Goal: Task Accomplishment & Management: Manage account settings

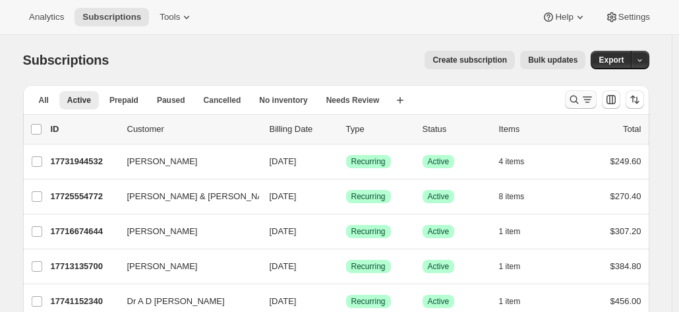
click at [574, 99] on icon "Search and filter results" at bounding box center [574, 100] width 9 height 9
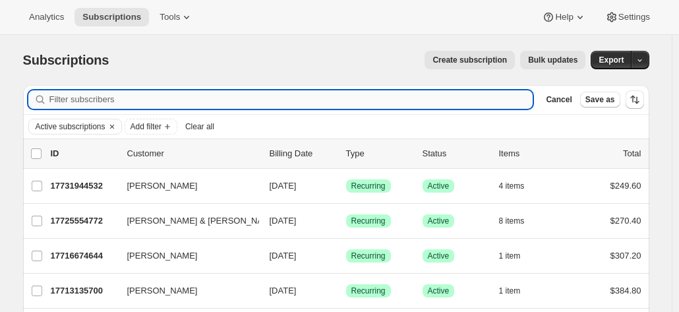
click at [200, 101] on input "Filter subscribers" at bounding box center [291, 99] width 484 height 18
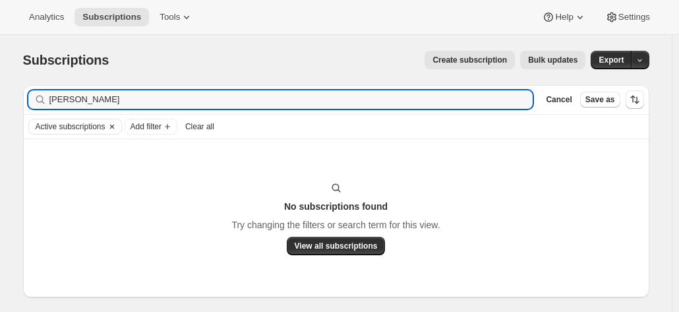
click at [121, 126] on div "Active subscriptions" at bounding box center [75, 126] width 92 height 15
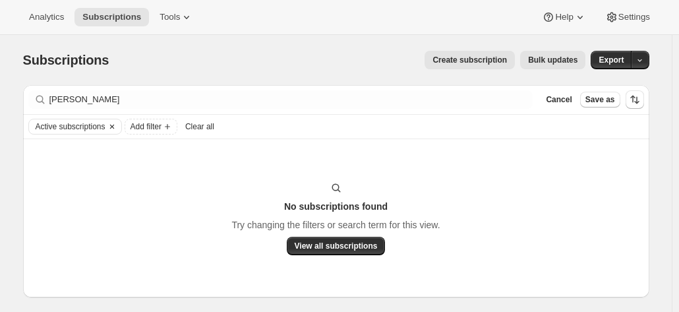
click at [113, 125] on icon "Clear" at bounding box center [111, 127] width 4 height 4
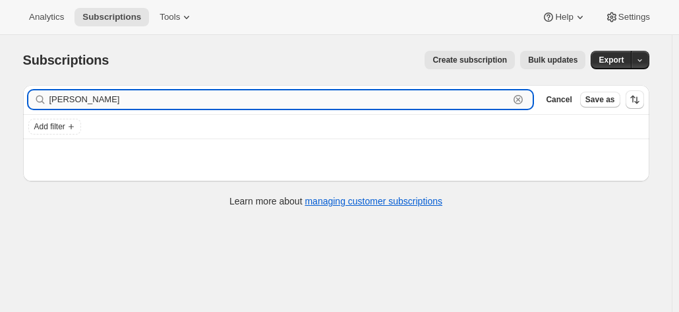
click at [88, 106] on input "terry" at bounding box center [279, 99] width 460 height 18
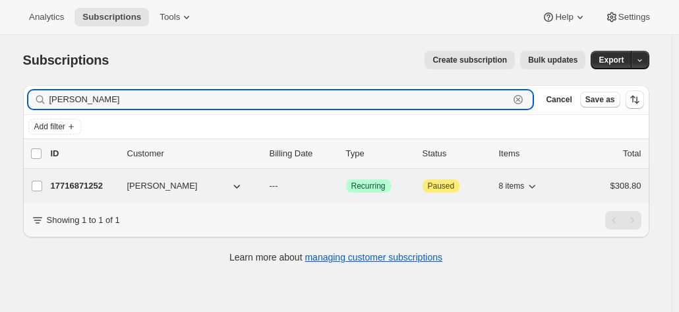
type input "terry spit"
click at [86, 189] on p "17716871252" at bounding box center [84, 185] width 66 height 13
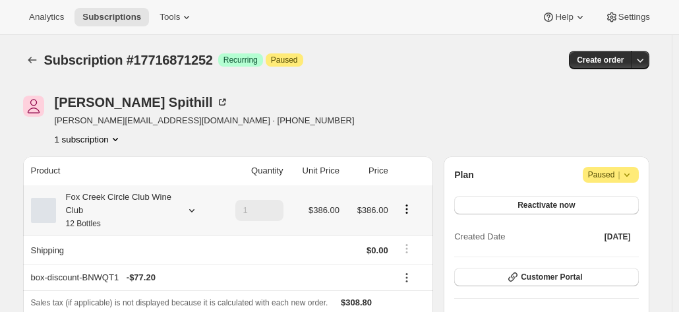
click at [140, 194] on div "Fox Creek Circle Club Wine Club 12 Bottles" at bounding box center [115, 211] width 119 height 40
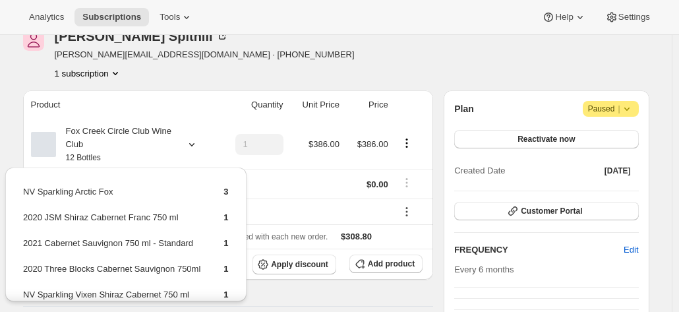
click at [448, 65] on div "Terry Spithill t.spithill@latrobe.edu.au · +61488138768 1 subscription" at bounding box center [242, 55] width 439 height 50
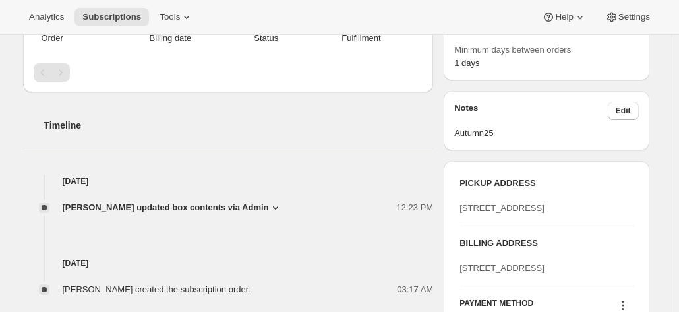
scroll to position [528, 0]
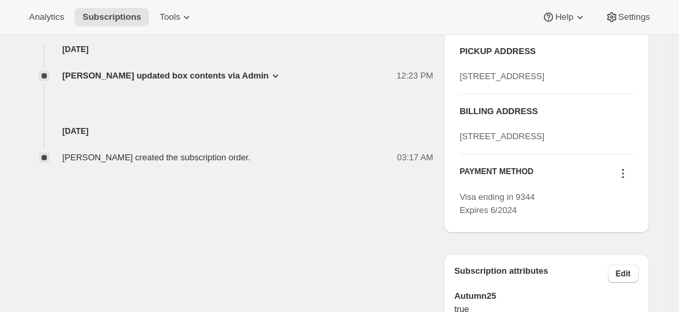
drag, startPoint x: 568, startPoint y: 187, endPoint x: 446, endPoint y: 177, distance: 122.3
copy span "235B Main Neerim Rd NEERIM SOUTH null 3831"
click at [530, 141] on span "235B Main Neerim Rd NEERIM SOUTH null 3831" at bounding box center [502, 136] width 85 height 10
click at [624, 180] on icon at bounding box center [623, 173] width 13 height 13
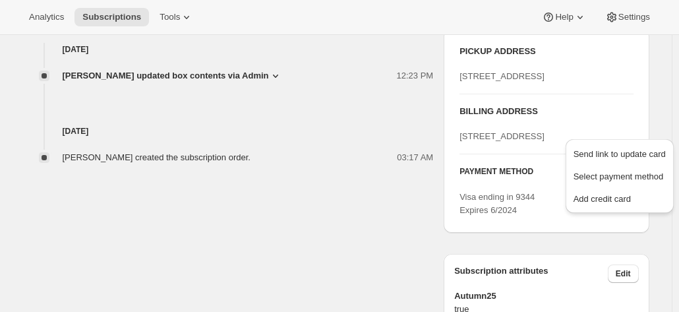
click at [564, 217] on div "Visa ending in 9344 Expires 6/2024" at bounding box center [546, 204] width 173 height 26
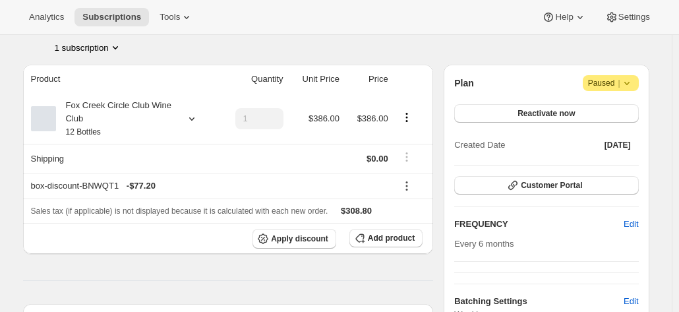
scroll to position [0, 0]
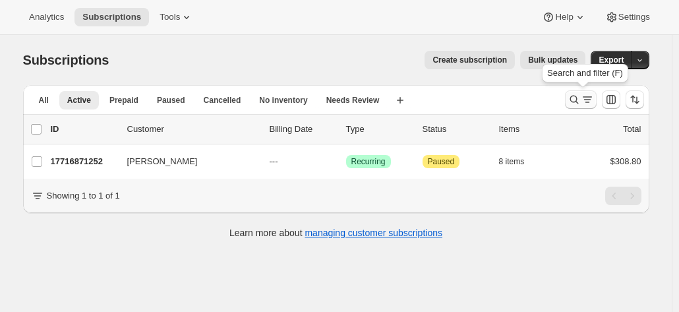
click at [578, 103] on icon "Search and filter results" at bounding box center [574, 99] width 13 height 13
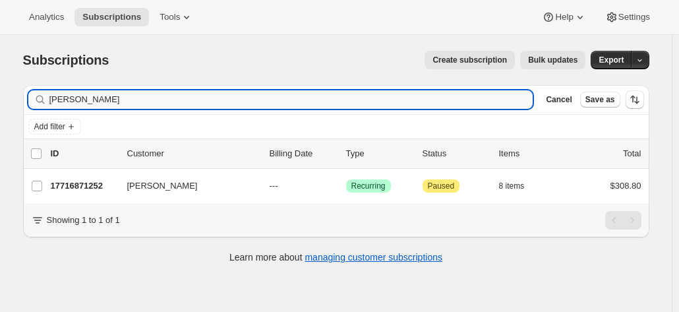
drag, startPoint x: 181, startPoint y: 105, endPoint x: 168, endPoint y: 102, distance: 12.8
click at [178, 105] on input "terry spit" at bounding box center [291, 99] width 484 height 18
drag, startPoint x: 149, startPoint y: 94, endPoint x: 11, endPoint y: 93, distance: 138.5
click at [12, 94] on div "Subscriptions. This page is ready Subscriptions Create subscription Bulk update…" at bounding box center [336, 156] width 658 height 242
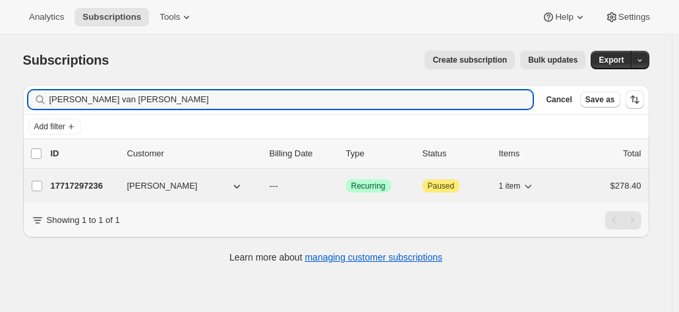
type input "anthony van rui"
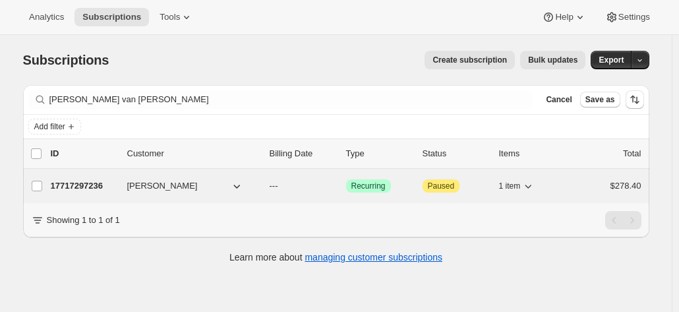
click at [102, 188] on p "17717297236" at bounding box center [84, 185] width 66 height 13
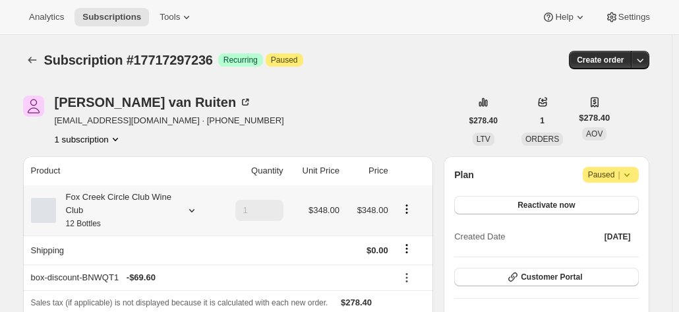
click at [114, 209] on div "Fox Creek Circle Club Wine Club 12 Bottles" at bounding box center [115, 211] width 119 height 40
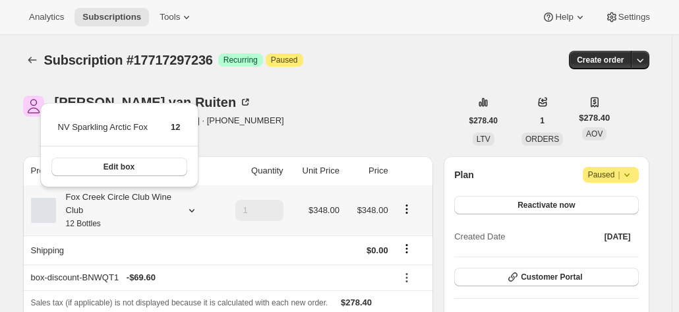
click at [114, 209] on div "Fox Creek Circle Club Wine Club 12 Bottles" at bounding box center [115, 211] width 119 height 40
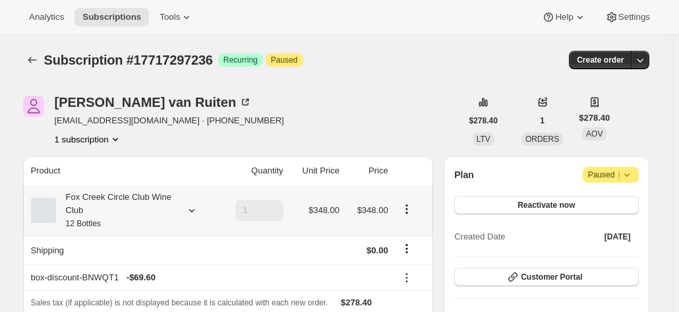
click at [127, 217] on div "Fox Creek Circle Club Wine Club 12 Bottles" at bounding box center [115, 211] width 119 height 40
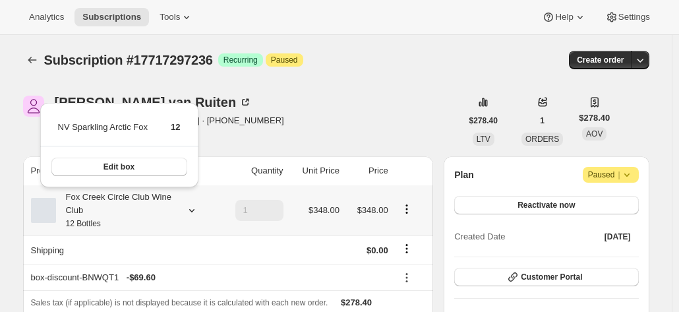
click at [127, 217] on div "Fox Creek Circle Club Wine Club 12 Bottles" at bounding box center [115, 211] width 119 height 40
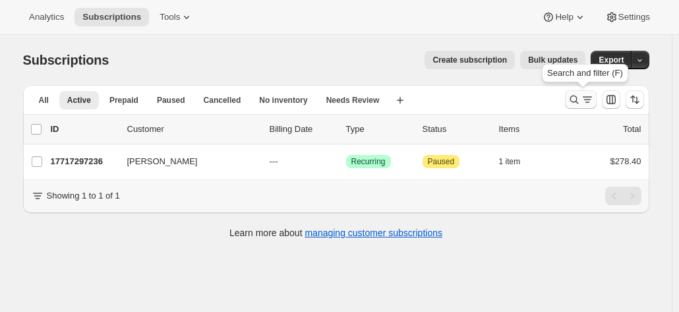
click at [574, 94] on icon "Search and filter results" at bounding box center [574, 99] width 13 height 13
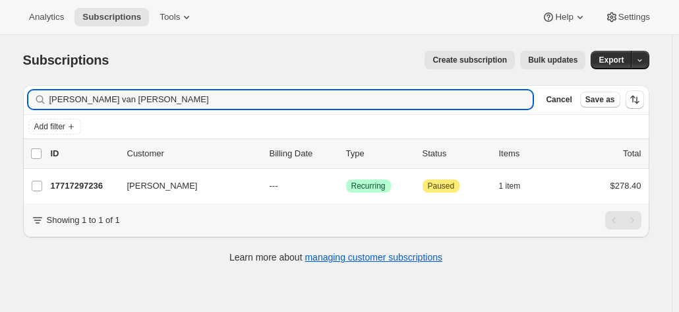
drag, startPoint x: 156, startPoint y: 96, endPoint x: 16, endPoint y: 96, distance: 139.8
click at [16, 96] on div "Filter subscribers anthony van rui Clear Cancel Save as Add filter 0 selected U…" at bounding box center [331, 176] width 637 height 202
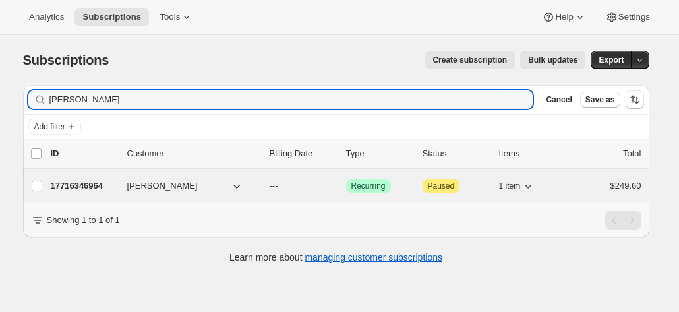
type input "Andrew Schofield"
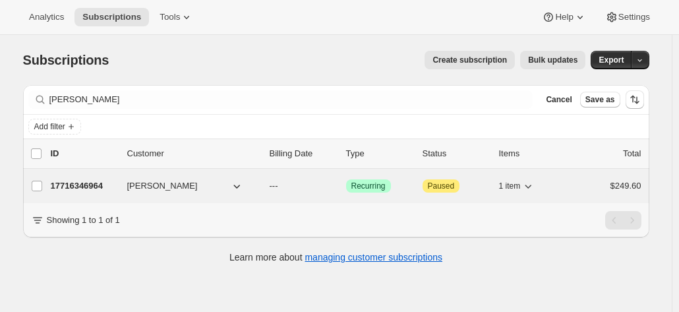
click at [67, 189] on p "17716346964" at bounding box center [84, 185] width 66 height 13
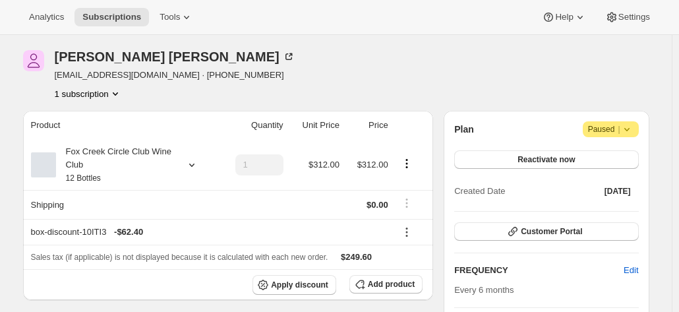
scroll to position [66, 0]
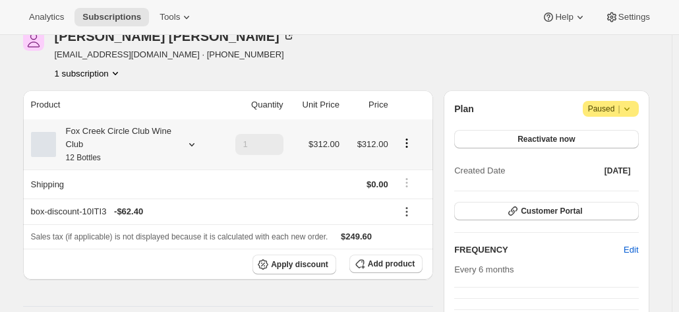
click at [98, 152] on div "Fox Creek Circle Club Wine Club 12 Bottles" at bounding box center [115, 145] width 119 height 40
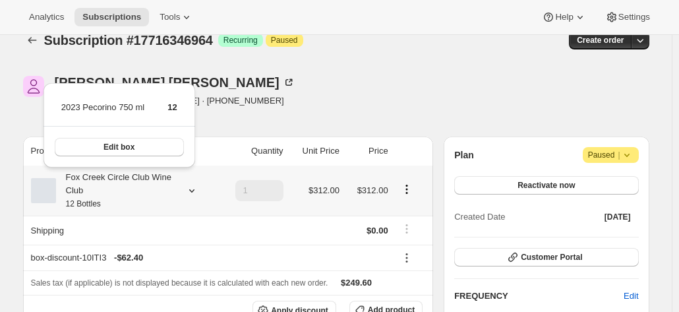
scroll to position [0, 0]
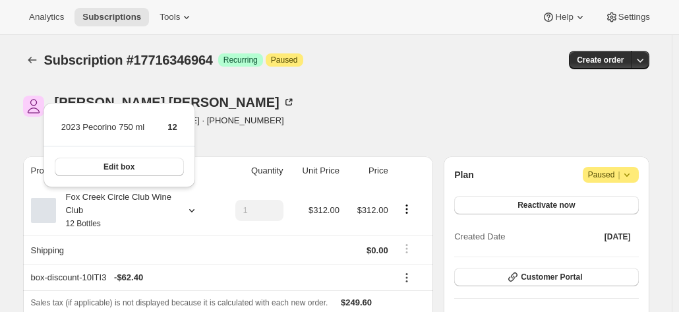
click at [313, 114] on div "Andrew Schofield nadineandrew77@bigpond.com · +61412992299 1 subscription" at bounding box center [242, 121] width 439 height 50
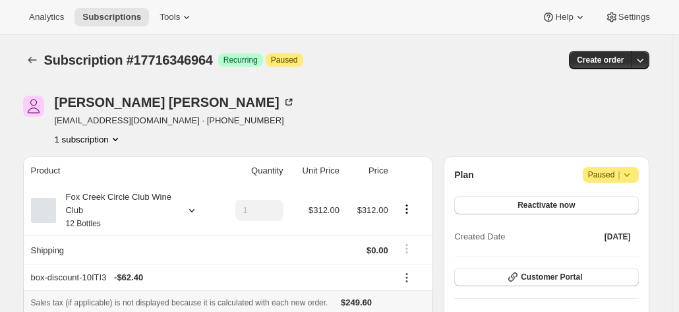
drag, startPoint x: 411, startPoint y: 295, endPoint x: 402, endPoint y: 291, distance: 10.4
click at [411, 294] on th "Sales tax (if applicable) is not displayed because it is calculated with each n…" at bounding box center [228, 302] width 411 height 24
click at [286, 105] on icon at bounding box center [289, 102] width 7 height 7
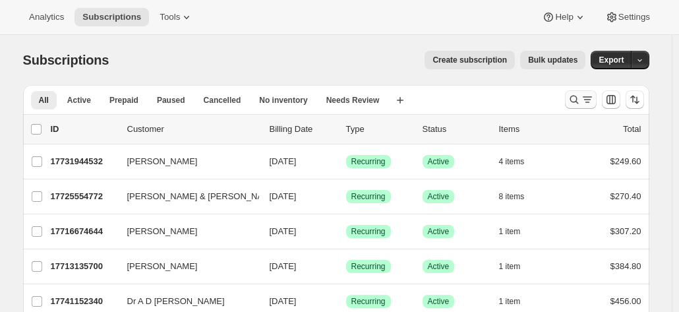
click at [575, 98] on icon "Search and filter results" at bounding box center [574, 99] width 13 height 13
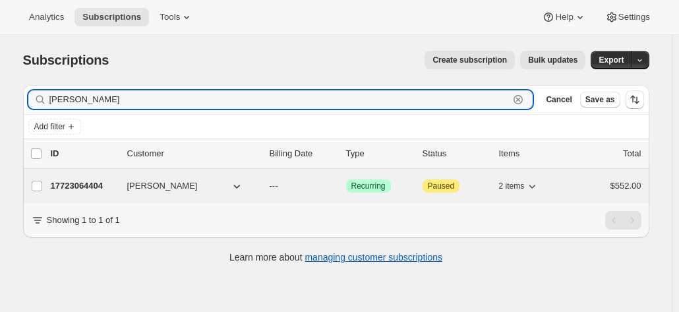
type input "[PERSON_NAME]"
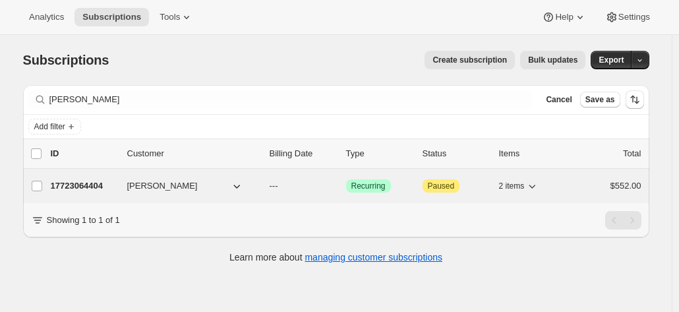
click at [66, 181] on p "17723064404" at bounding box center [84, 185] width 66 height 13
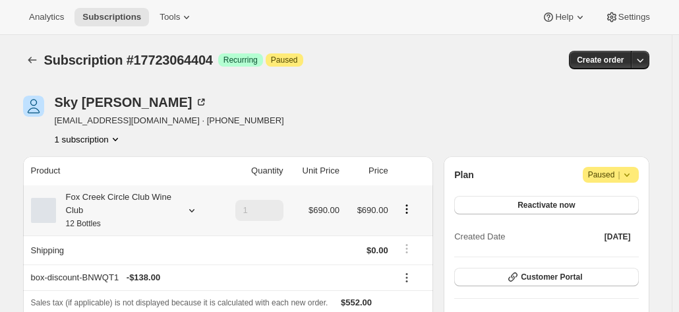
click at [175, 217] on div "Fox Creek Circle Club Wine Club 12 Bottles" at bounding box center [115, 211] width 119 height 40
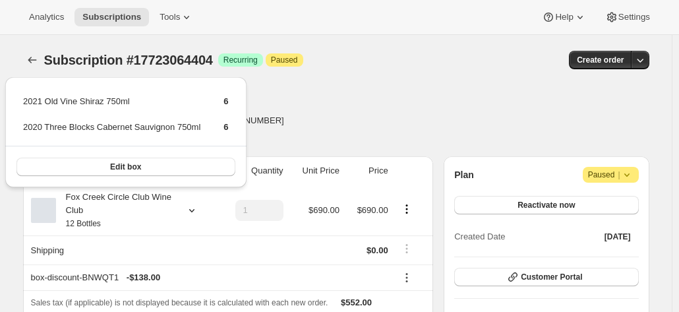
click at [400, 104] on div "Sky Zhou skyzhou2019@gmail.com · +61448774542 1 subscription" at bounding box center [242, 121] width 439 height 50
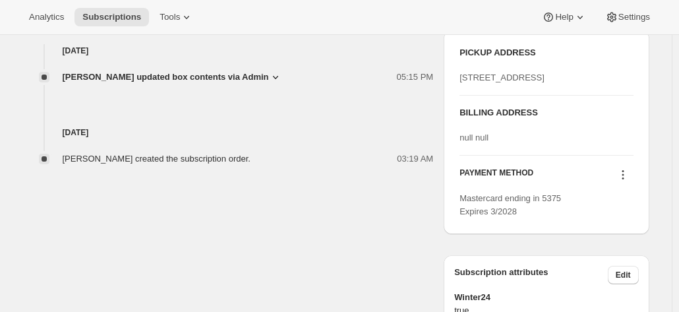
scroll to position [528, 0]
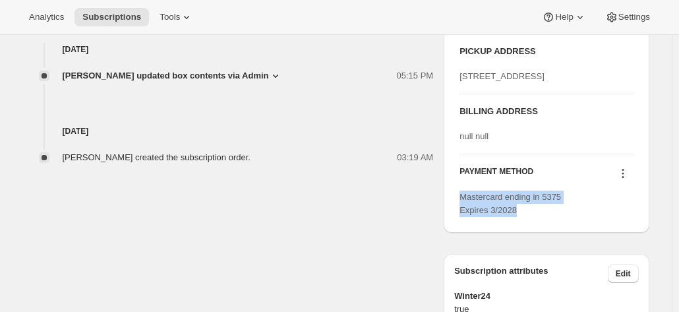
drag, startPoint x: 537, startPoint y: 267, endPoint x: 462, endPoint y: 246, distance: 78.1
click at [462, 233] on div "PICKUP ADDRESS 19 Olivers Road McLaren Vale SA, 5171 Australia BILLING ADDRESS …" at bounding box center [546, 131] width 205 height 204
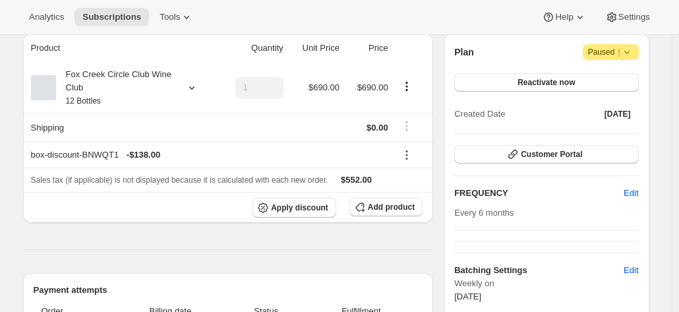
scroll to position [66, 0]
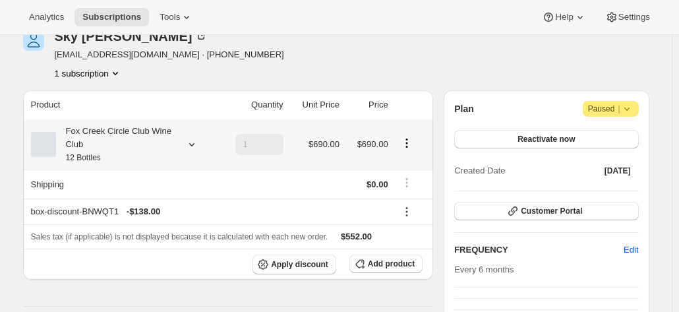
click at [92, 140] on div "Fox Creek Circle Club Wine Club 12 Bottles" at bounding box center [115, 145] width 119 height 40
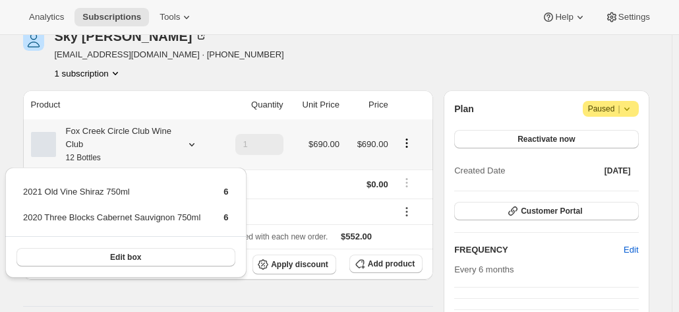
click at [92, 140] on div "Fox Creek Circle Club Wine Club 12 Bottles" at bounding box center [115, 145] width 119 height 40
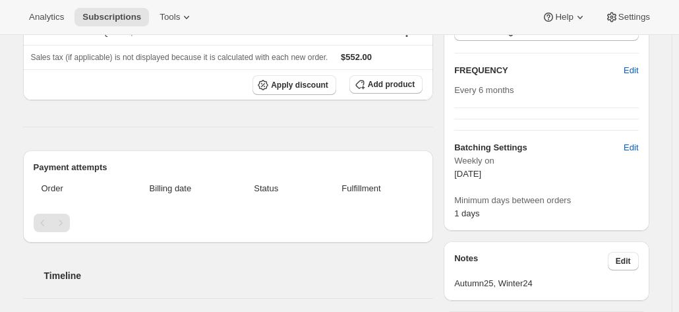
scroll to position [0, 0]
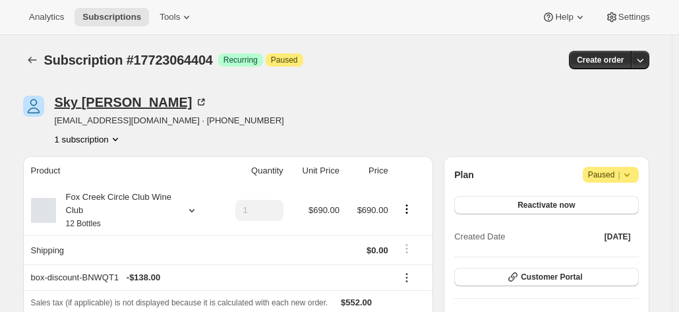
click at [96, 101] on div "Sky Zhou" at bounding box center [132, 102] width 154 height 13
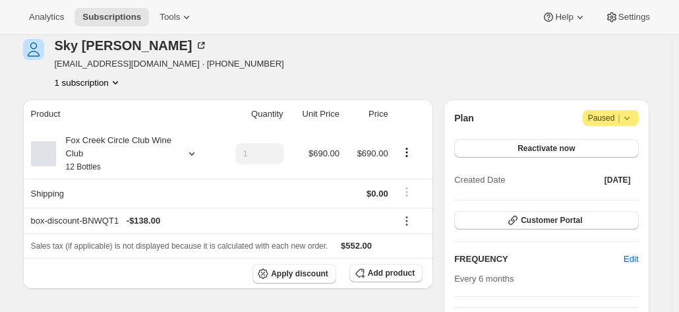
scroll to position [132, 0]
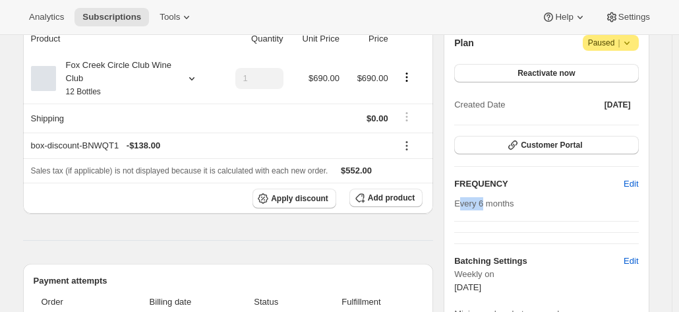
drag, startPoint x: 483, startPoint y: 204, endPoint x: 461, endPoint y: 210, distance: 22.6
click at [461, 210] on div "Plan Attention Paused | Reactivate now Created Date Sep 11, 2025 Customer Porta…" at bounding box center [546, 184] width 184 height 299
click at [506, 202] on span "Every 6 months" at bounding box center [483, 203] width 59 height 10
drag, startPoint x: 521, startPoint y: 204, endPoint x: 460, endPoint y: 208, distance: 61.4
click at [460, 208] on div "Every 6 months" at bounding box center [546, 203] width 184 height 13
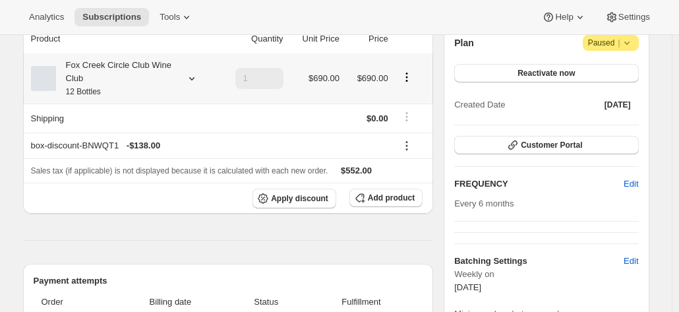
click at [141, 81] on div "Fox Creek Circle Club Wine Club 12 Bottles" at bounding box center [115, 79] width 119 height 40
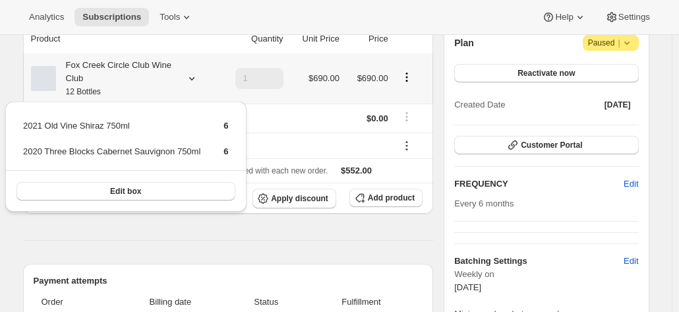
click at [141, 81] on div "Fox Creek Circle Club Wine Club 12 Bottles" at bounding box center [115, 79] width 119 height 40
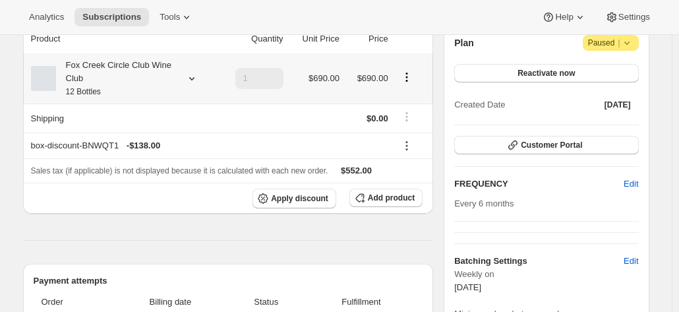
click at [150, 84] on div "Fox Creek Circle Club Wine Club 12 Bottles" at bounding box center [115, 79] width 119 height 40
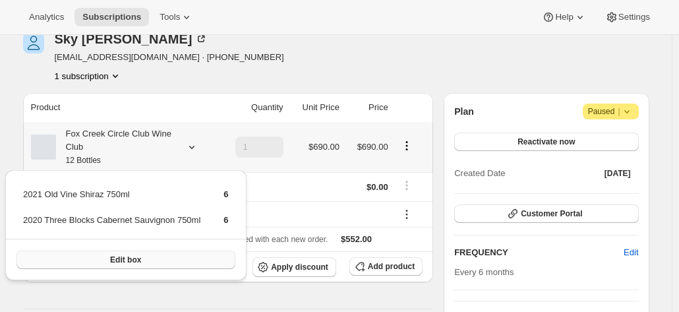
scroll to position [0, 0]
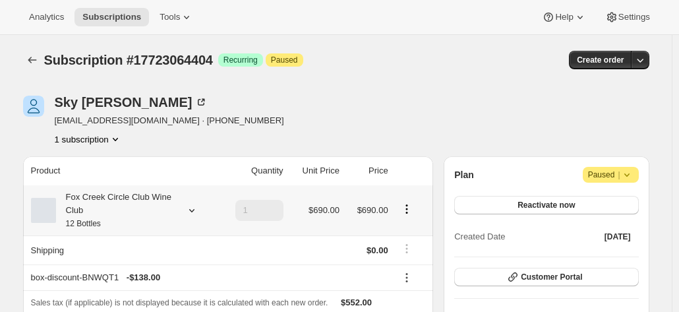
click at [135, 203] on div "Fox Creek Circle Club Wine Club 12 Bottles" at bounding box center [115, 211] width 119 height 40
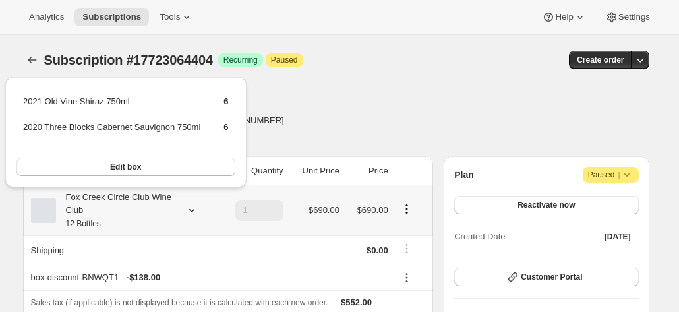
click at [135, 203] on div "Fox Creek Circle Club Wine Club 12 Bottles" at bounding box center [115, 211] width 119 height 40
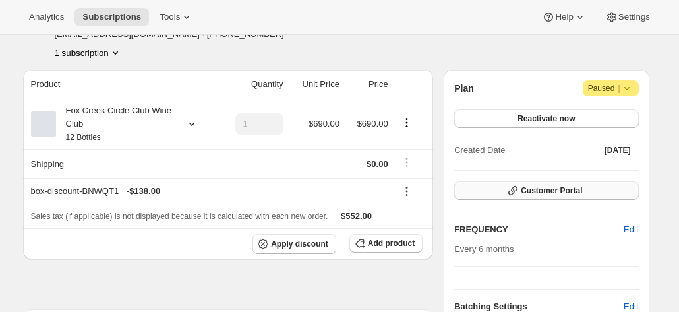
scroll to position [132, 0]
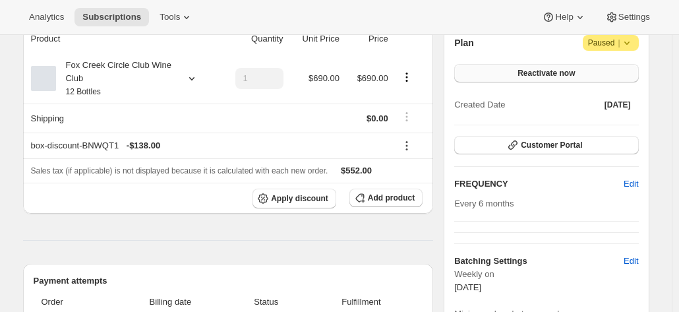
click at [521, 67] on button "Reactivate now" at bounding box center [546, 73] width 184 height 18
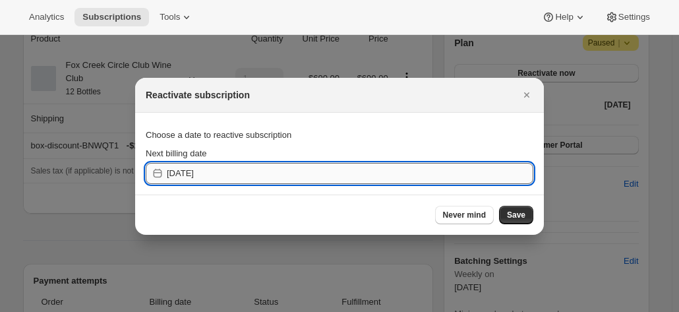
click at [244, 172] on input "2025-10-10" at bounding box center [350, 173] width 367 height 21
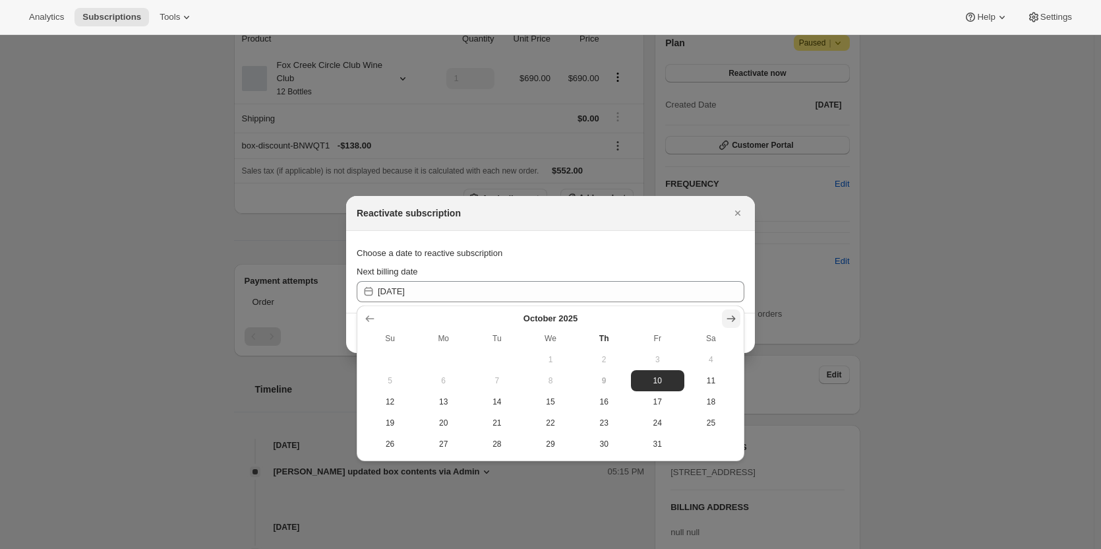
click at [679, 311] on button "Show next month, November 2025" at bounding box center [731, 318] width 18 height 18
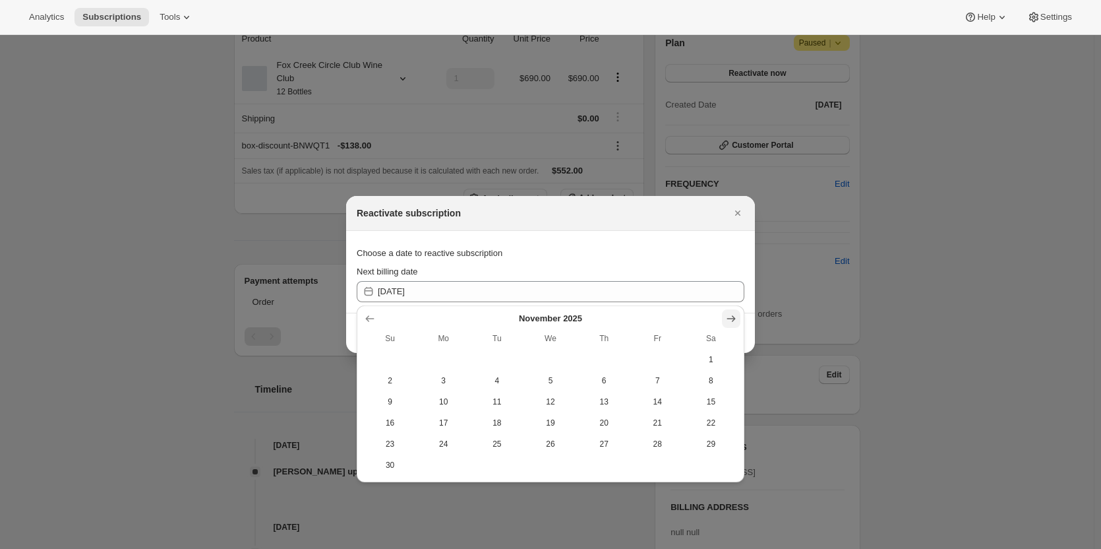
click at [679, 311] on icon "Show next month, December 2025" at bounding box center [731, 318] width 13 height 13
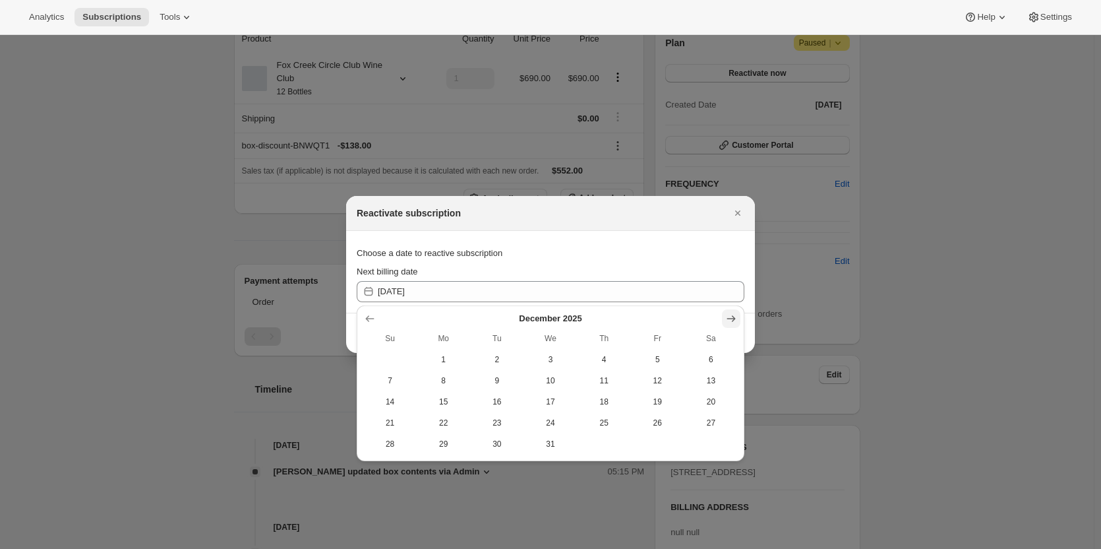
click at [679, 311] on icon "Show next month, January 2026" at bounding box center [731, 318] width 13 height 13
click at [679, 311] on icon "Show next month, February 2026" at bounding box center [731, 318] width 13 height 13
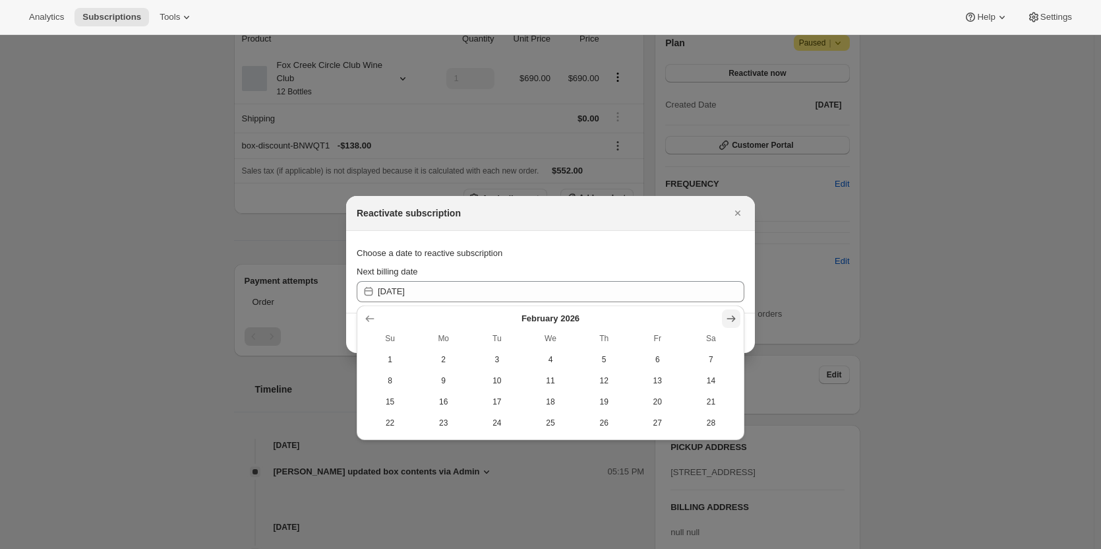
click at [679, 311] on icon "Show next month, March 2026" at bounding box center [731, 318] width 13 height 13
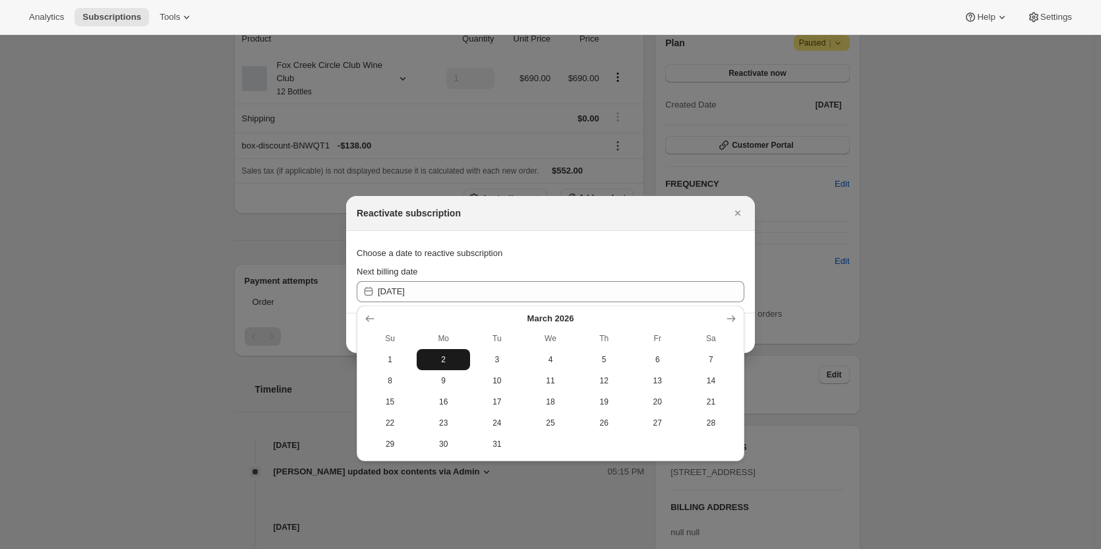
click at [434, 311] on span "2" at bounding box center [443, 359] width 43 height 11
type input "2026-03-01"
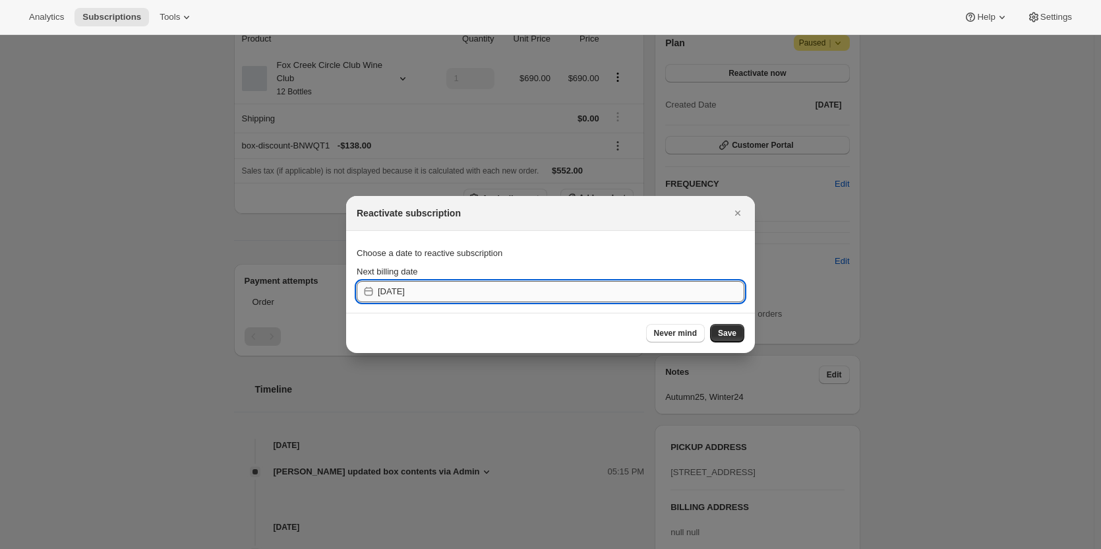
click at [450, 293] on input "2026-03-01" at bounding box center [561, 291] width 367 height 21
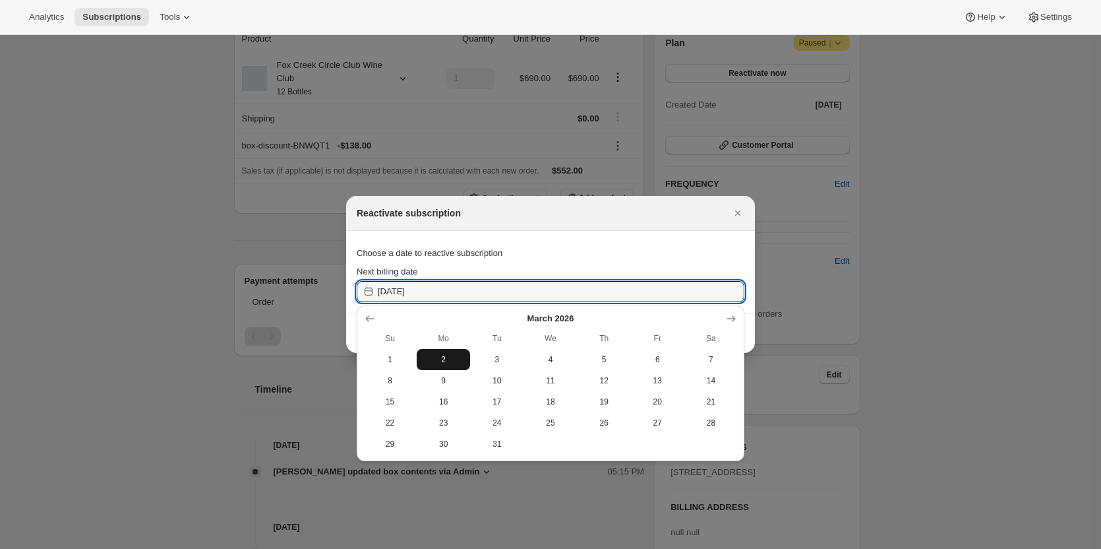
click at [452, 311] on span "2" at bounding box center [443, 359] width 43 height 11
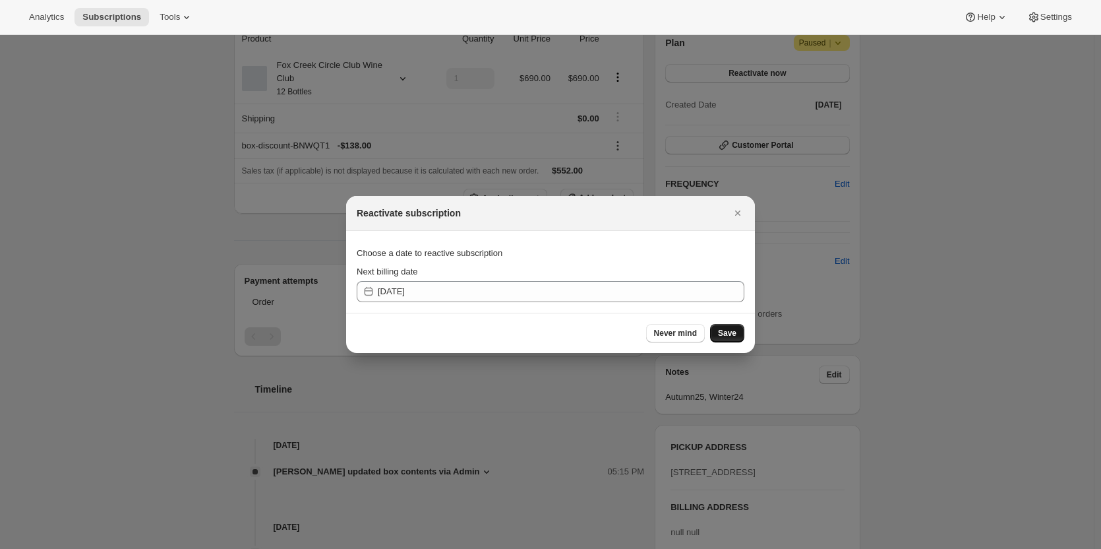
click at [679, 311] on span "Save" at bounding box center [727, 333] width 18 height 11
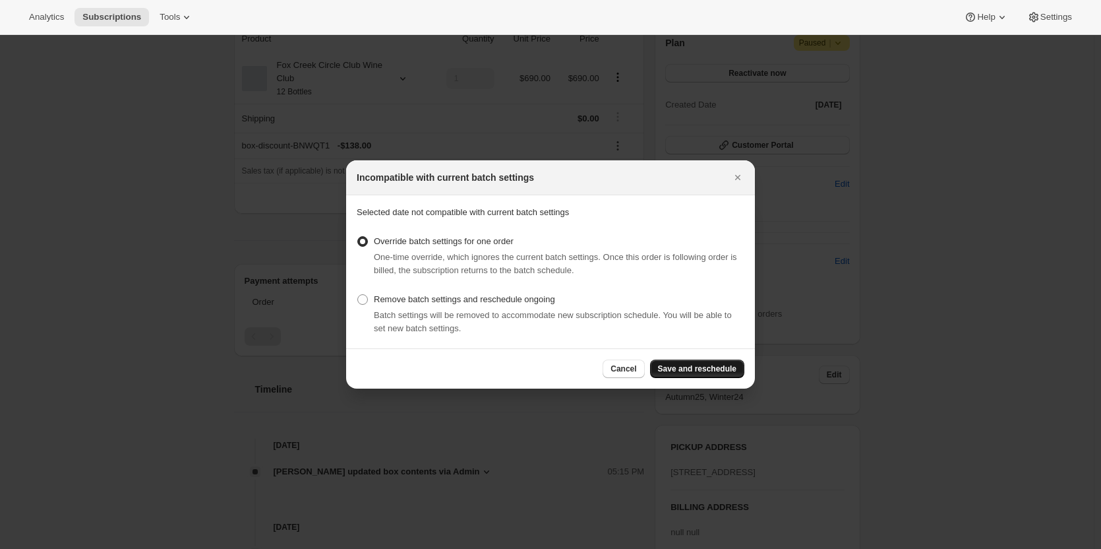
click at [679, 311] on span "Save and reschedule" at bounding box center [697, 368] width 78 height 11
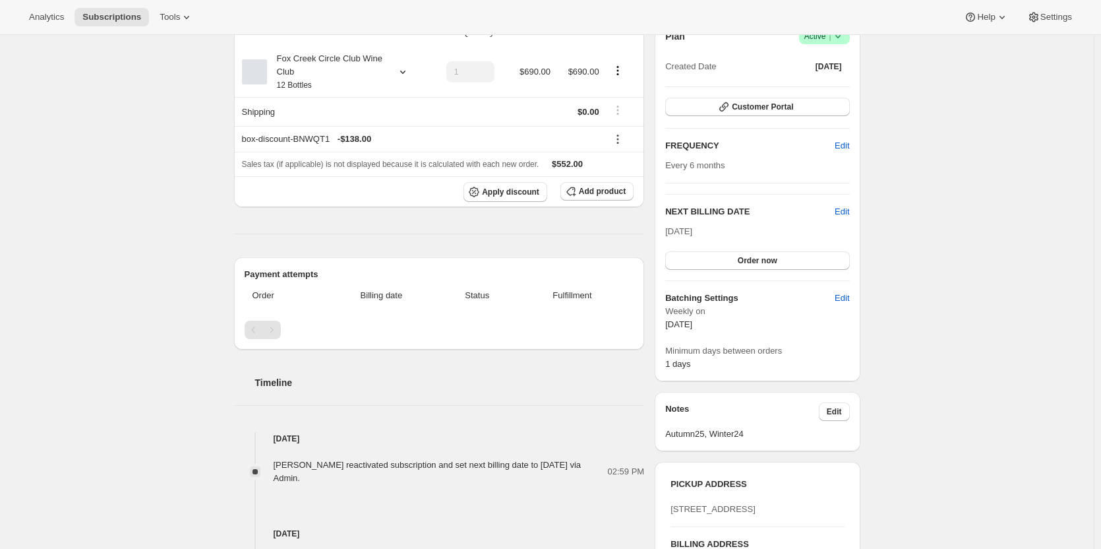
scroll to position [198, 0]
click at [679, 102] on button "Customer Portal" at bounding box center [757, 108] width 184 height 18
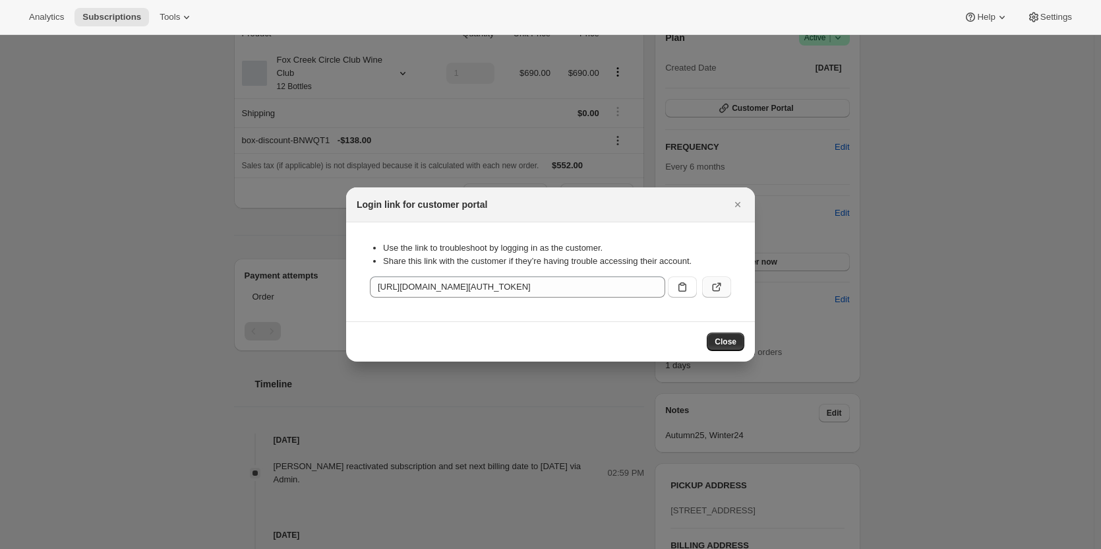
click at [679, 288] on icon ":rh5:" at bounding box center [716, 286] width 13 height 13
click at [679, 311] on button "Close" at bounding box center [726, 341] width 38 height 18
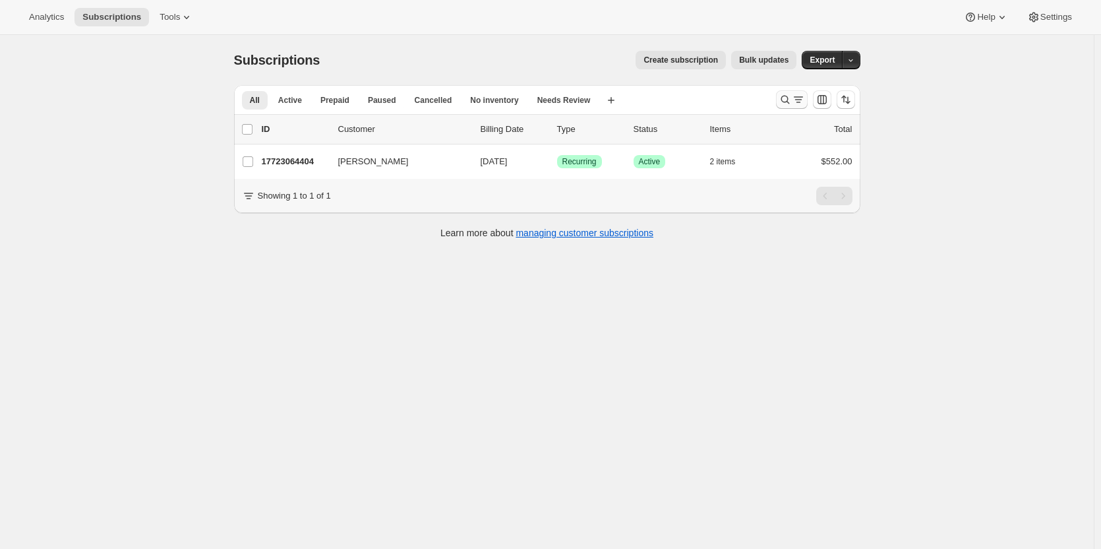
click at [784, 98] on icon "Search and filter results" at bounding box center [785, 99] width 13 height 13
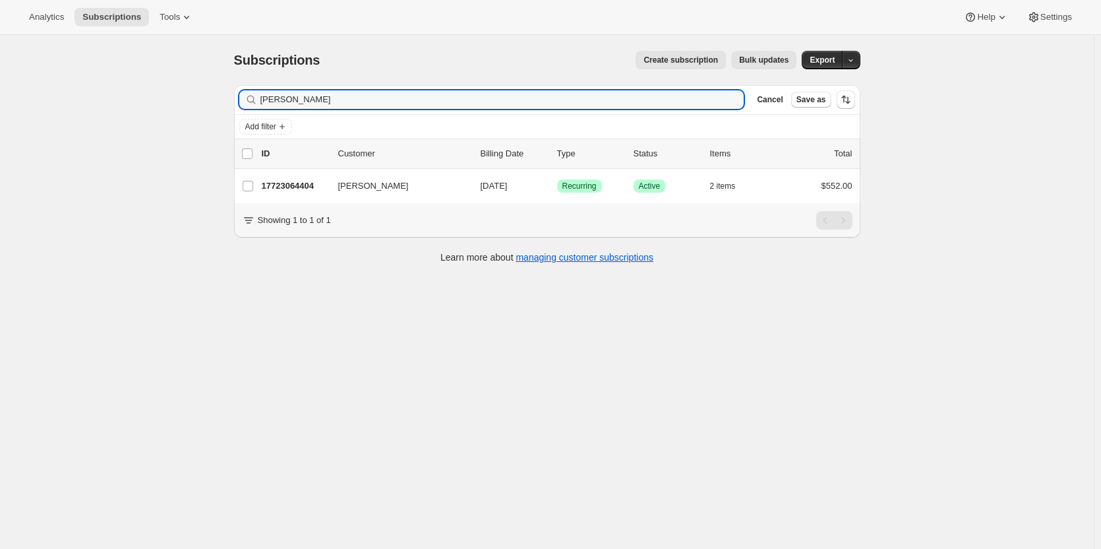
drag, startPoint x: 322, startPoint y: 103, endPoint x: 198, endPoint y: 86, distance: 125.7
click at [204, 102] on div "Subscriptions. This page is ready Subscriptions Create subscription Bulk update…" at bounding box center [547, 309] width 1094 height 549
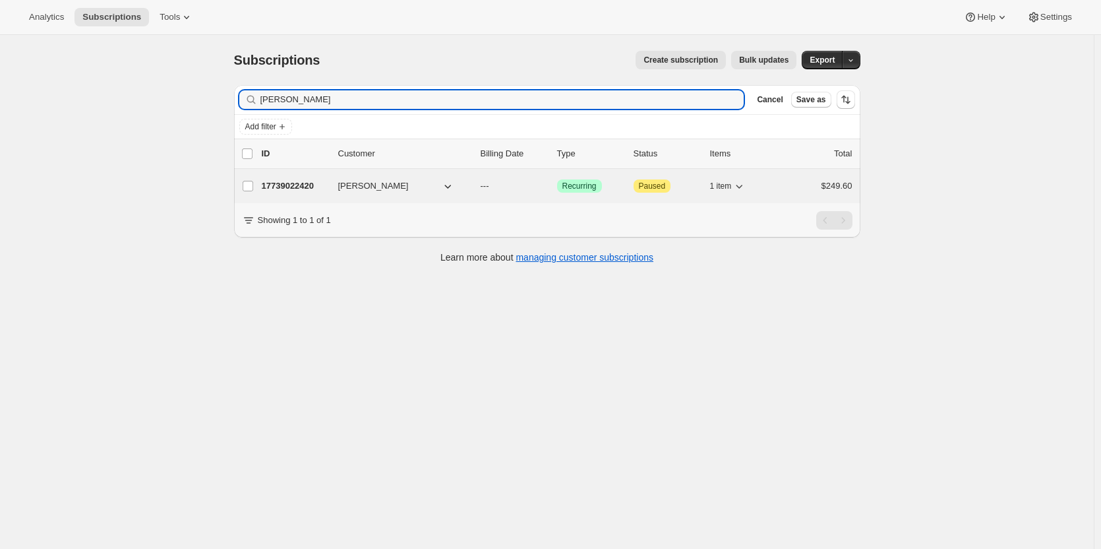
type input "[PERSON_NAME]"
click at [297, 182] on p "17739022420" at bounding box center [295, 185] width 66 height 13
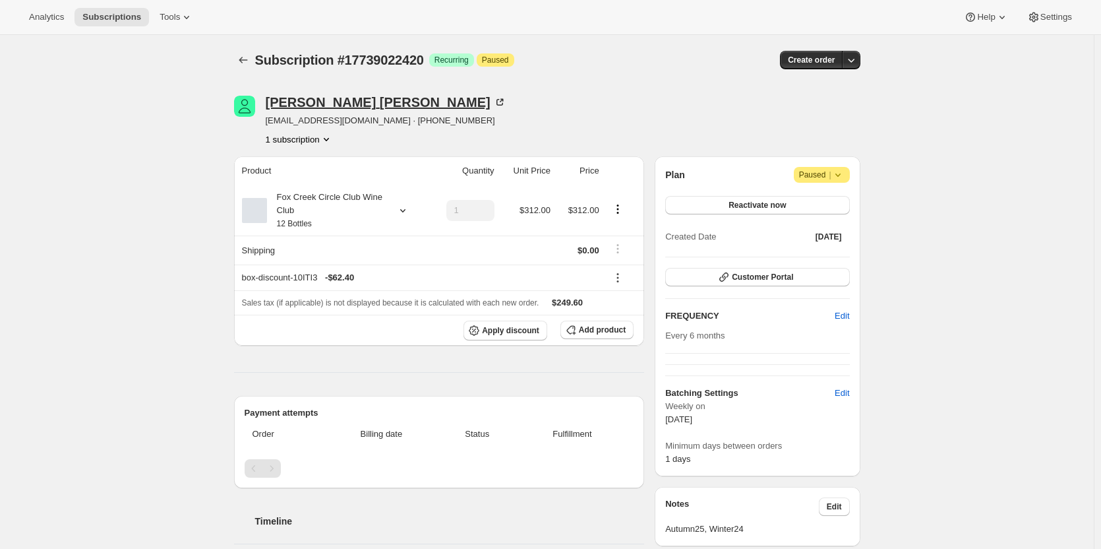
click at [319, 99] on div "Graham MacInnes" at bounding box center [386, 102] width 241 height 13
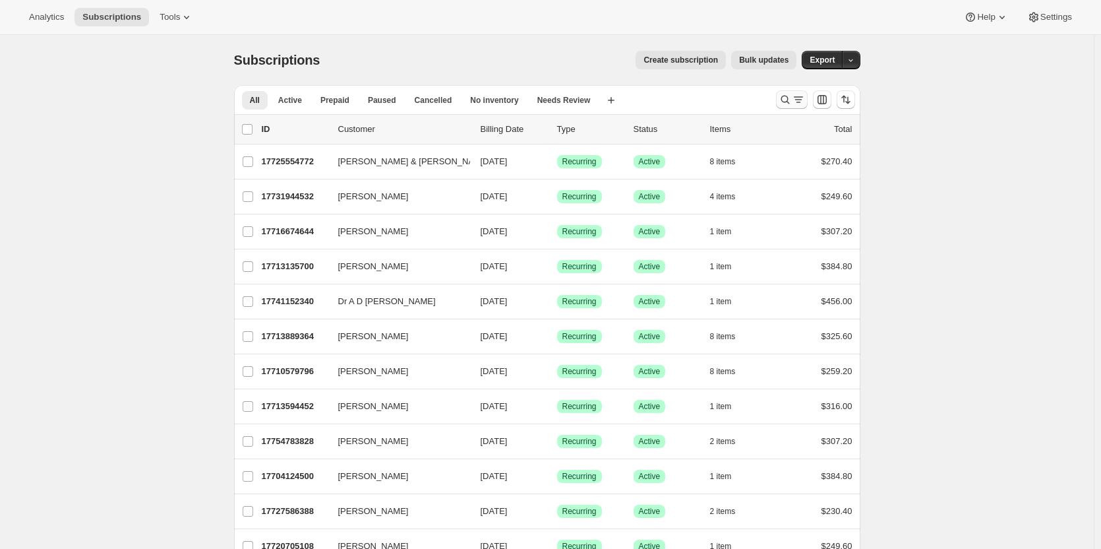
click at [796, 100] on icon "Search and filter results" at bounding box center [798, 99] width 13 height 13
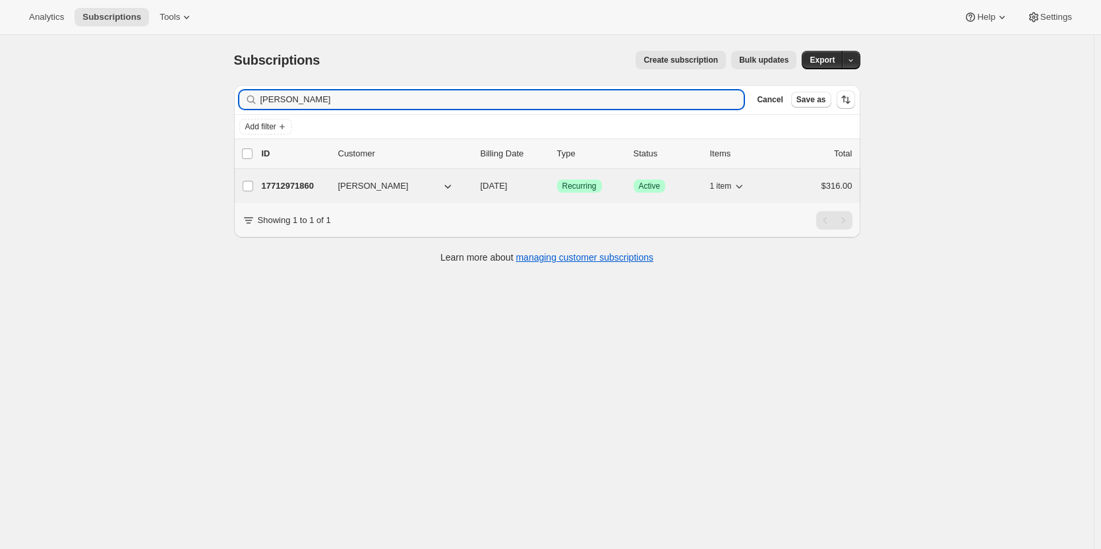
type input "dale ipsen"
click at [295, 191] on p "17712971860" at bounding box center [295, 185] width 66 height 13
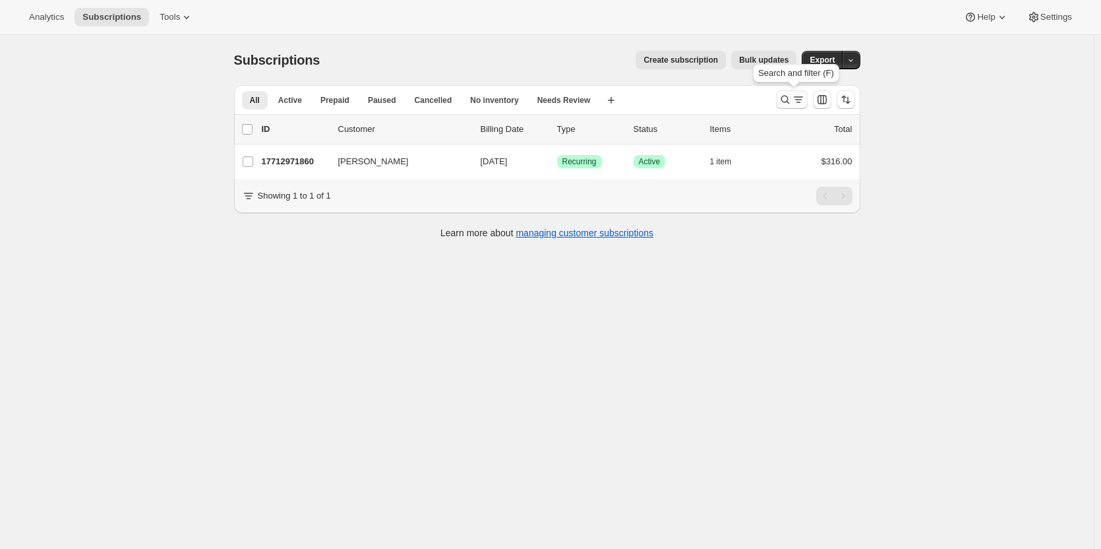
click at [805, 100] on icon "Search and filter results" at bounding box center [798, 99] width 13 height 13
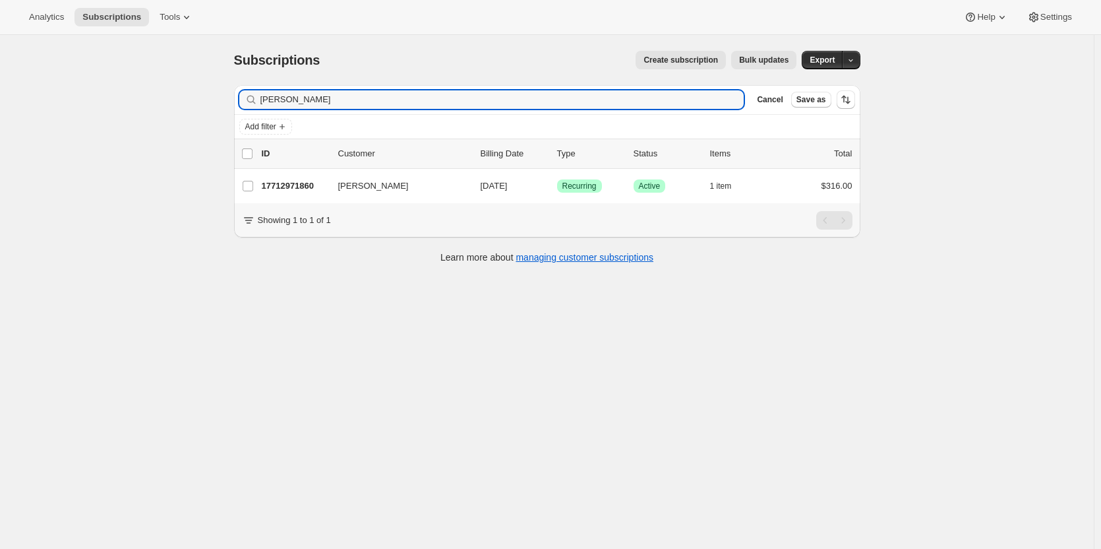
drag, startPoint x: 330, startPoint y: 102, endPoint x: 202, endPoint y: 106, distance: 128.0
click at [185, 100] on div "Subscriptions. This page is ready Subscriptions Create subscription Bulk update…" at bounding box center [547, 309] width 1094 height 549
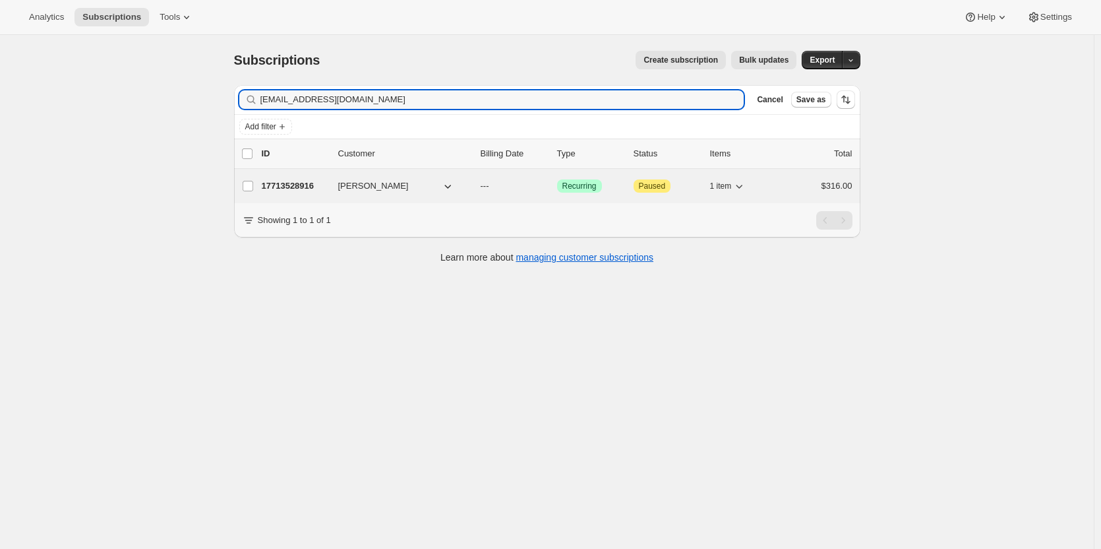
type input "janene57@gmail.com"
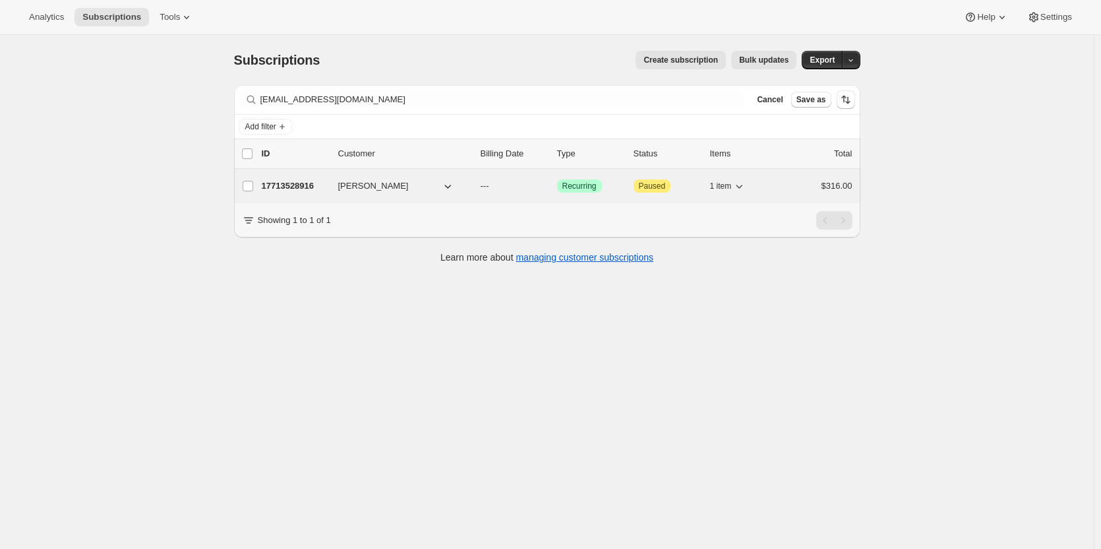
click at [299, 184] on p "17713528916" at bounding box center [295, 185] width 66 height 13
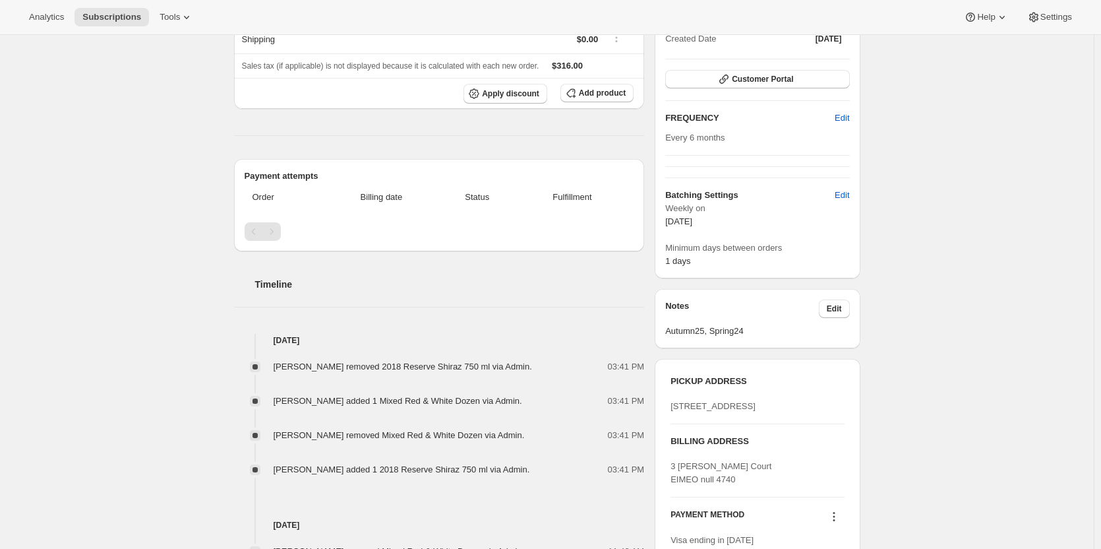
click at [915, 340] on div "Subscription #17713528916. This page is ready Subscription #17713528916 Success…" at bounding box center [547, 316] width 1094 height 958
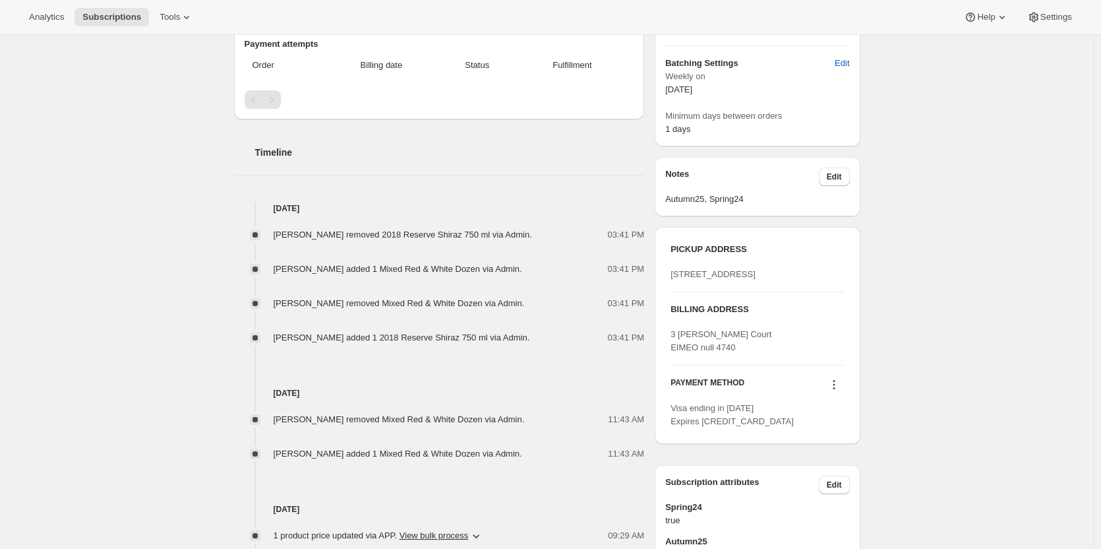
scroll to position [396, 0]
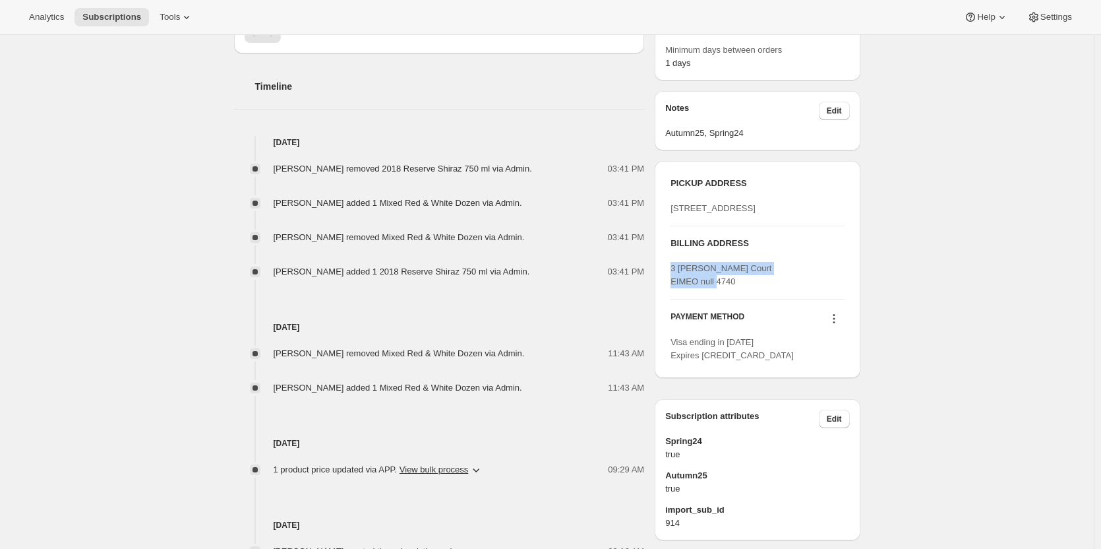
drag, startPoint x: 751, startPoint y: 319, endPoint x: 664, endPoint y: 305, distance: 88.1
click at [664, 305] on div "PICKUP ADDRESS 19 Olivers Road McLaren Vale SA, 5171 Australia BILLING ADDRESS …" at bounding box center [757, 269] width 205 height 217
copy span "3 McCrossin Court EIMEO null 4740"
click at [853, 286] on div "PICKUP ADDRESS 19 Olivers Road McLaren Vale SA, 5171 Australia BILLING ADDRESS …" at bounding box center [757, 269] width 205 height 217
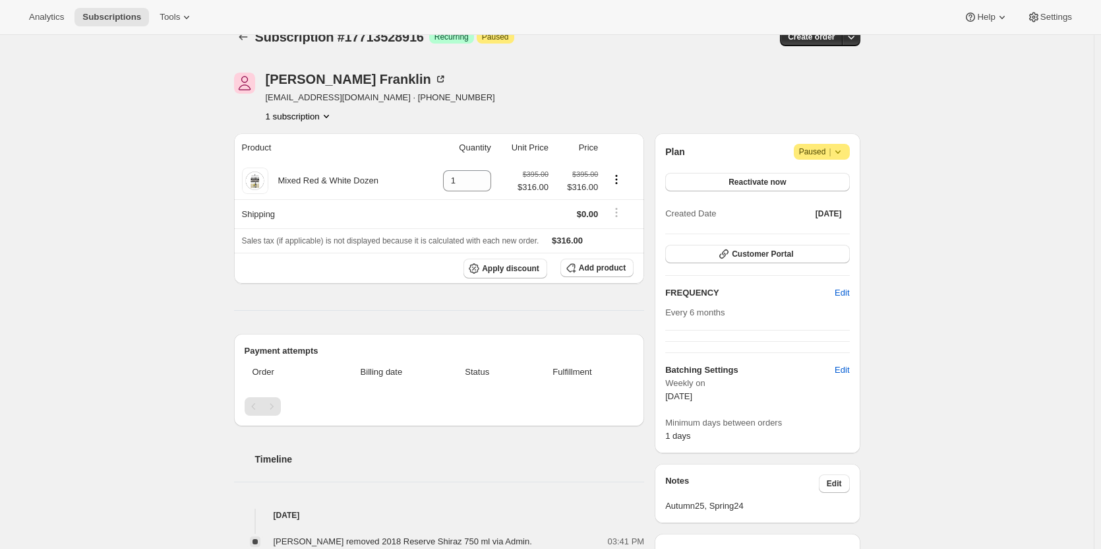
scroll to position [0, 0]
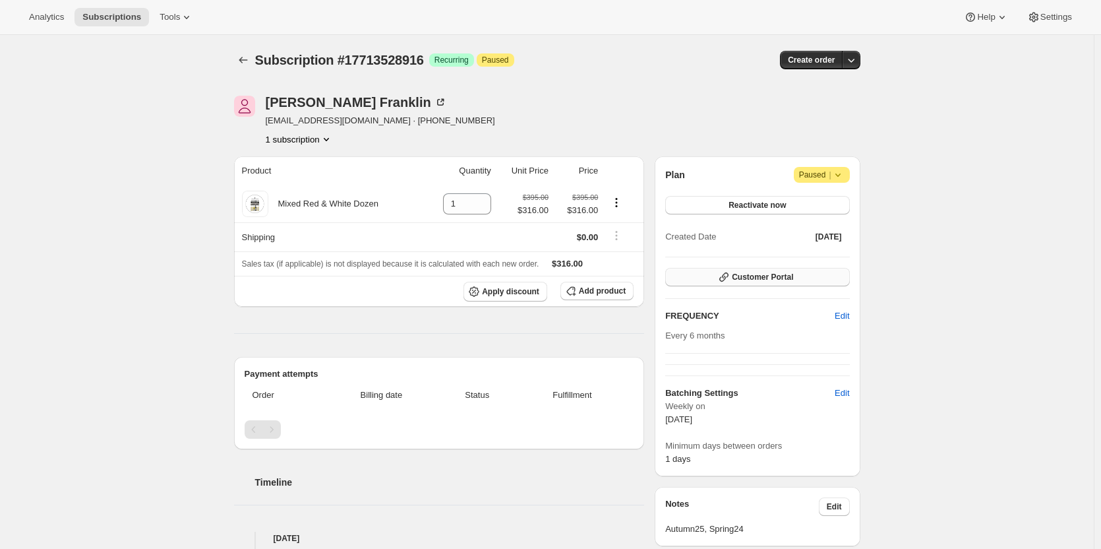
click at [716, 274] on button "Customer Portal" at bounding box center [757, 277] width 184 height 18
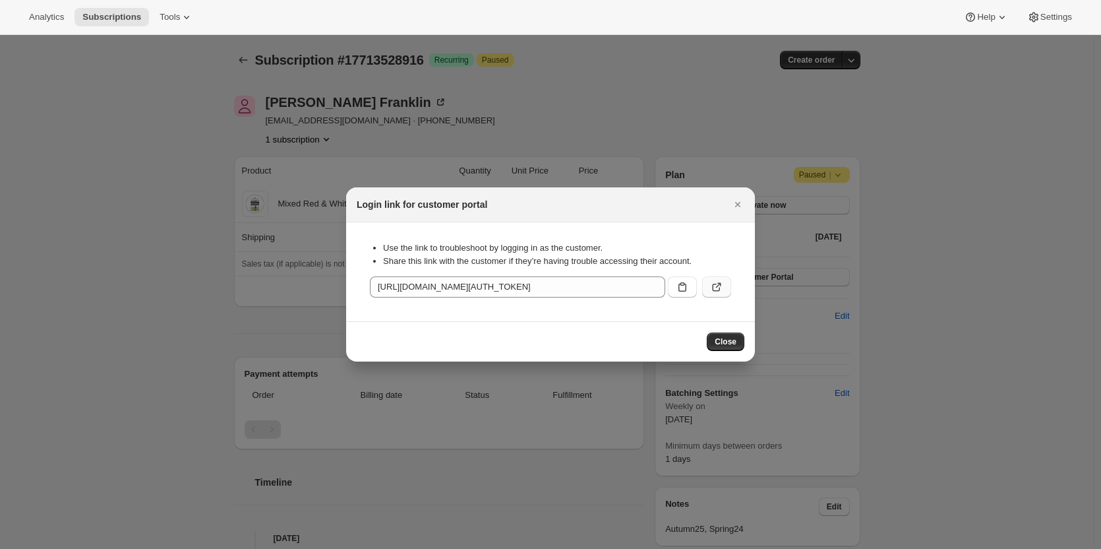
click at [721, 290] on icon ":rg4:" at bounding box center [716, 286] width 13 height 13
click at [719, 341] on span "Close" at bounding box center [726, 341] width 22 height 11
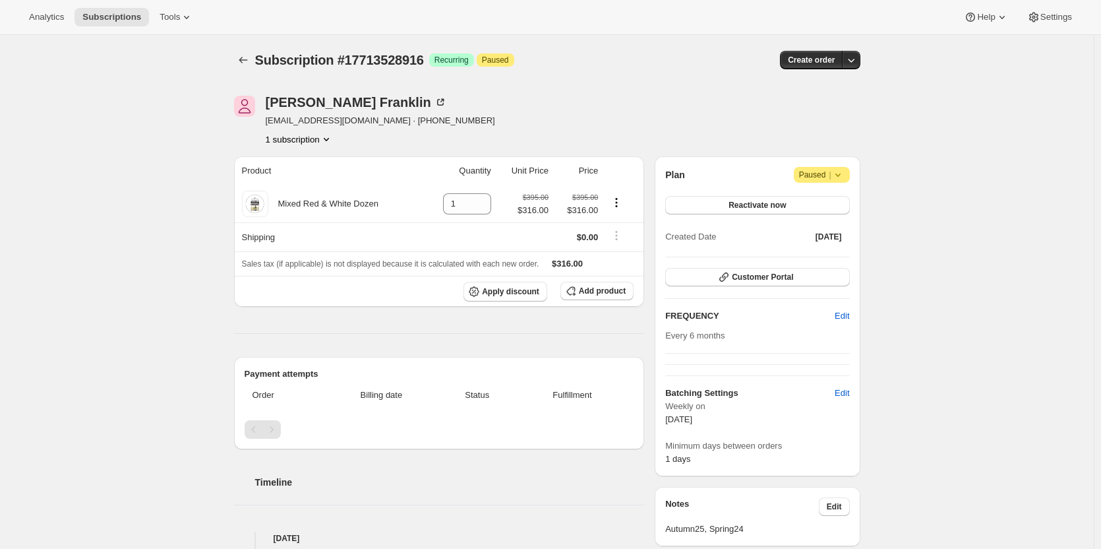
drag, startPoint x: 727, startPoint y: 198, endPoint x: 686, endPoint y: 243, distance: 60.7
click at [686, 246] on div "Plan Attention Paused | Reactivate now Created Date Sep 11, 2025 Customer Porta…" at bounding box center [757, 316] width 184 height 299
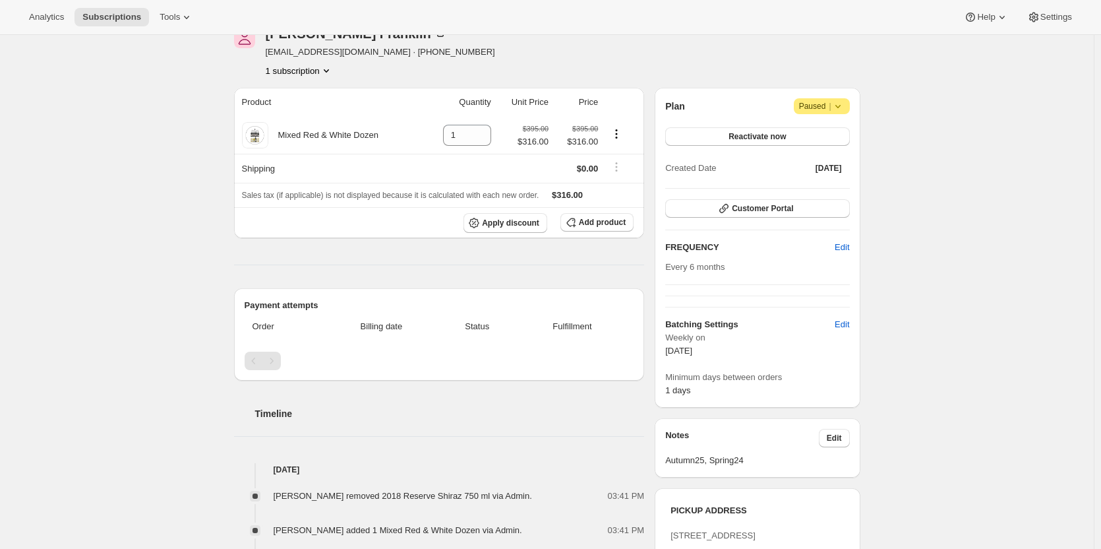
scroll to position [66, 0]
click at [719, 142] on button "Reactivate now" at bounding box center [757, 139] width 184 height 18
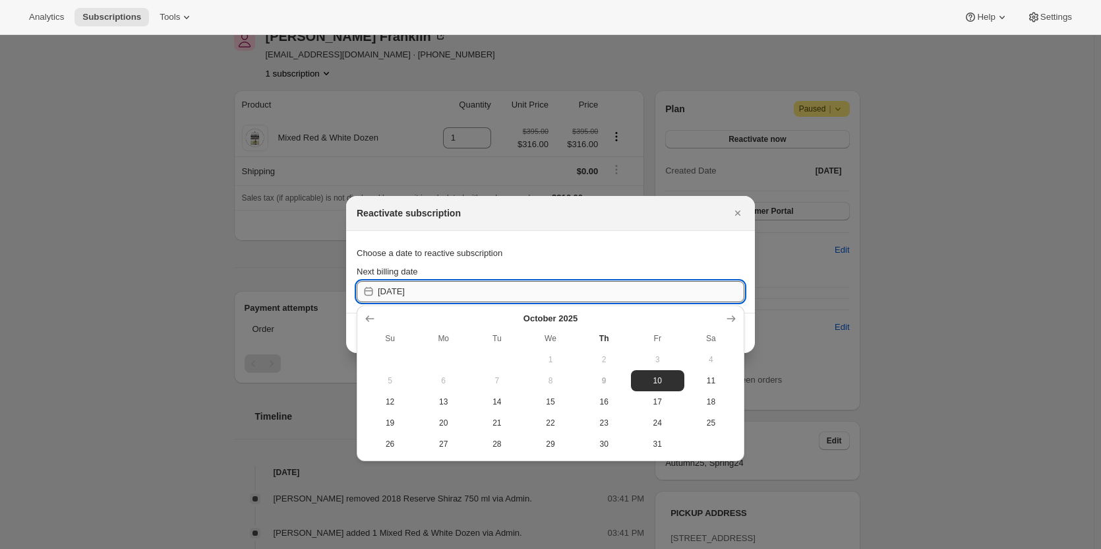
click at [464, 291] on input "2025-10-10" at bounding box center [561, 291] width 367 height 21
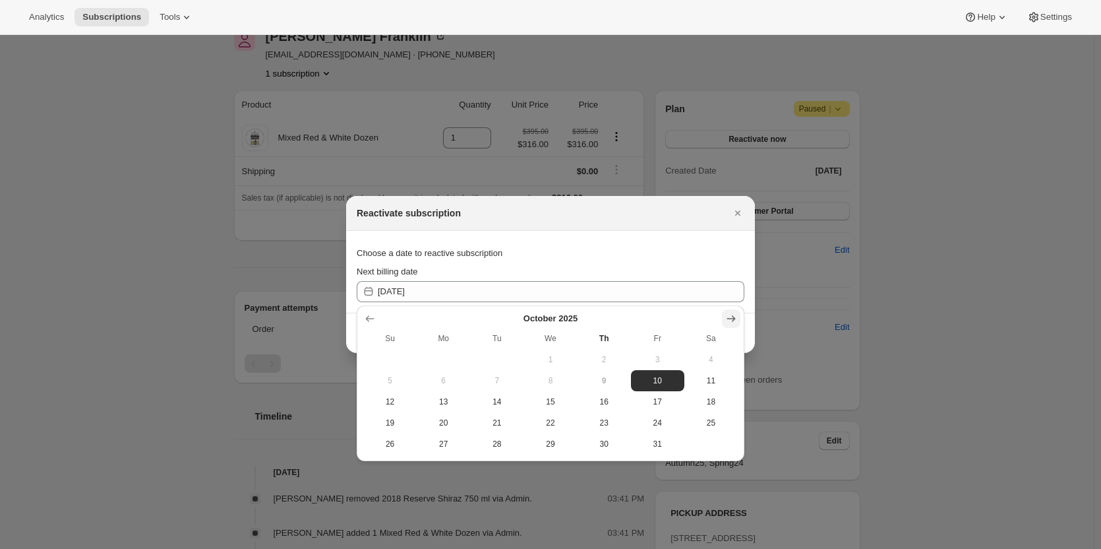
click at [726, 318] on icon "Show next month, November 2025" at bounding box center [731, 318] width 13 height 13
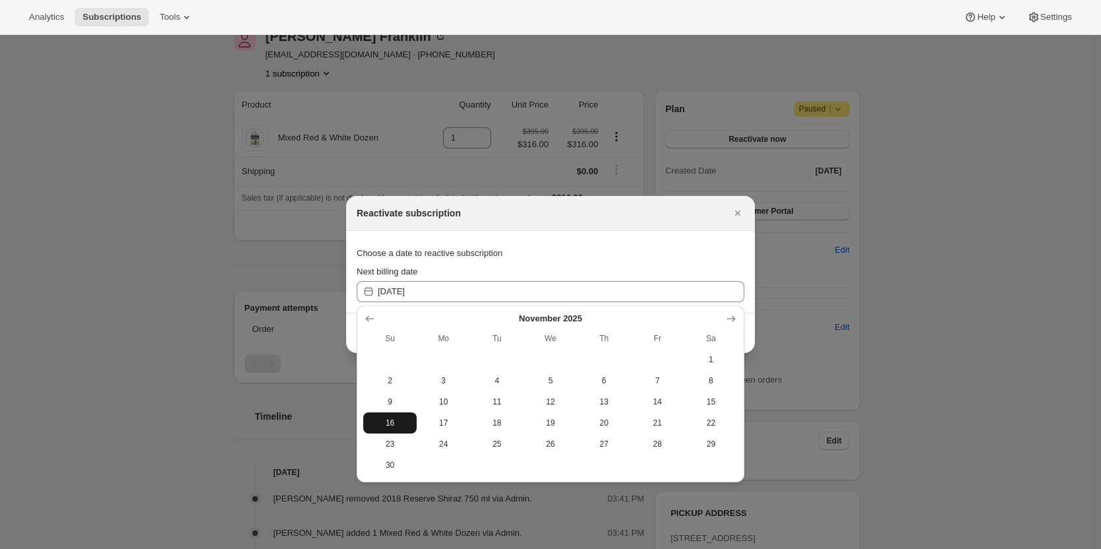
click at [391, 419] on span "16" at bounding box center [390, 422] width 43 height 11
type input "2025-11-15"
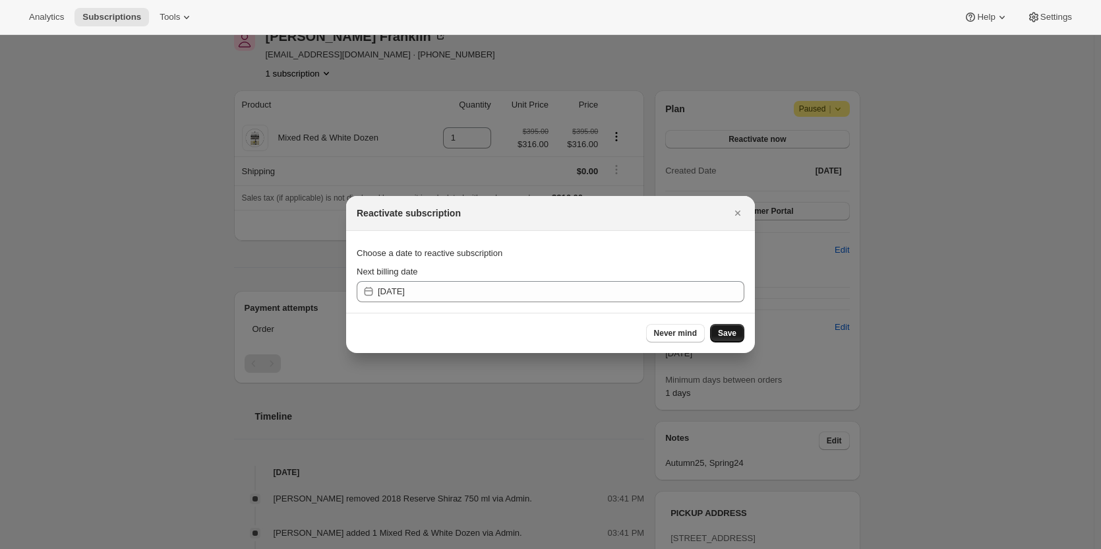
click at [724, 340] on button "Save" at bounding box center [727, 333] width 34 height 18
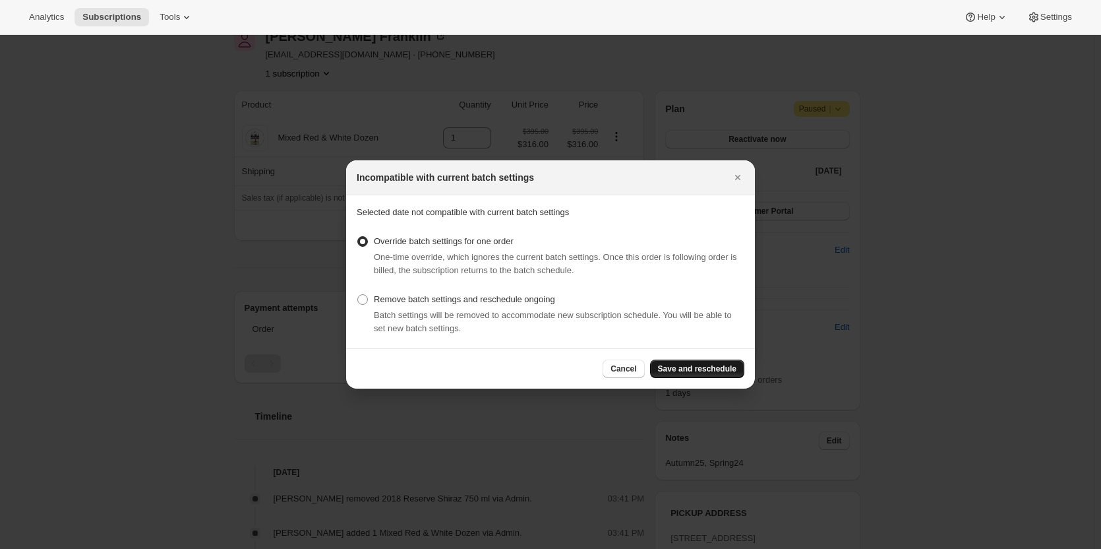
click at [702, 365] on span "Save and reschedule" at bounding box center [697, 368] width 78 height 11
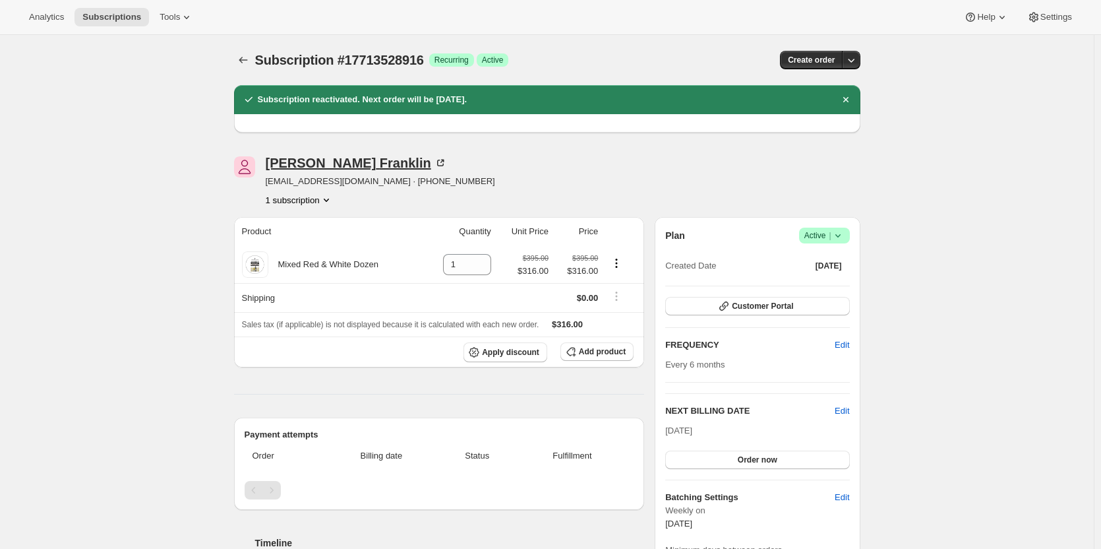
click at [440, 162] on icon at bounding box center [442, 162] width 4 height 4
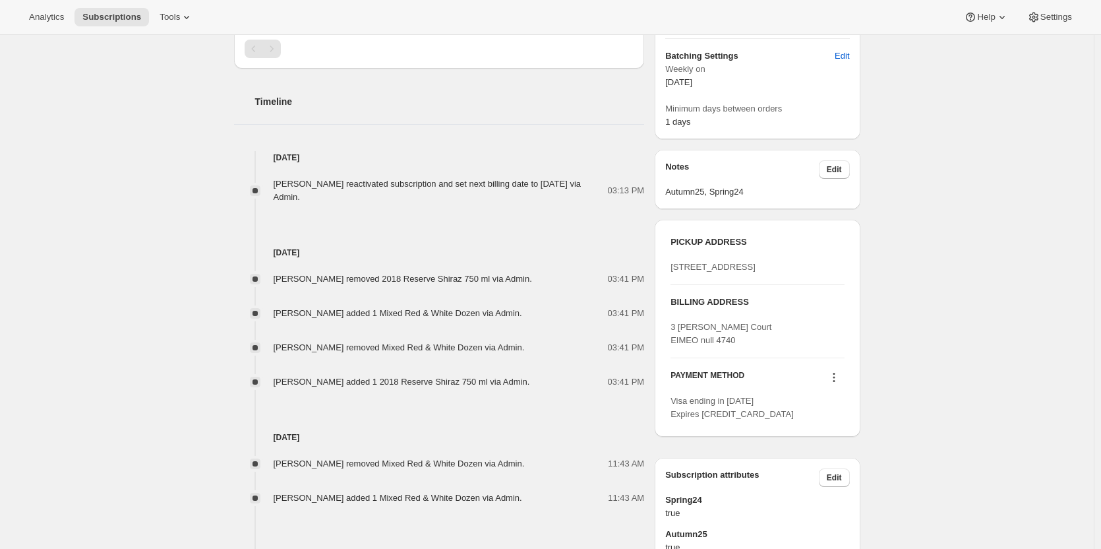
scroll to position [462, 0]
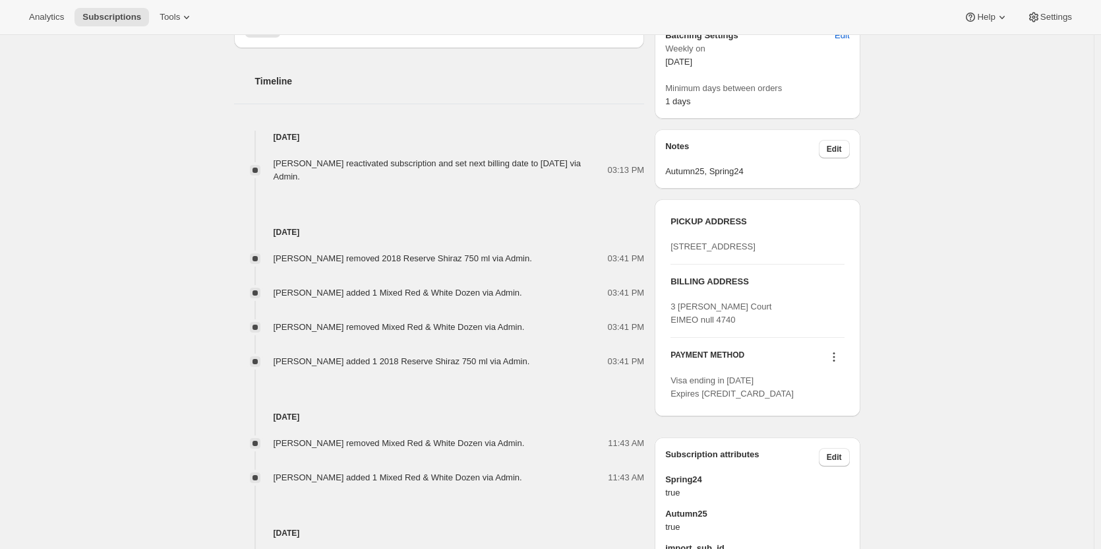
click at [839, 363] on icon at bounding box center [834, 356] width 13 height 13
click at [785, 253] on div "[STREET_ADDRESS]" at bounding box center [757, 246] width 173 height 13
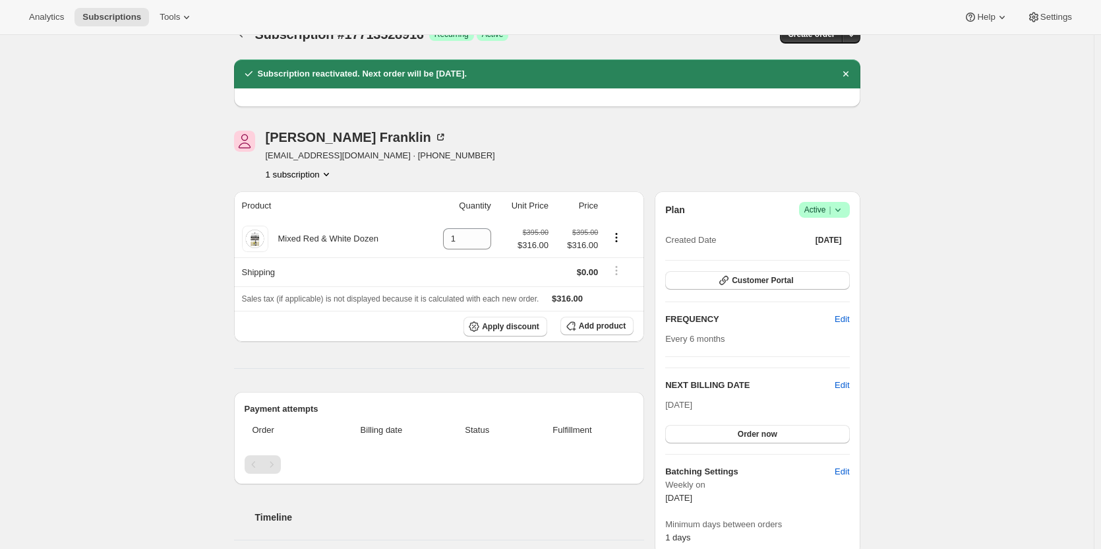
scroll to position [0, 0]
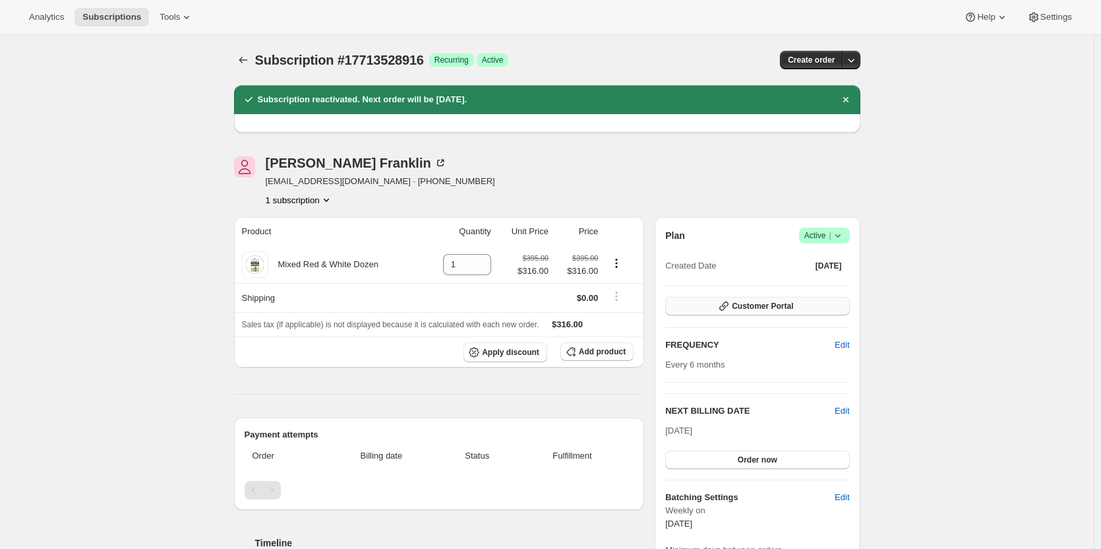
click at [764, 302] on span "Customer Portal" at bounding box center [762, 306] width 61 height 11
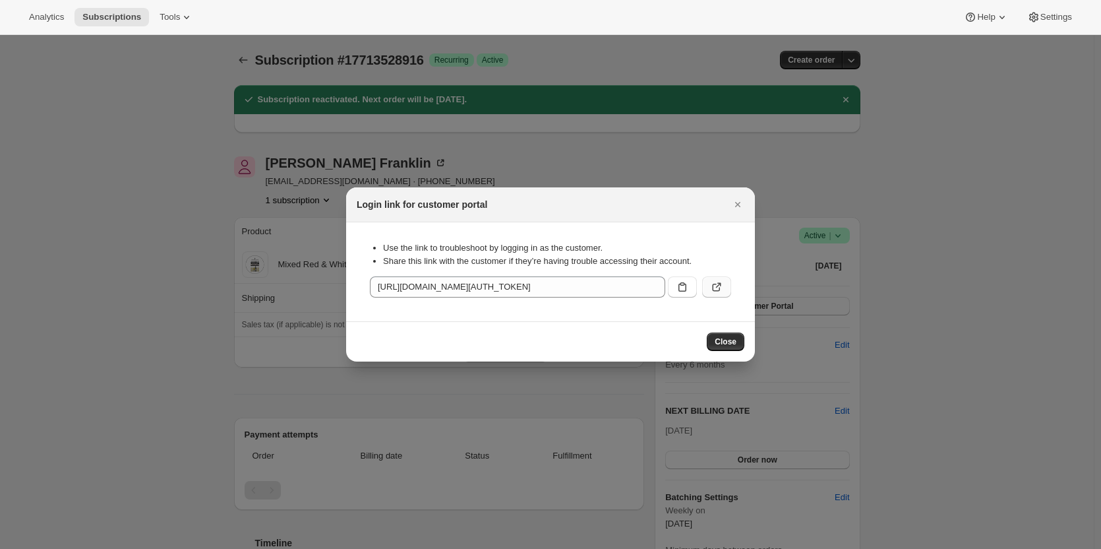
click at [713, 292] on icon ":rj2:" at bounding box center [716, 286] width 13 height 13
click at [739, 205] on icon "Close" at bounding box center [737, 204] width 5 height 5
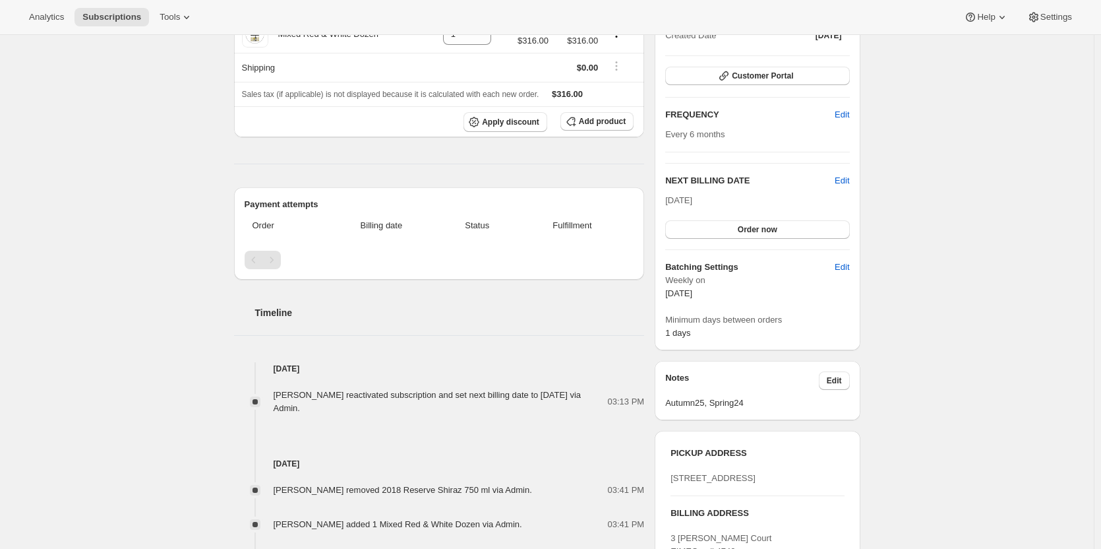
scroll to position [330, 0]
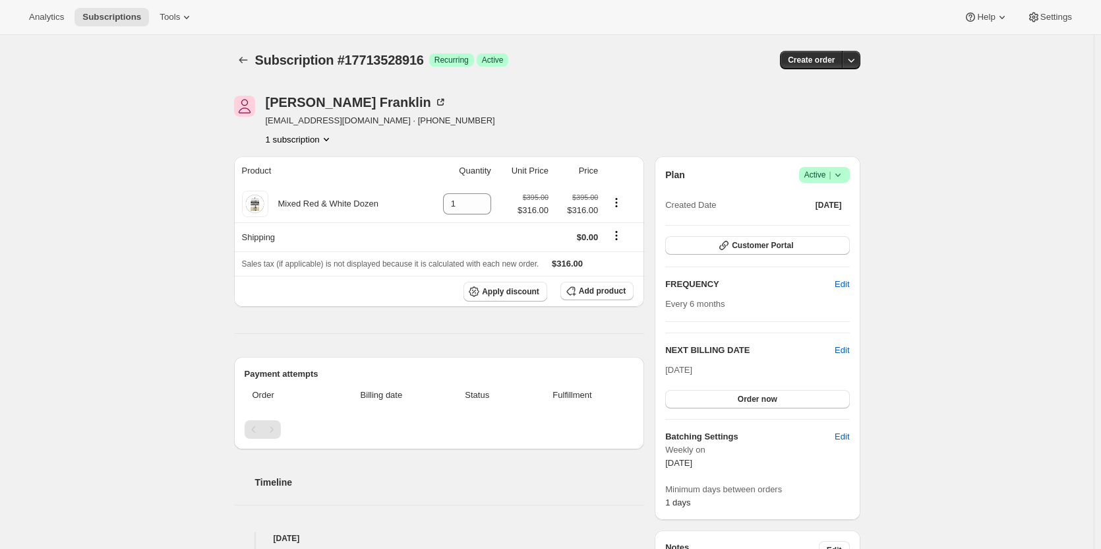
click at [825, 175] on span "Active |" at bounding box center [825, 174] width 40 height 13
click at [817, 206] on span "Pause subscription" at bounding box center [827, 201] width 73 height 10
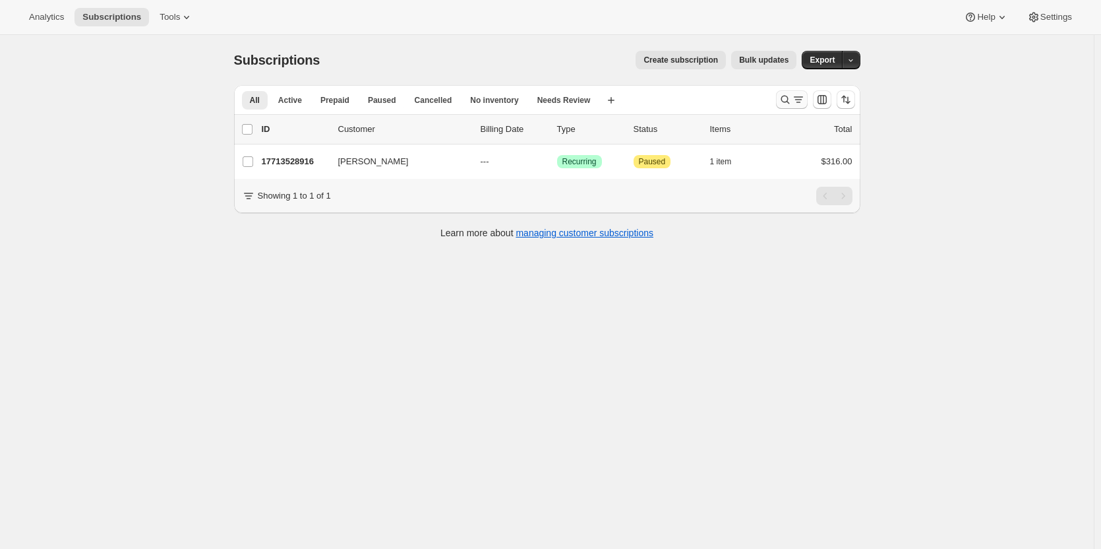
click at [785, 98] on icon "Search and filter results" at bounding box center [785, 100] width 9 height 9
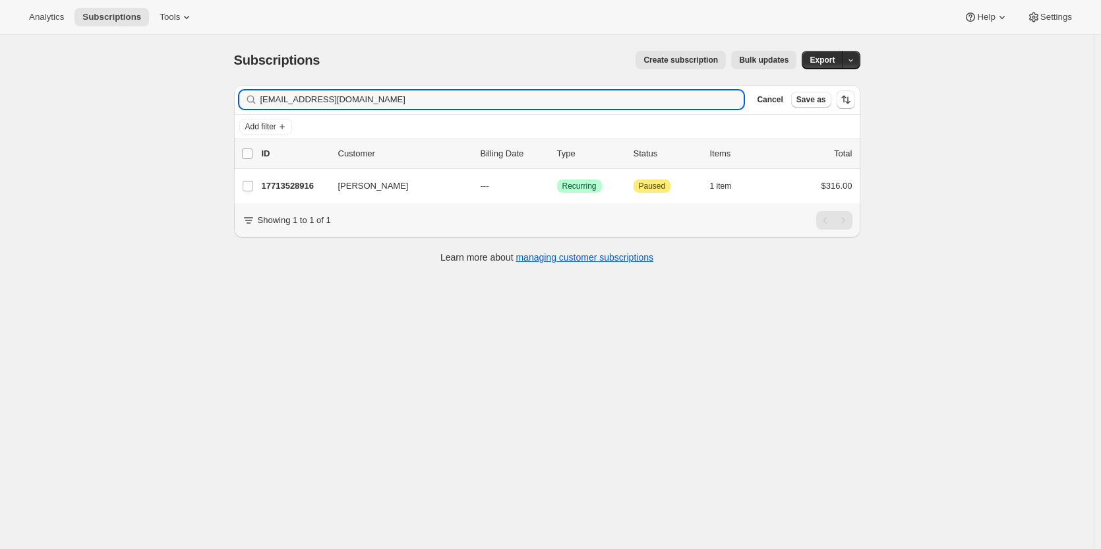
drag, startPoint x: 375, startPoint y: 94, endPoint x: 230, endPoint y: 67, distance: 147.0
click at [237, 78] on div "Subscriptions. This page is ready Subscriptions Create subscription Bulk update…" at bounding box center [547, 156] width 658 height 242
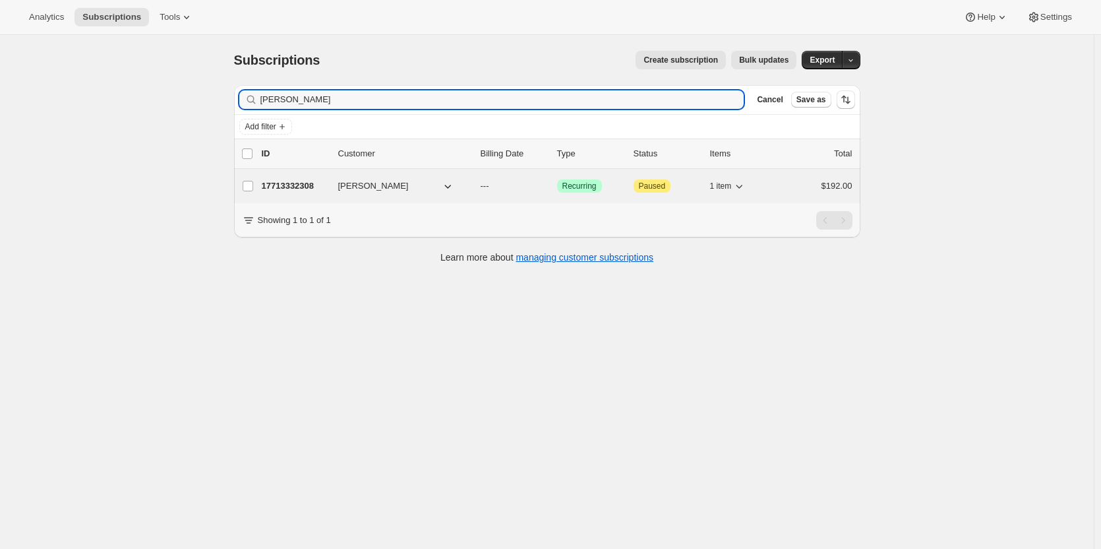
type input "[PERSON_NAME]"
click at [293, 185] on p "17713332308" at bounding box center [295, 185] width 66 height 13
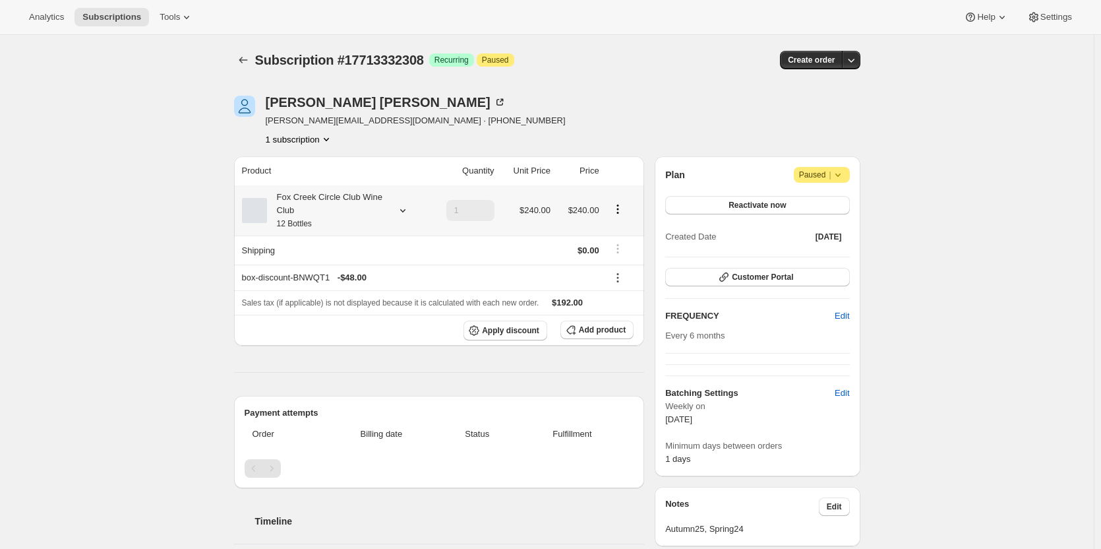
click at [354, 217] on div "Fox Creek Circle Club Wine Club 12 Bottles" at bounding box center [326, 211] width 119 height 40
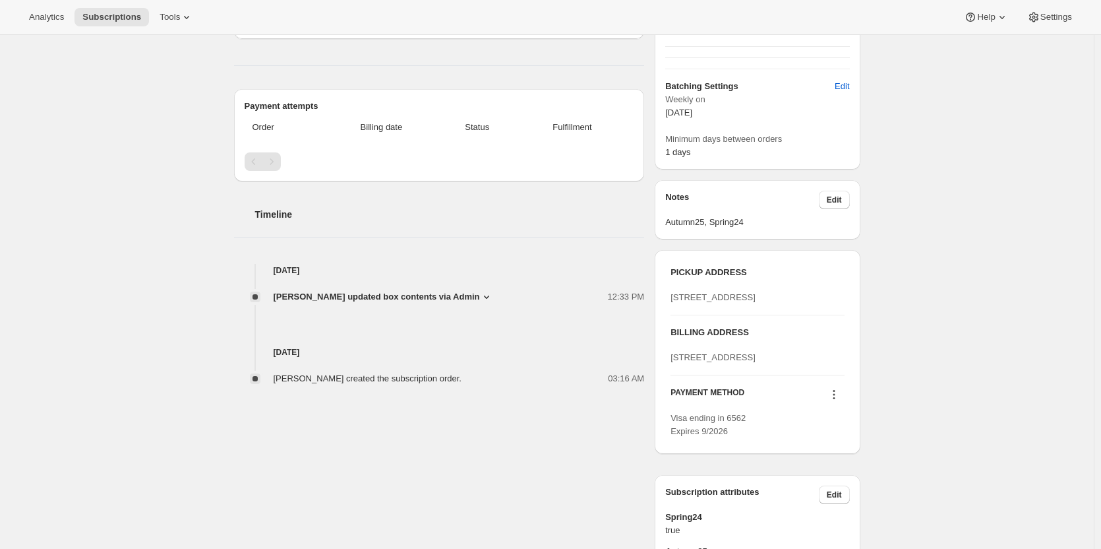
scroll to position [330, 0]
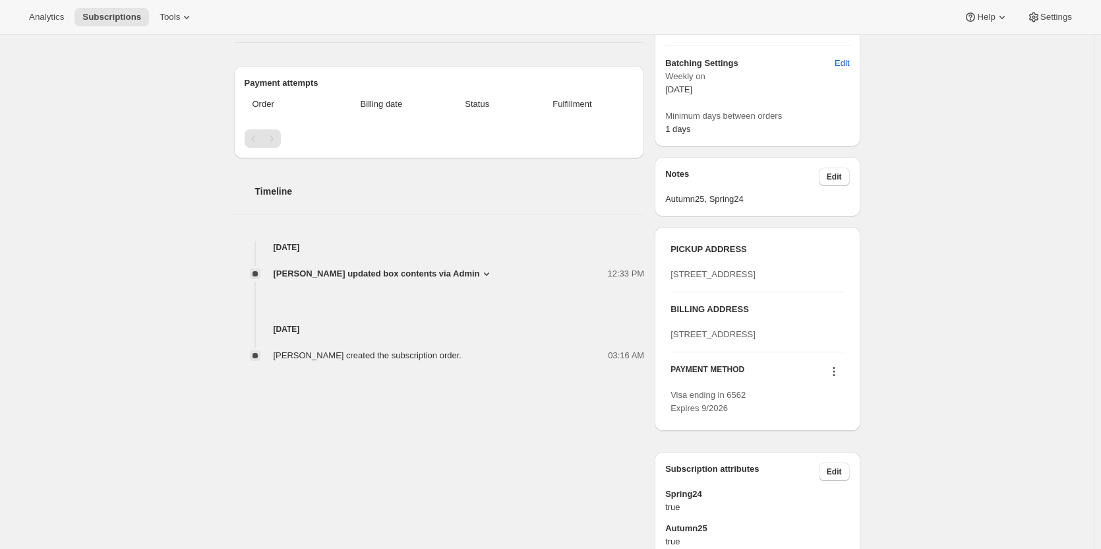
drag, startPoint x: 791, startPoint y: 390, endPoint x: 680, endPoint y: 371, distance: 113.1
click at [661, 373] on div "PICKUP ADDRESS [STREET_ADDRESS] BILLING ADDRESS [STREET_ADDRESS] null 4650 PAYM…" at bounding box center [757, 329] width 205 height 204
copy span "[STREET_ADDRESS]"
click at [818, 341] on div "BILLING ADDRESS [STREET_ADDRESS]" at bounding box center [757, 322] width 173 height 38
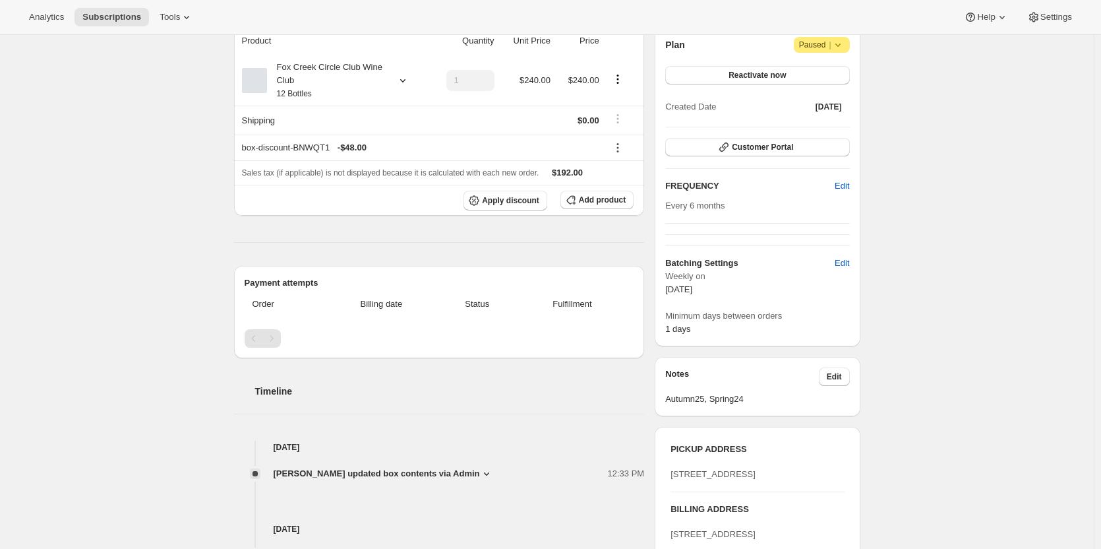
scroll to position [66, 0]
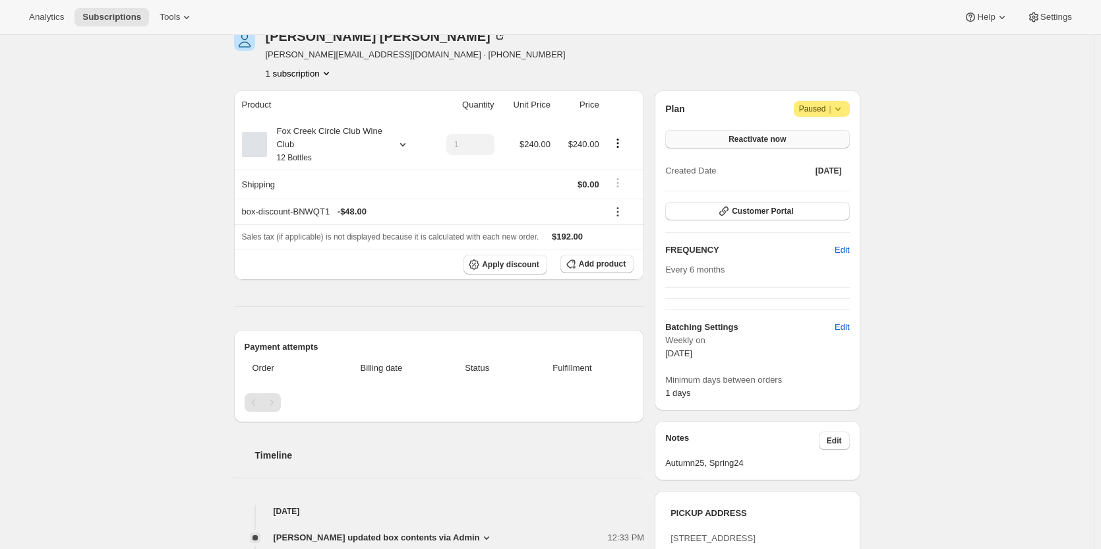
click at [746, 141] on span "Reactivate now" at bounding box center [757, 139] width 57 height 11
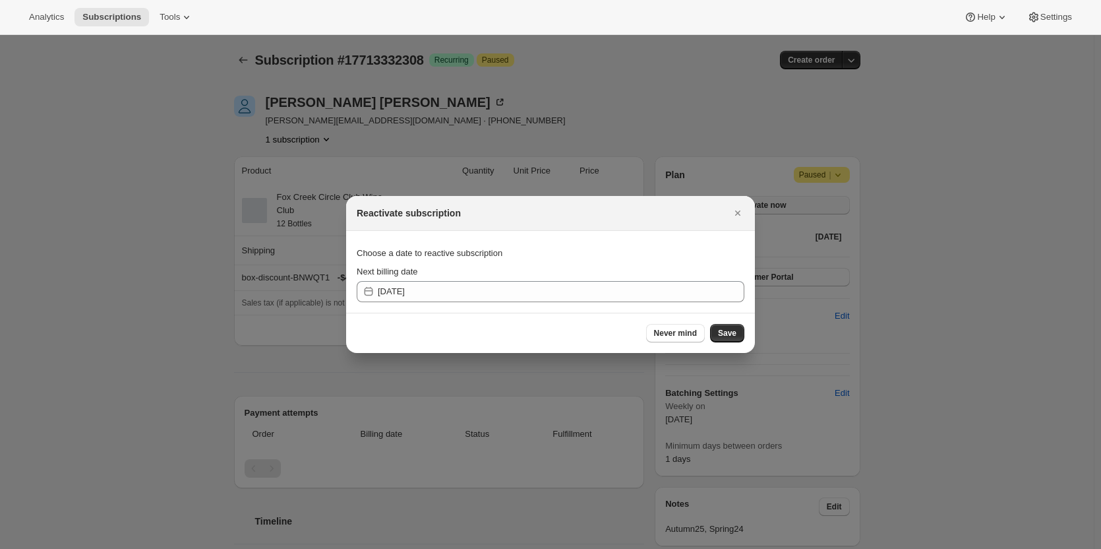
scroll to position [0, 0]
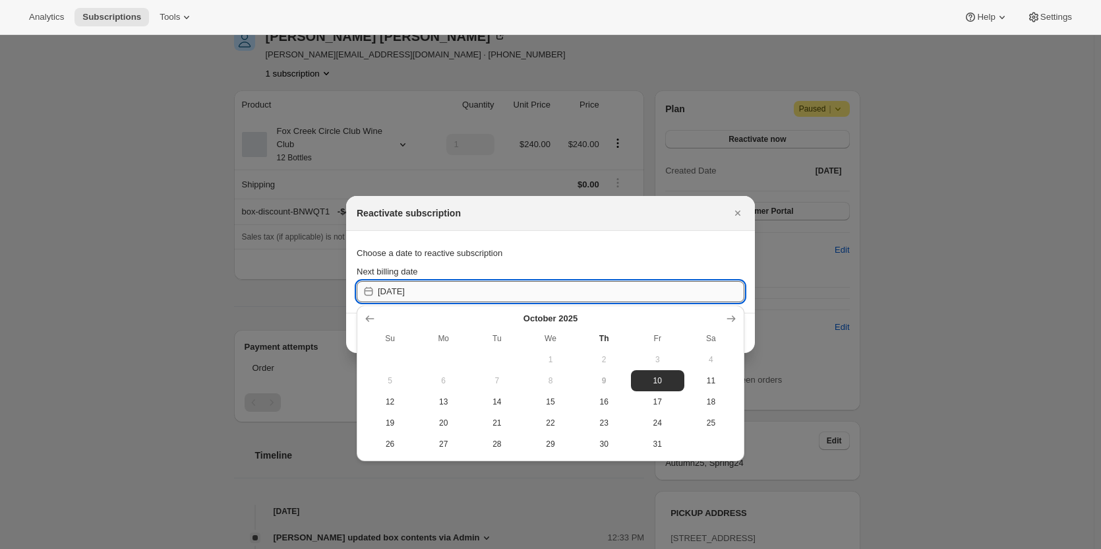
click at [457, 288] on input "[DATE]" at bounding box center [561, 291] width 367 height 21
click at [732, 317] on icon "Show next month, November 2025" at bounding box center [731, 318] width 13 height 13
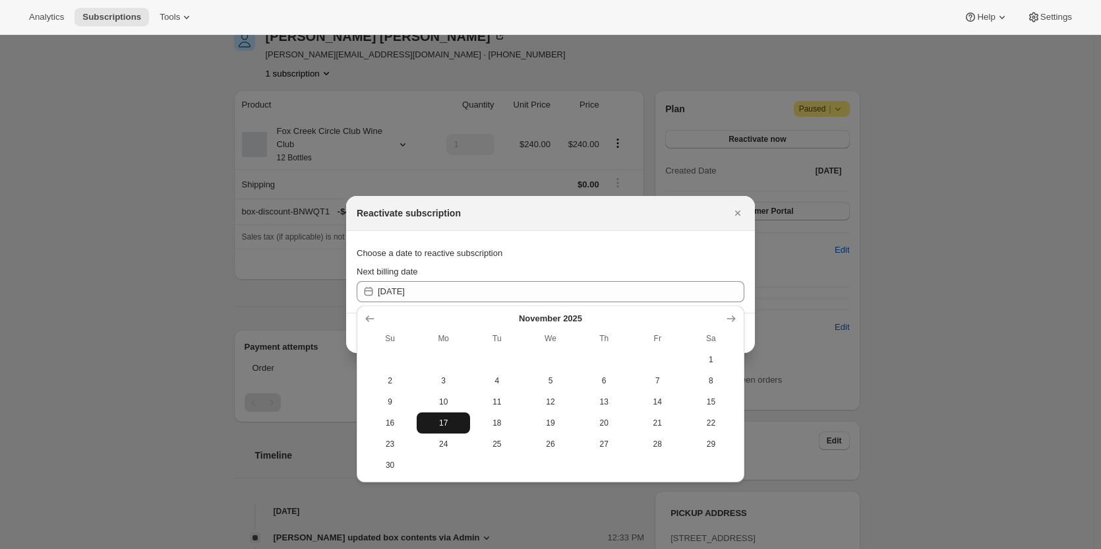
click at [457, 426] on span "17" at bounding box center [443, 422] width 43 height 11
type input "[DATE]"
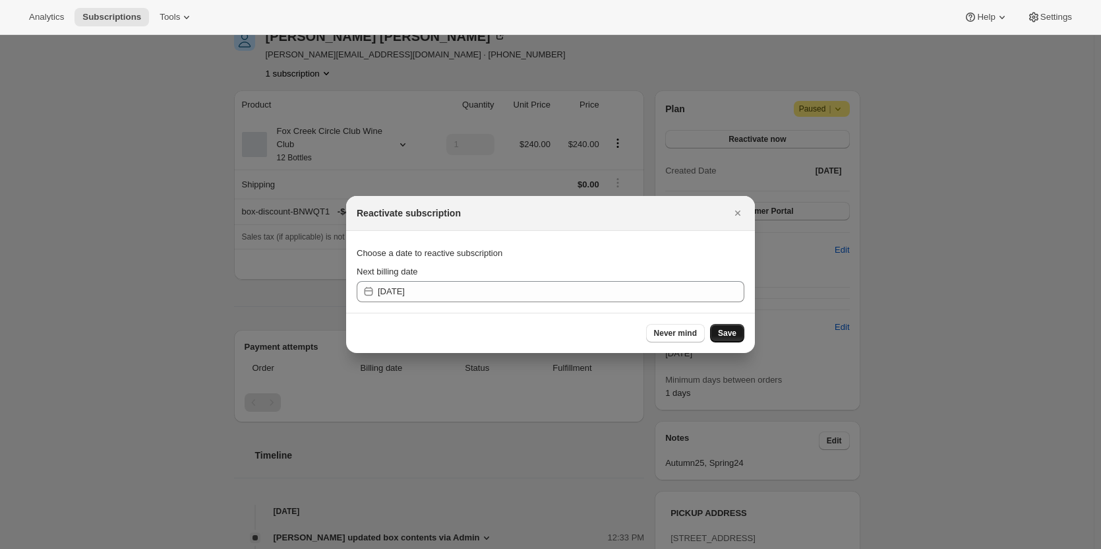
click at [732, 336] on span "Save" at bounding box center [727, 333] width 18 height 11
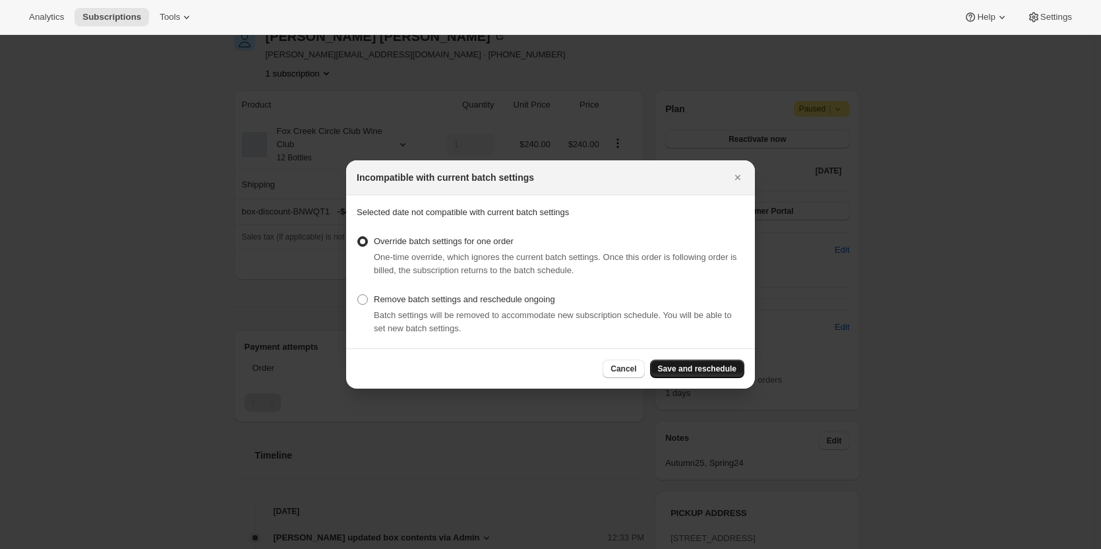
click at [710, 361] on button "Save and reschedule" at bounding box center [697, 368] width 94 height 18
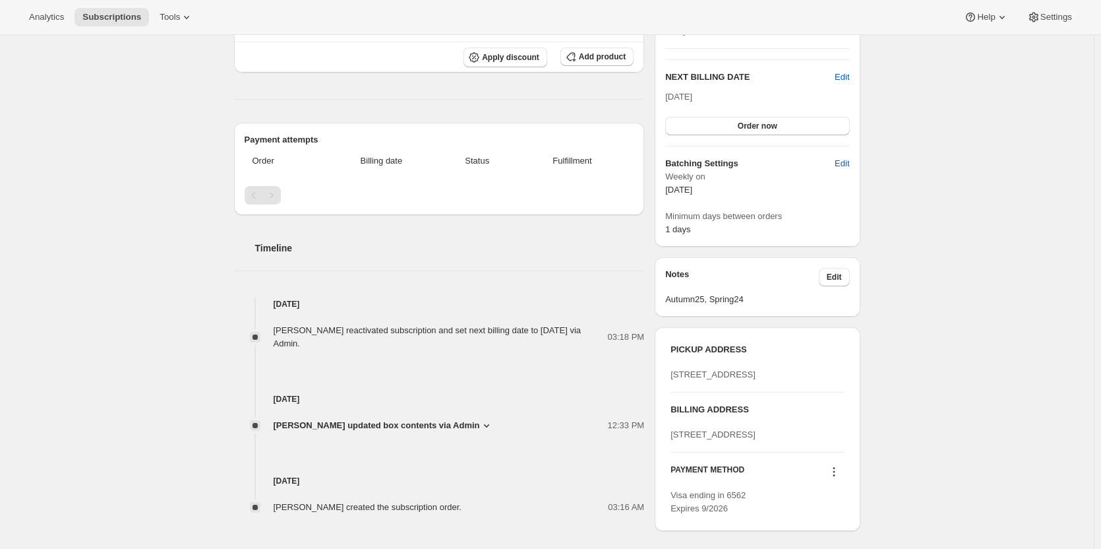
scroll to position [396, 0]
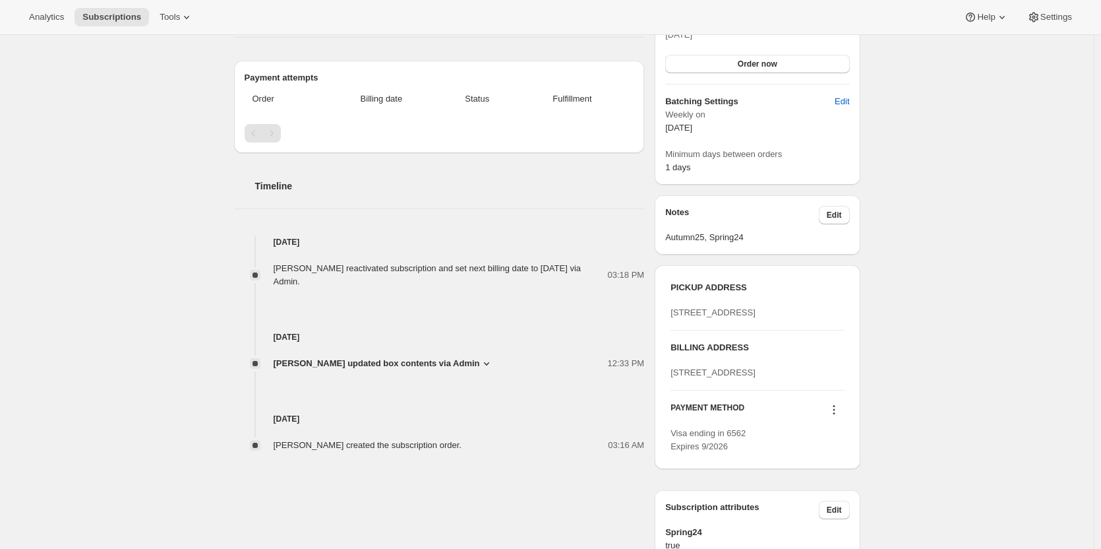
drag, startPoint x: 783, startPoint y: 427, endPoint x: 669, endPoint y: 411, distance: 115.7
click at [669, 411] on div "PICKUP ADDRESS 19 Olivers Road McLaren Vale SA, 5171 Australia BILLING ADDRESS …" at bounding box center [757, 367] width 205 height 204
copy span "[STREET_ADDRESS]"
click at [793, 379] on div "BILLING ADDRESS 251 Nerada Road TINANA SOUTH null 4650" at bounding box center [757, 360] width 173 height 38
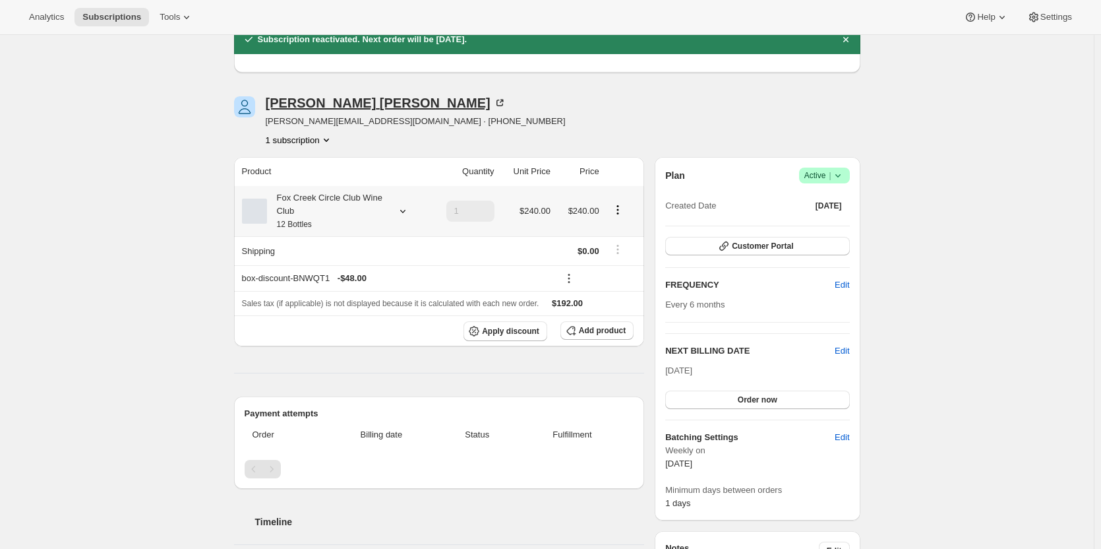
scroll to position [0, 0]
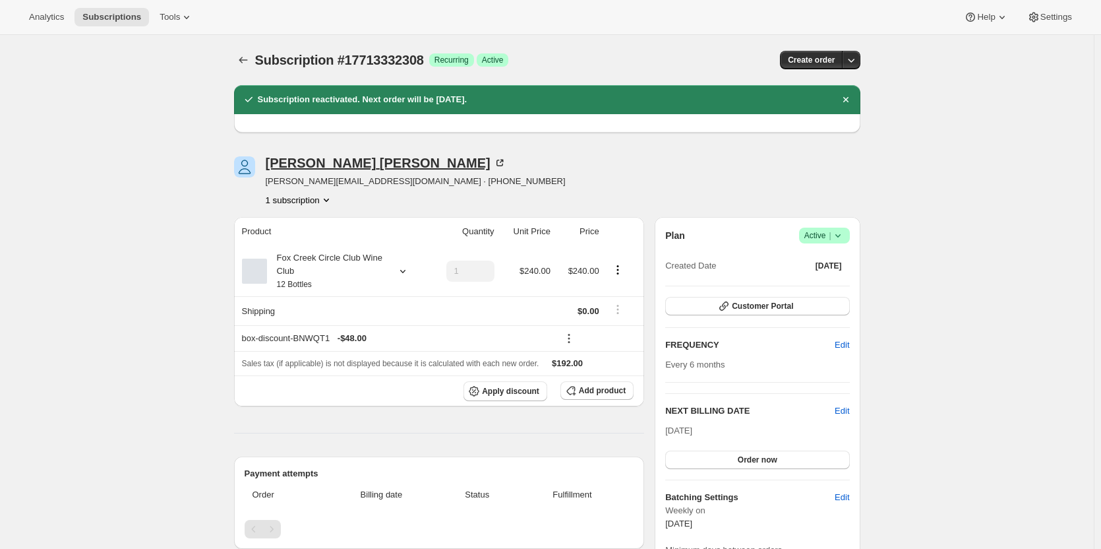
click at [500, 162] on icon at bounding box center [502, 162] width 4 height 4
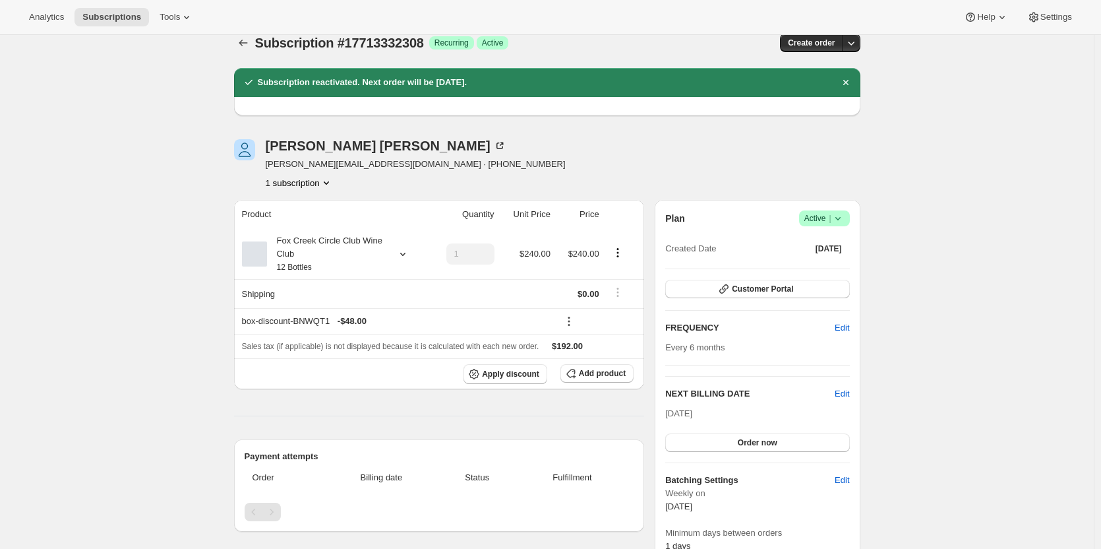
scroll to position [66, 0]
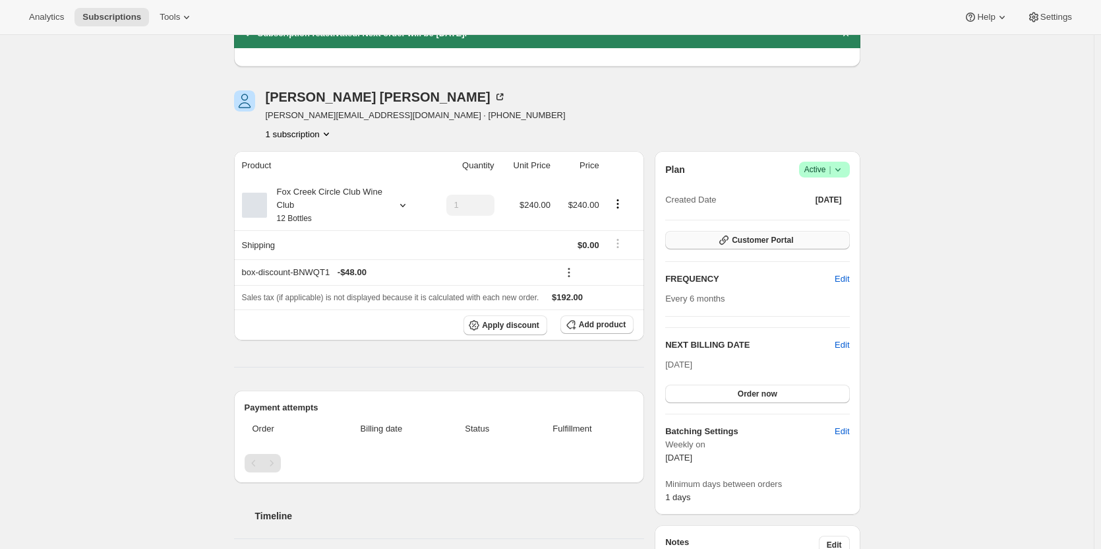
click at [746, 241] on span "Customer Portal" at bounding box center [762, 240] width 61 height 11
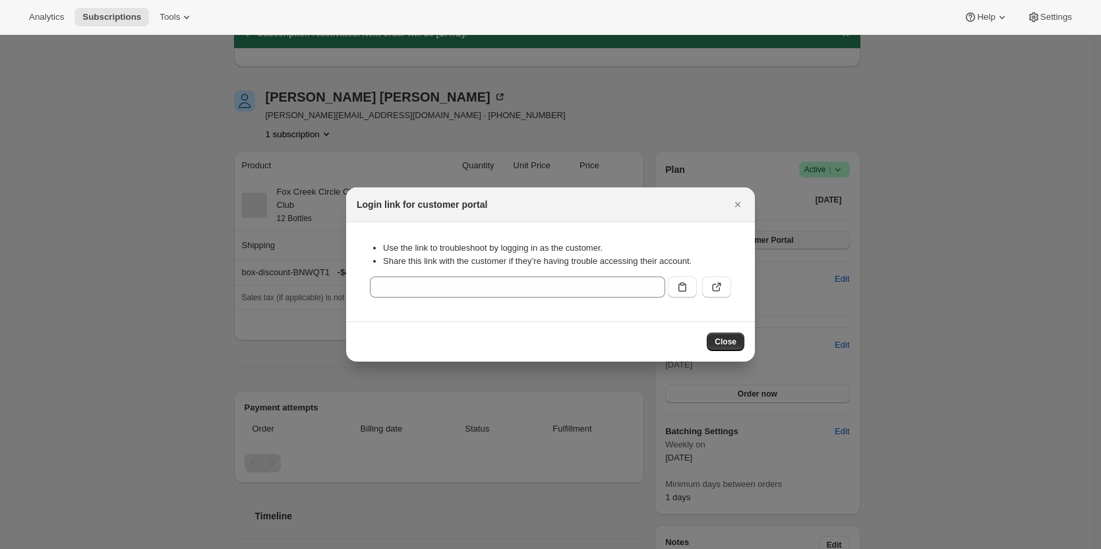
scroll to position [0, 0]
click at [718, 288] on icon ":rbo:" at bounding box center [716, 286] width 13 height 13
click at [738, 202] on icon "Close" at bounding box center [737, 204] width 13 height 13
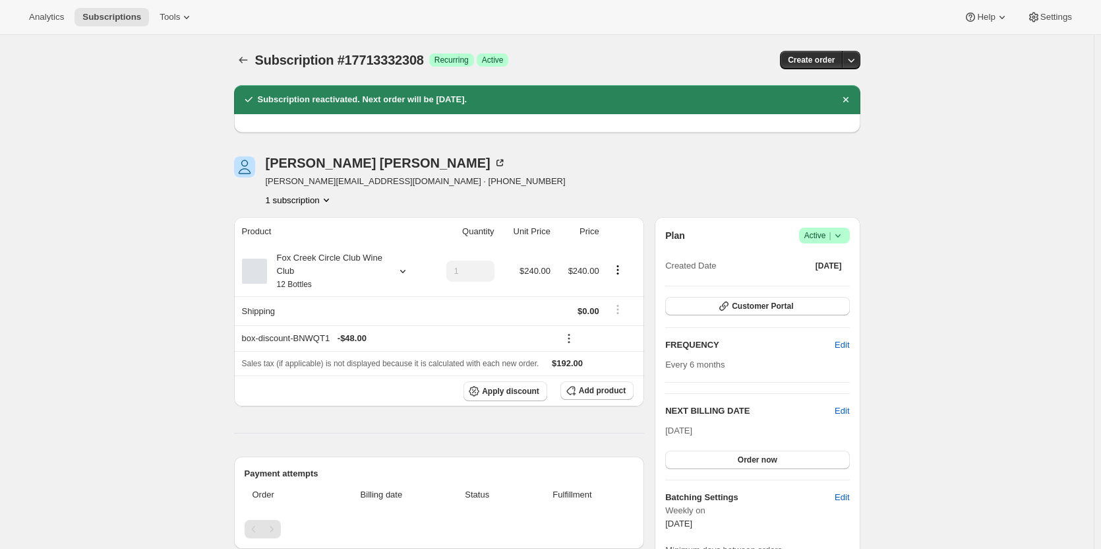
scroll to position [66, 0]
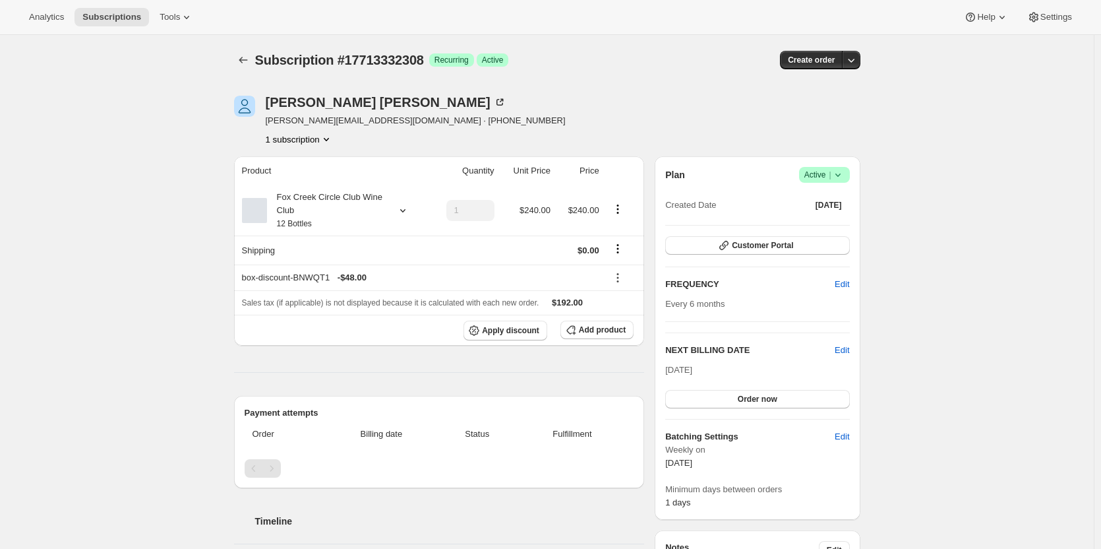
click at [845, 175] on icon at bounding box center [838, 174] width 13 height 13
click at [812, 204] on span "Pause subscription" at bounding box center [827, 201] width 73 height 10
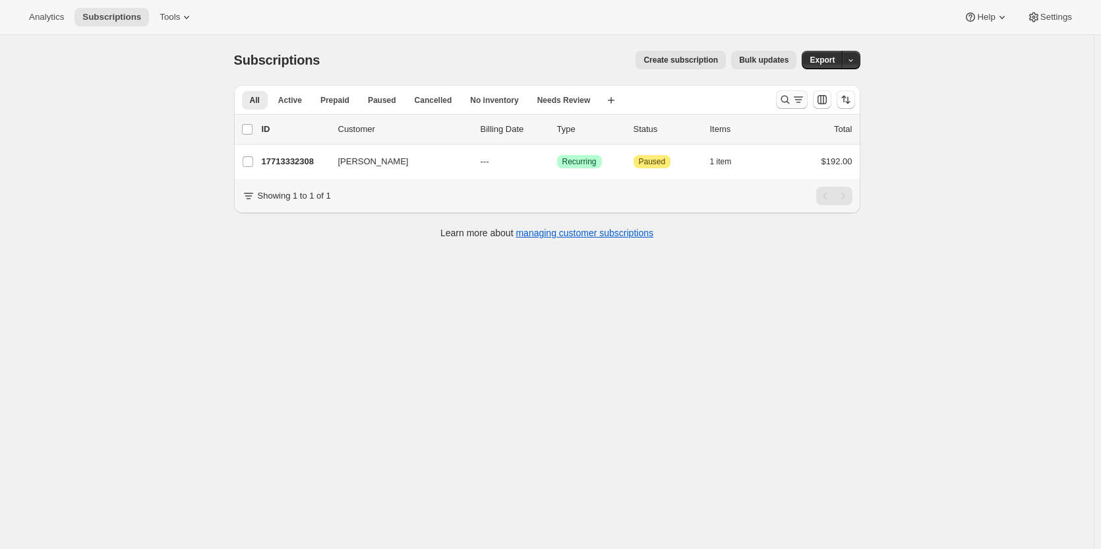
click at [787, 98] on icon "Search and filter results" at bounding box center [785, 99] width 13 height 13
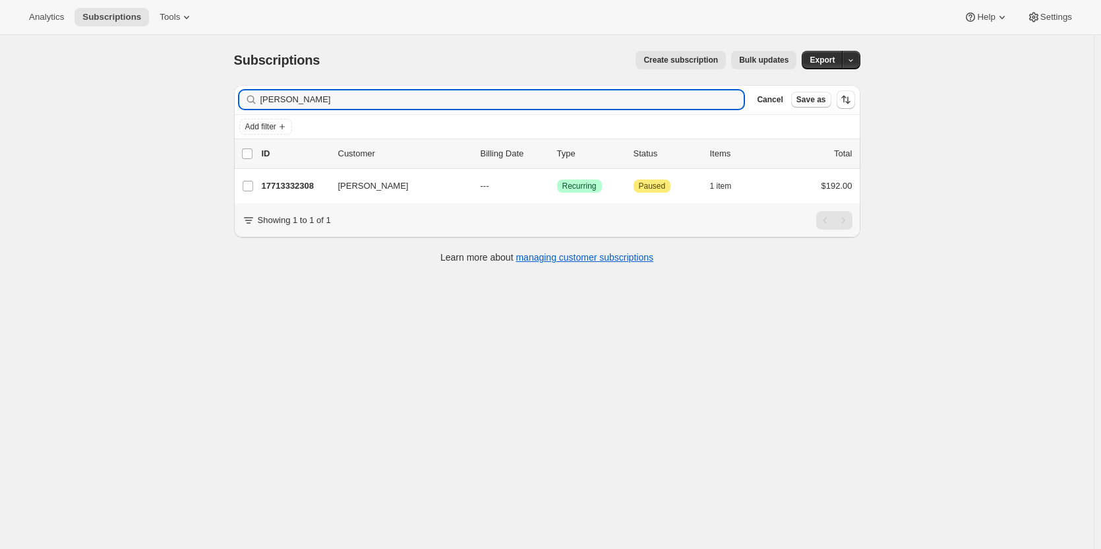
drag, startPoint x: 342, startPoint y: 98, endPoint x: 197, endPoint y: 101, distance: 145.8
click at [197, 101] on div "Subscriptions. This page is ready Subscriptions Create subscription Bulk update…" at bounding box center [547, 309] width 1094 height 549
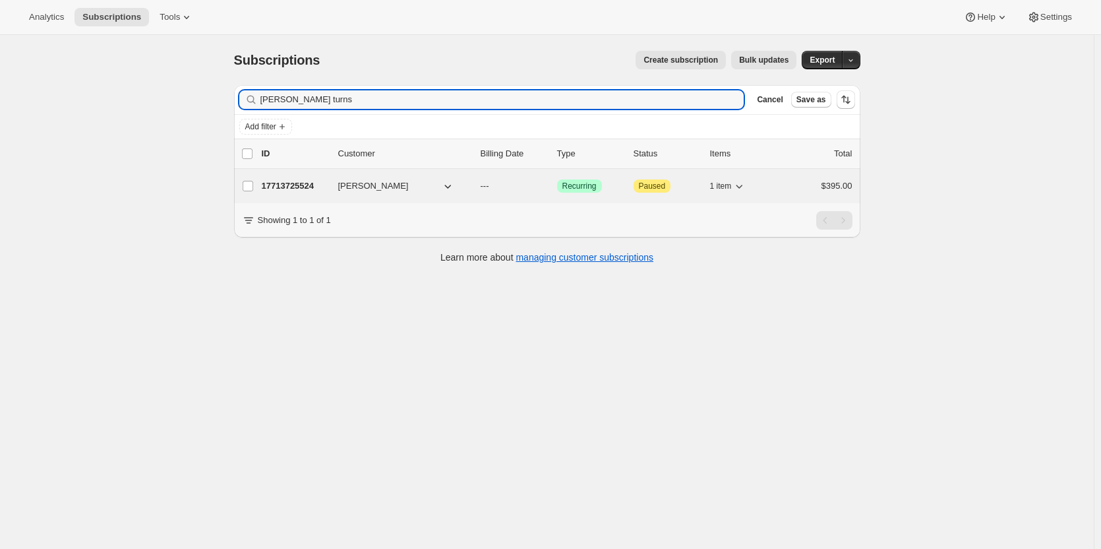
type input "[PERSON_NAME] turns"
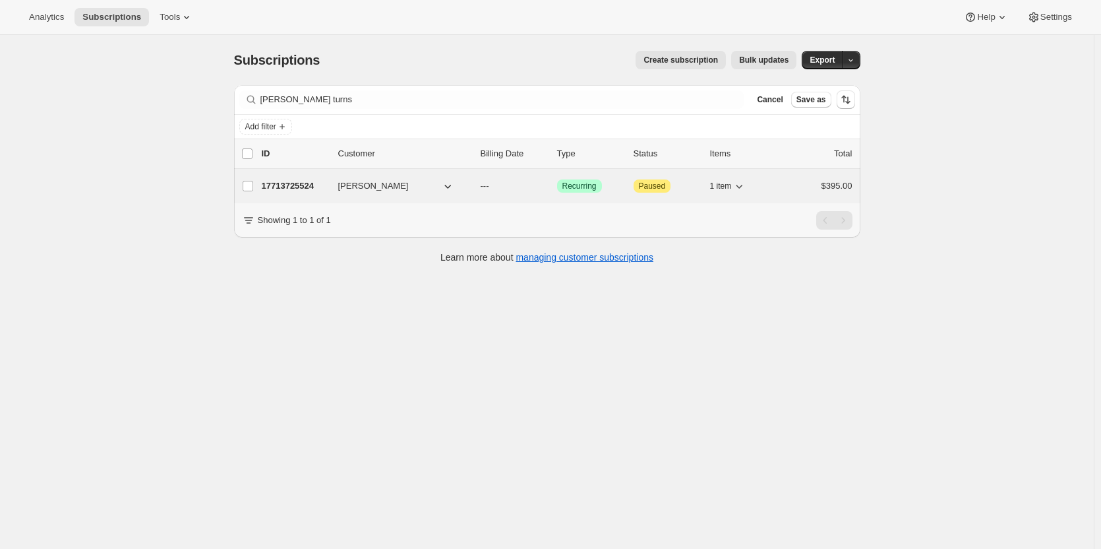
click at [295, 186] on p "17713725524" at bounding box center [295, 185] width 66 height 13
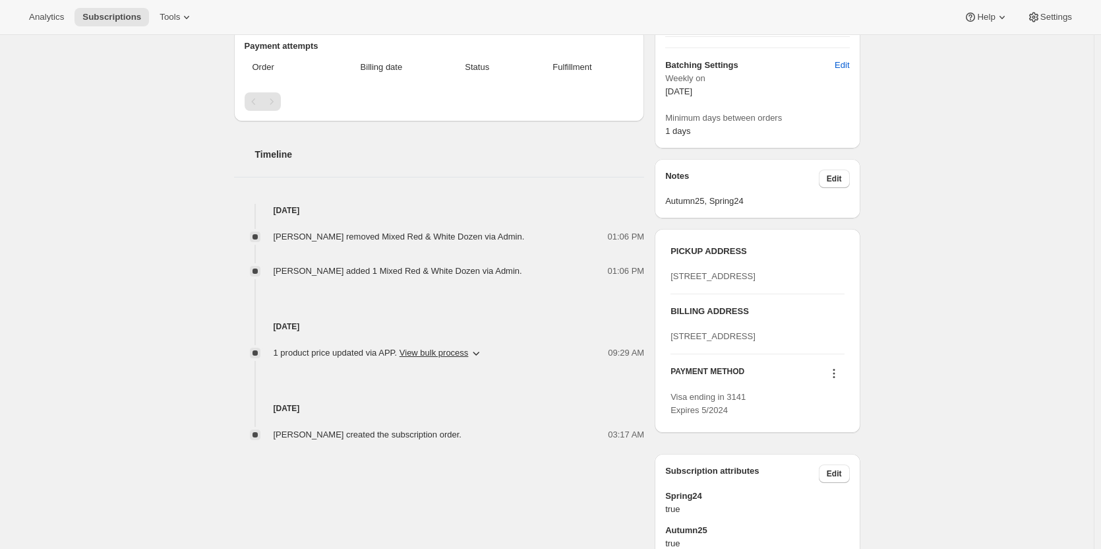
scroll to position [330, 0]
drag, startPoint x: 764, startPoint y: 387, endPoint x: 658, endPoint y: 375, distance: 106.2
click at [658, 375] on div "PICKUP ADDRESS 19 Olivers Road McLaren Vale SA, 5171 Australia BILLING ADDRESS …" at bounding box center [757, 329] width 205 height 204
copy span "[STREET_ADDRESS]"
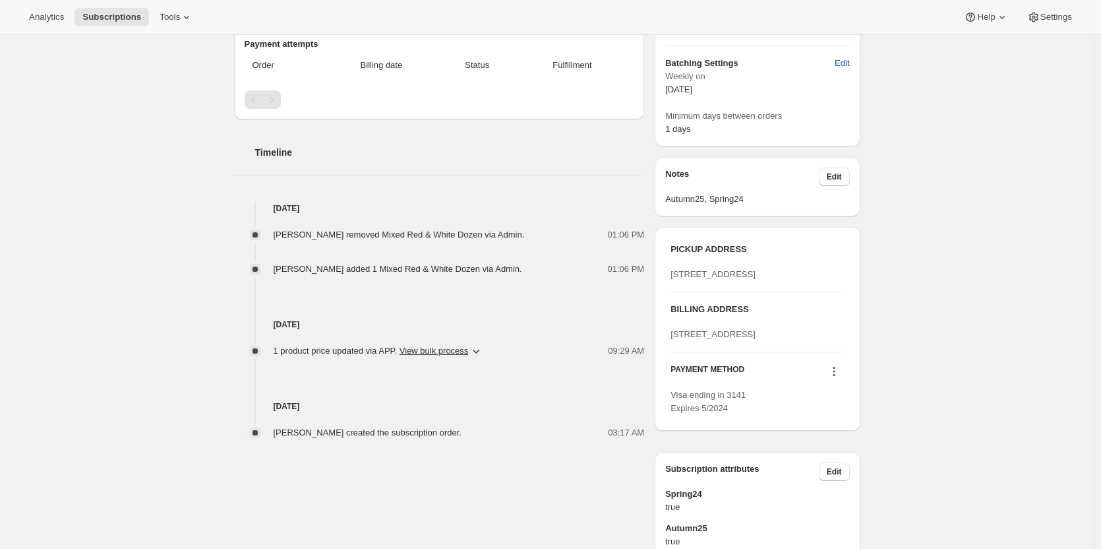
click at [795, 341] on div "BILLING ADDRESS 40 River Street ULMARRA null 2462" at bounding box center [757, 322] width 173 height 38
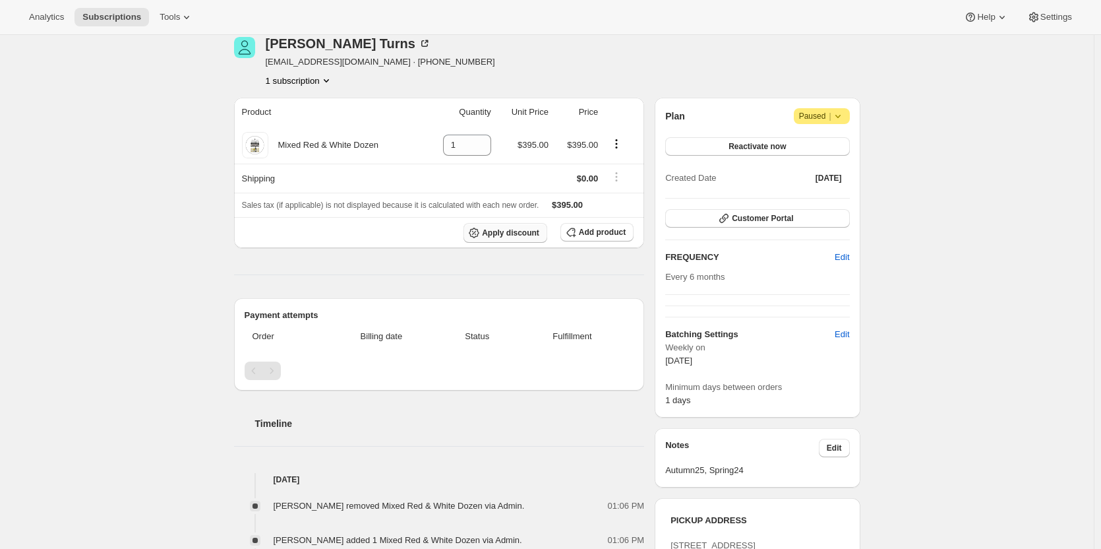
scroll to position [0, 0]
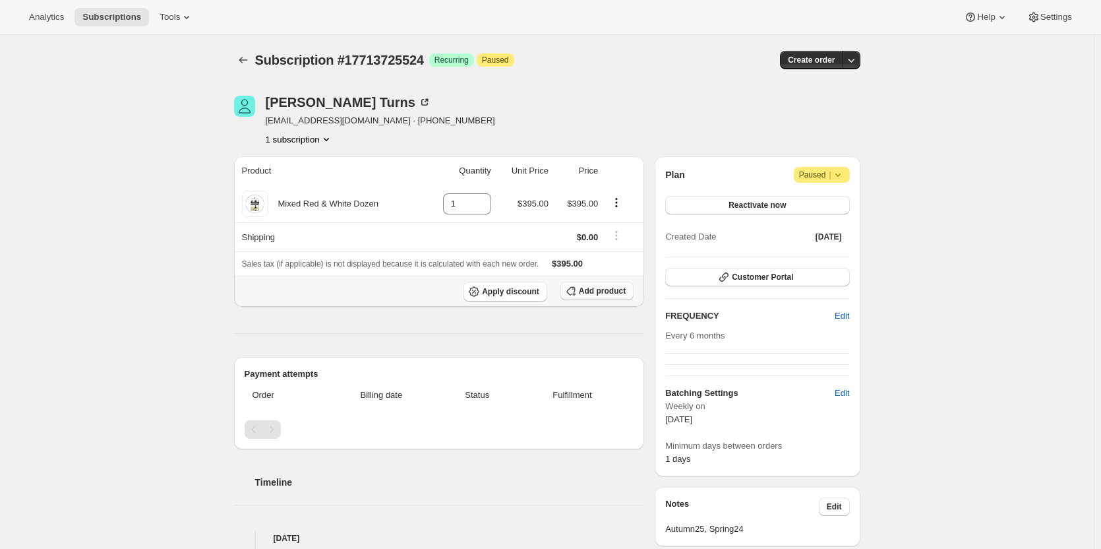
click at [583, 289] on button "Add product" at bounding box center [597, 291] width 73 height 18
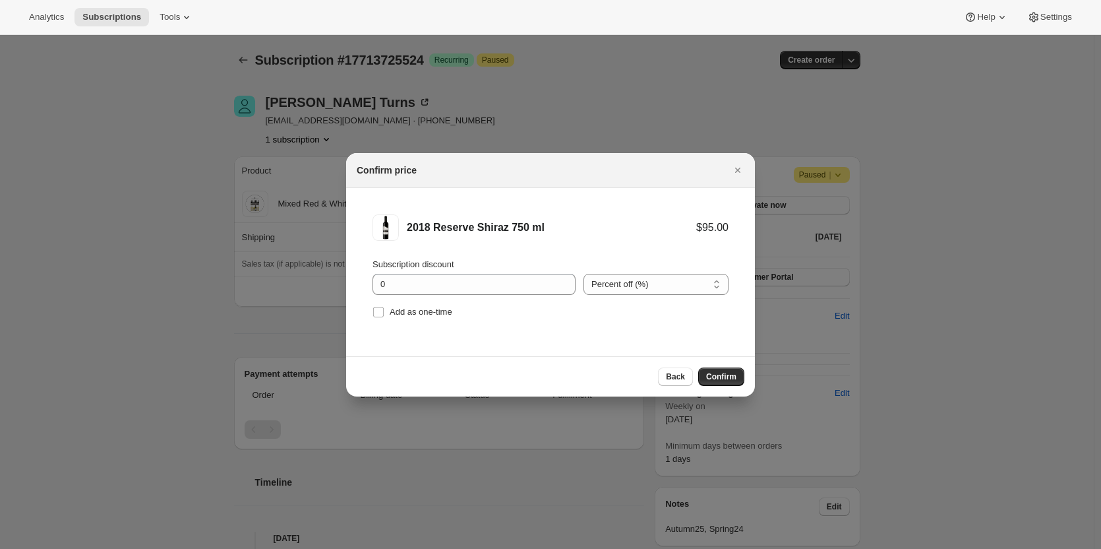
click at [710, 377] on span "Confirm" at bounding box center [721, 376] width 30 height 11
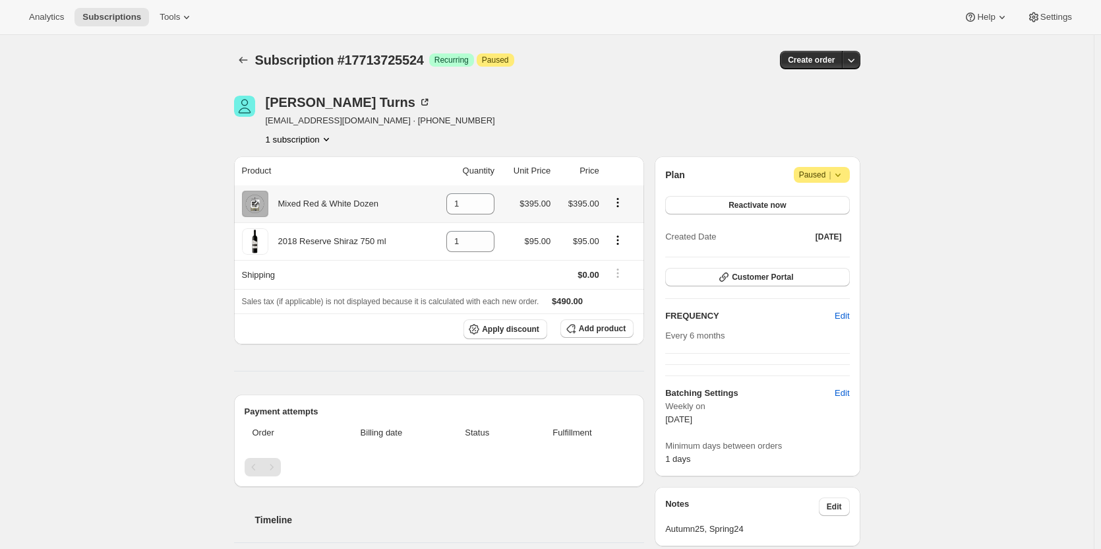
click at [623, 201] on icon "Product actions" at bounding box center [617, 202] width 13 height 13
click at [618, 203] on icon "Product actions" at bounding box center [617, 202] width 13 height 13
drag, startPoint x: 463, startPoint y: 205, endPoint x: 425, endPoint y: 197, distance: 38.6
click at [431, 203] on td "1" at bounding box center [464, 203] width 70 height 37
click at [465, 205] on input "1" at bounding box center [460, 203] width 28 height 21
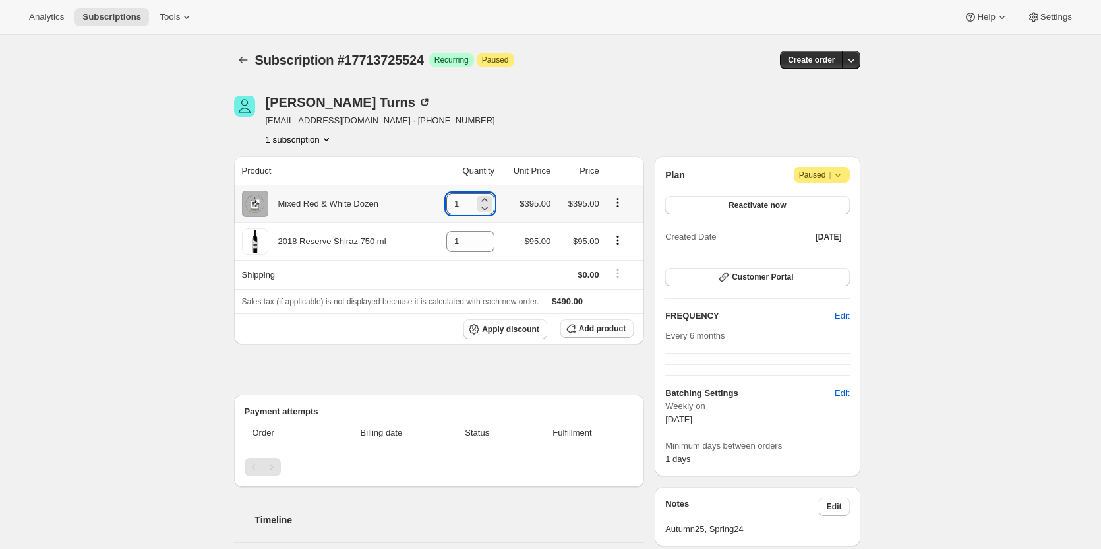
drag, startPoint x: 462, startPoint y: 197, endPoint x: 454, endPoint y: 198, distance: 8.6
click at [454, 198] on input "1" at bounding box center [460, 203] width 28 height 21
type input "0"
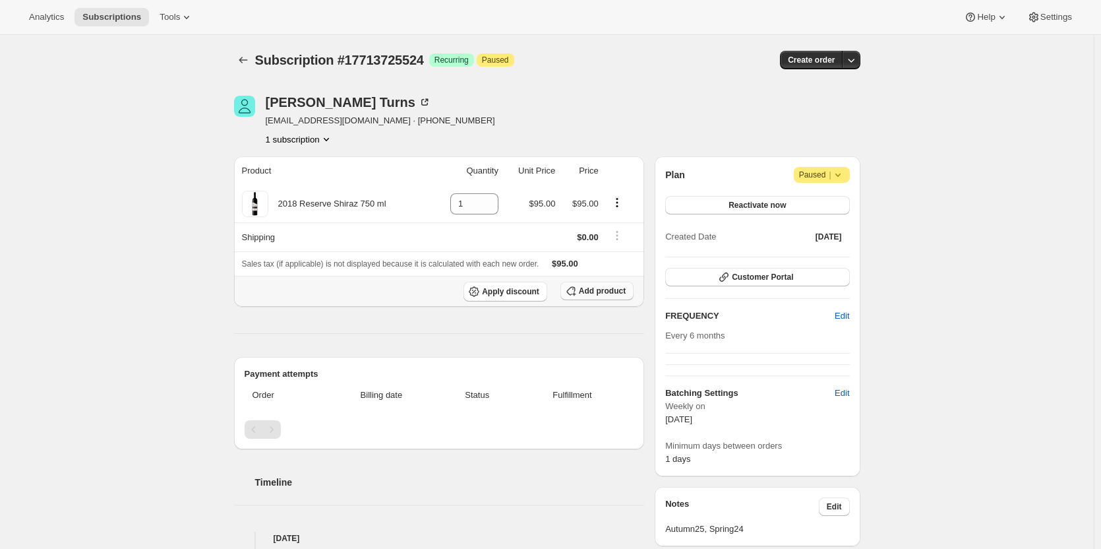
click at [597, 288] on span "Add product" at bounding box center [602, 291] width 47 height 11
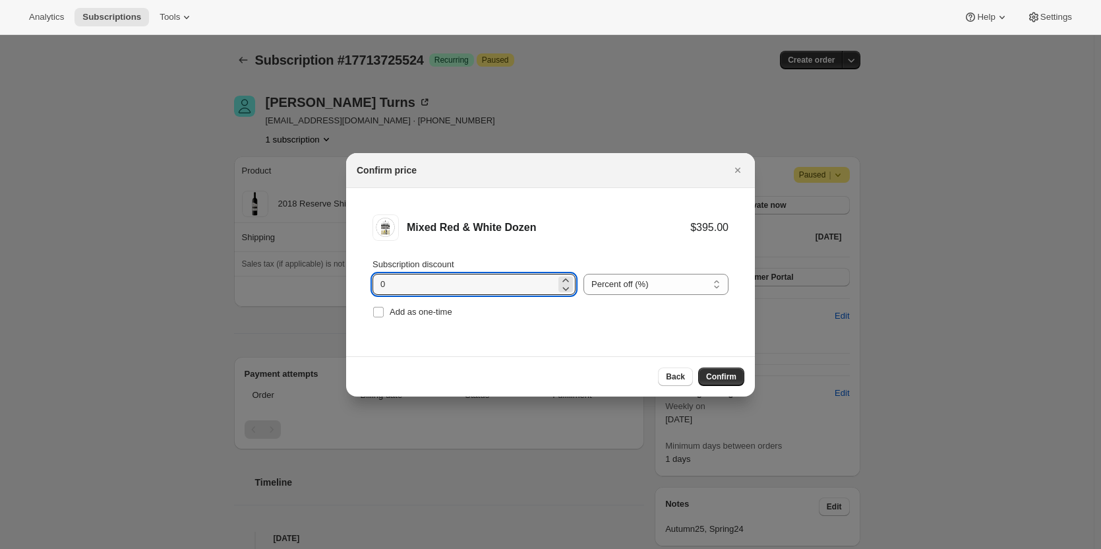
drag, startPoint x: 406, startPoint y: 285, endPoint x: 359, endPoint y: 280, distance: 47.7
click at [359, 280] on li "Mixed Red & White Dozen $395.00 Subscription discount 0 Percent off (%) Amount …" at bounding box center [550, 268] width 409 height 160
type input "20"
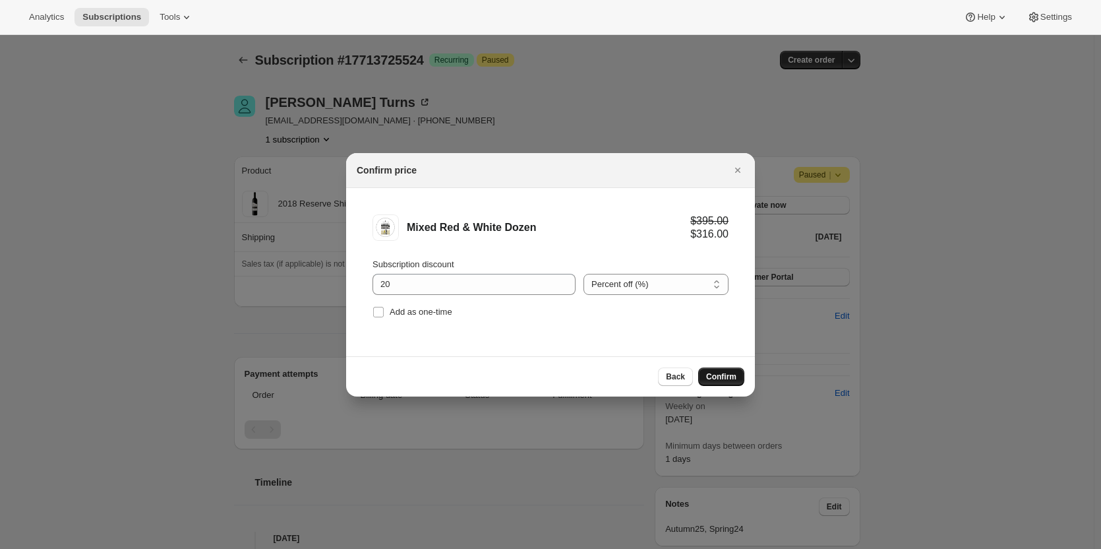
click at [727, 375] on span "Confirm" at bounding box center [721, 376] width 30 height 11
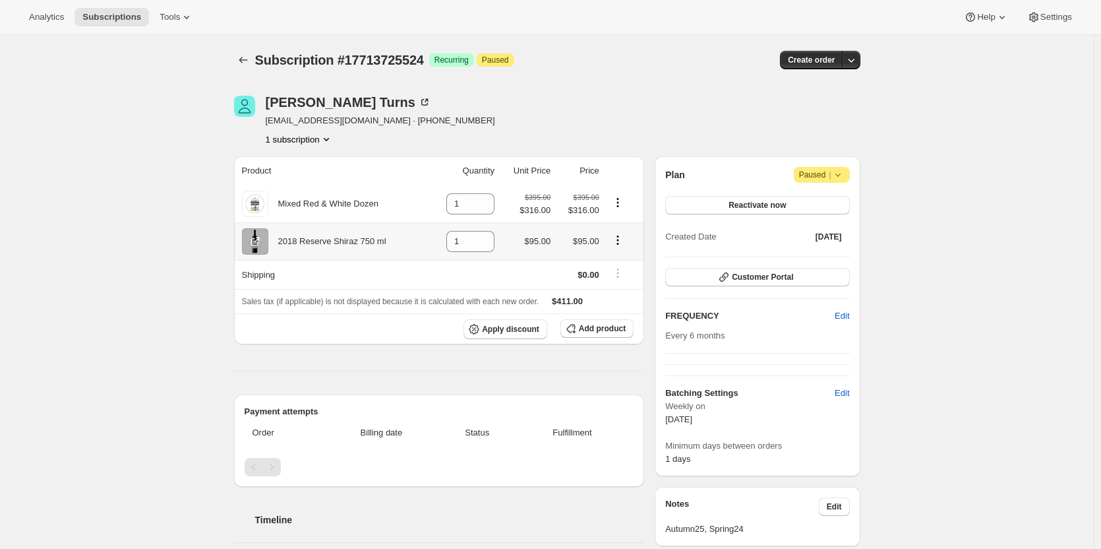
click at [621, 239] on icon "Product actions" at bounding box center [617, 239] width 13 height 13
drag, startPoint x: 469, startPoint y: 241, endPoint x: 424, endPoint y: 238, distance: 44.9
click at [427, 239] on tr "2018 Reserve Shiraz 750 ml 1 $95.00 $95.00" at bounding box center [439, 241] width 411 height 38
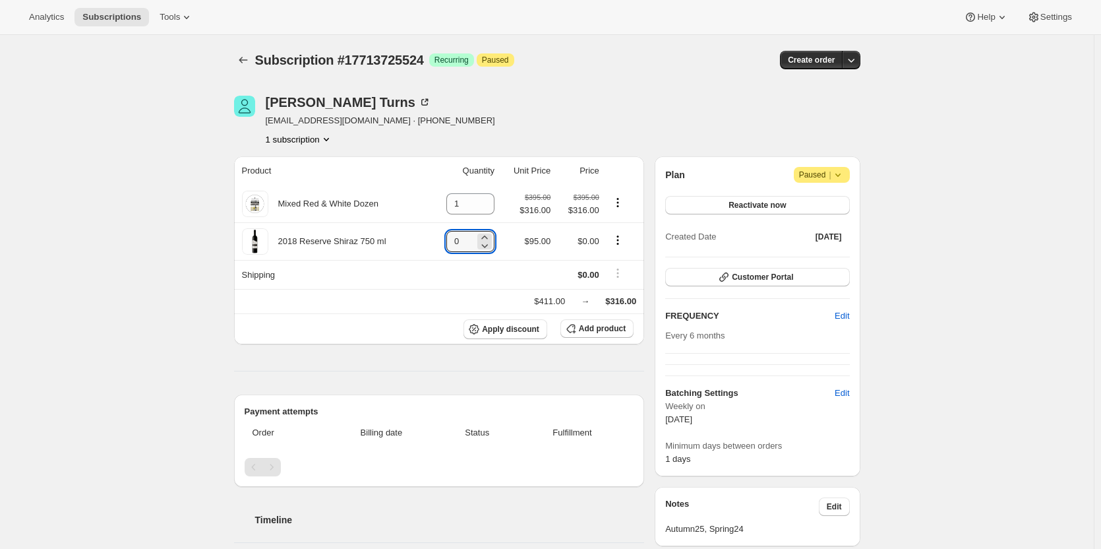
type input "0"
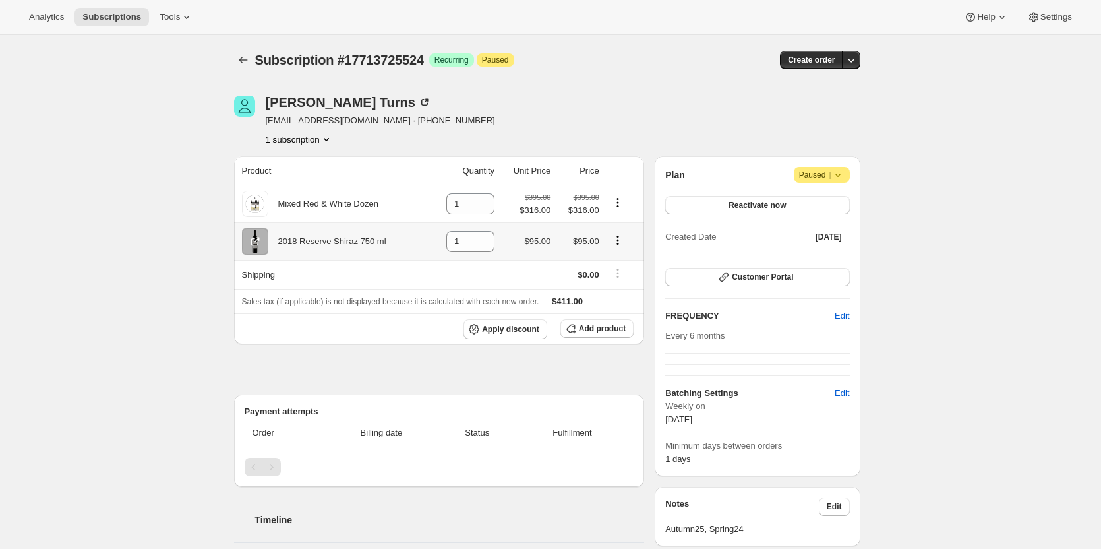
click at [622, 238] on icon "Product actions" at bounding box center [617, 239] width 13 height 13
click at [604, 261] on span "Remove" at bounding box center [612, 266] width 32 height 10
type input "0"
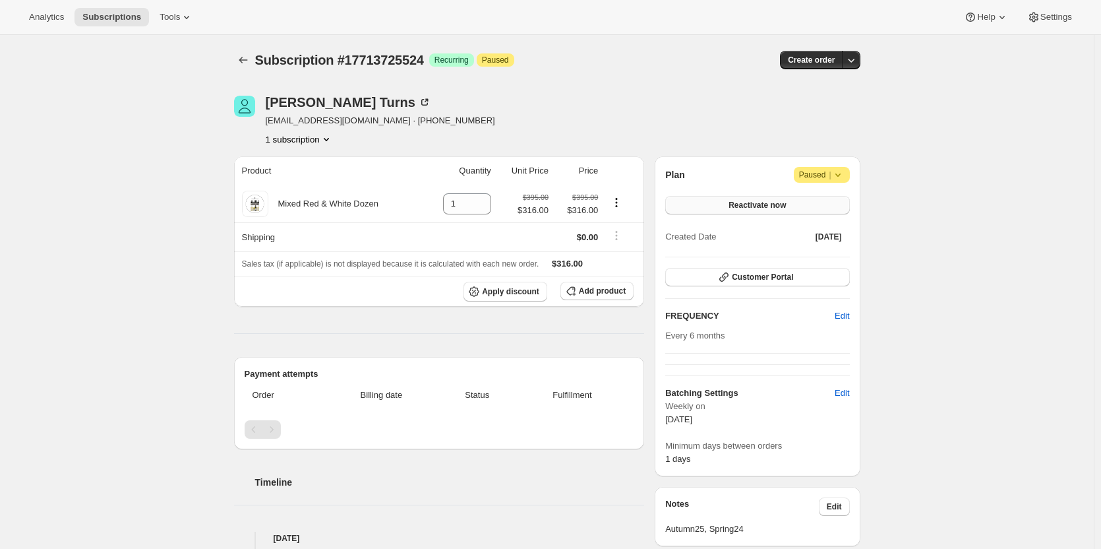
click at [749, 199] on button "Reactivate now" at bounding box center [757, 205] width 184 height 18
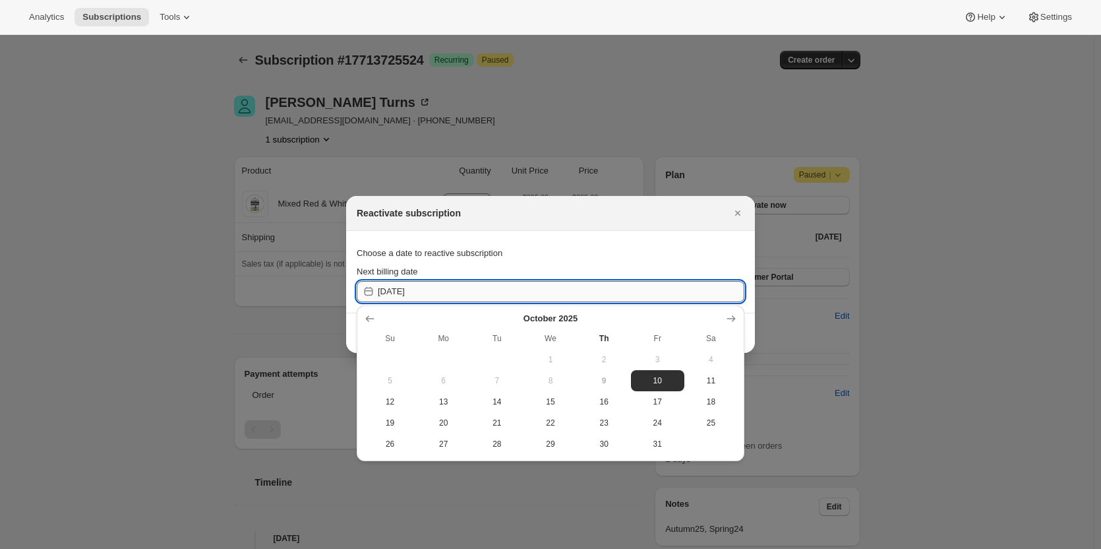
click at [443, 285] on input "[DATE]" at bounding box center [561, 291] width 367 height 21
click at [718, 319] on div at bounding box center [550, 318] width 375 height 13
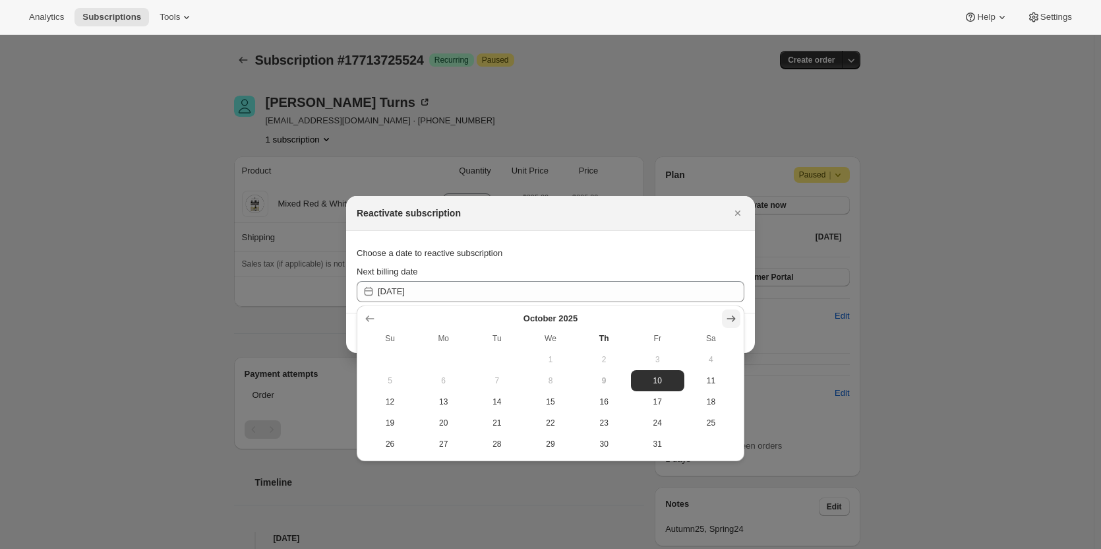
click at [729, 317] on icon "Show next month, November 2025" at bounding box center [731, 318] width 13 height 13
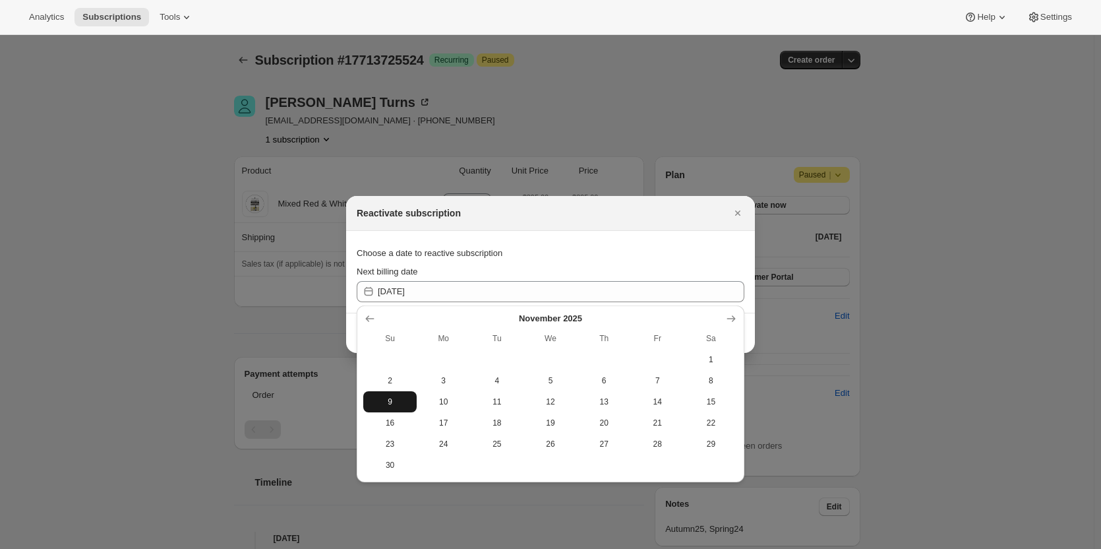
click at [390, 400] on span "9" at bounding box center [390, 401] width 43 height 11
type input "[DATE]"
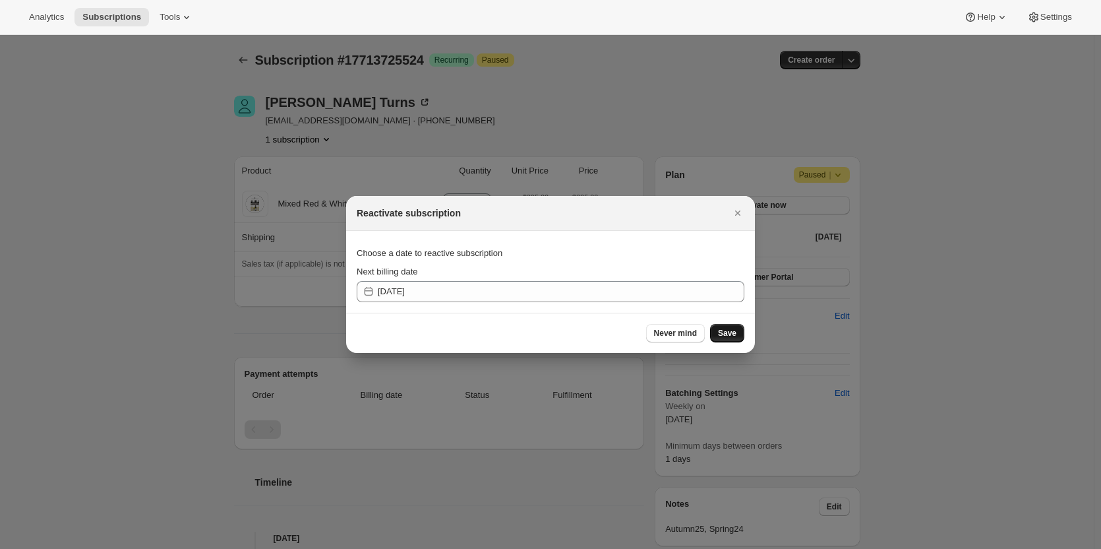
click at [725, 332] on span "Save" at bounding box center [727, 333] width 18 height 11
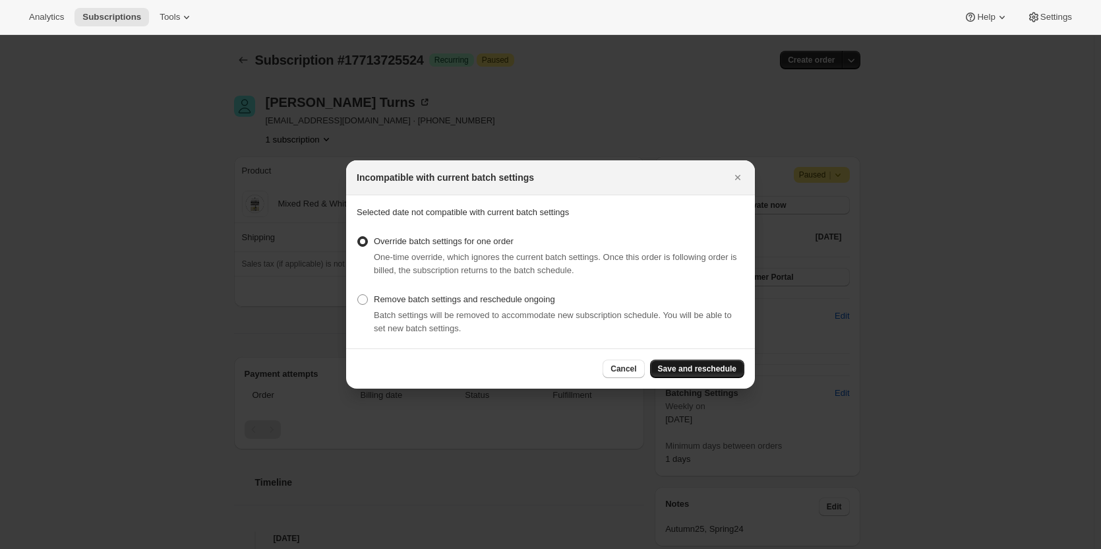
click at [688, 368] on span "Save and reschedule" at bounding box center [697, 368] width 78 height 11
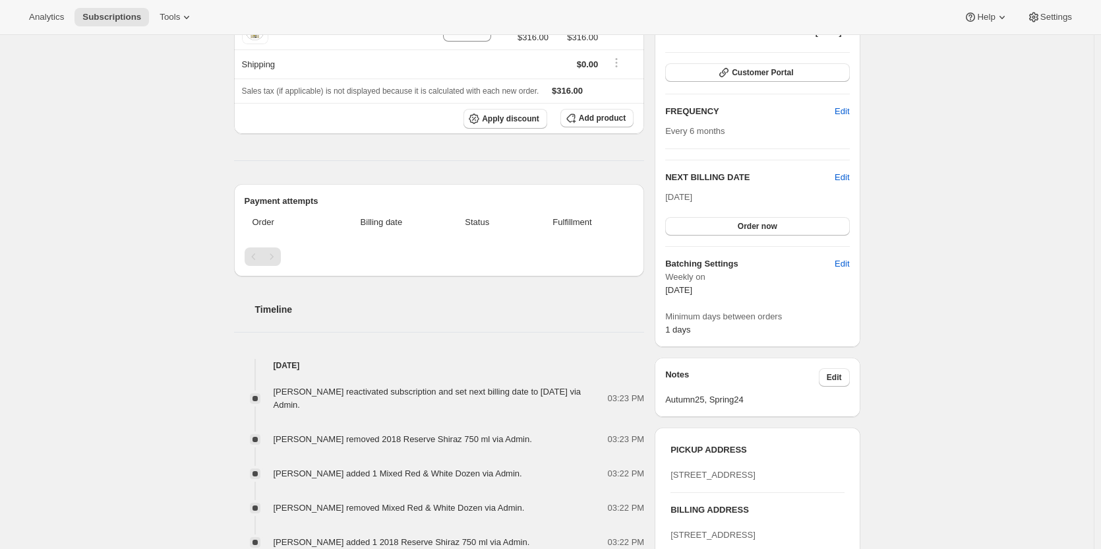
scroll to position [396, 0]
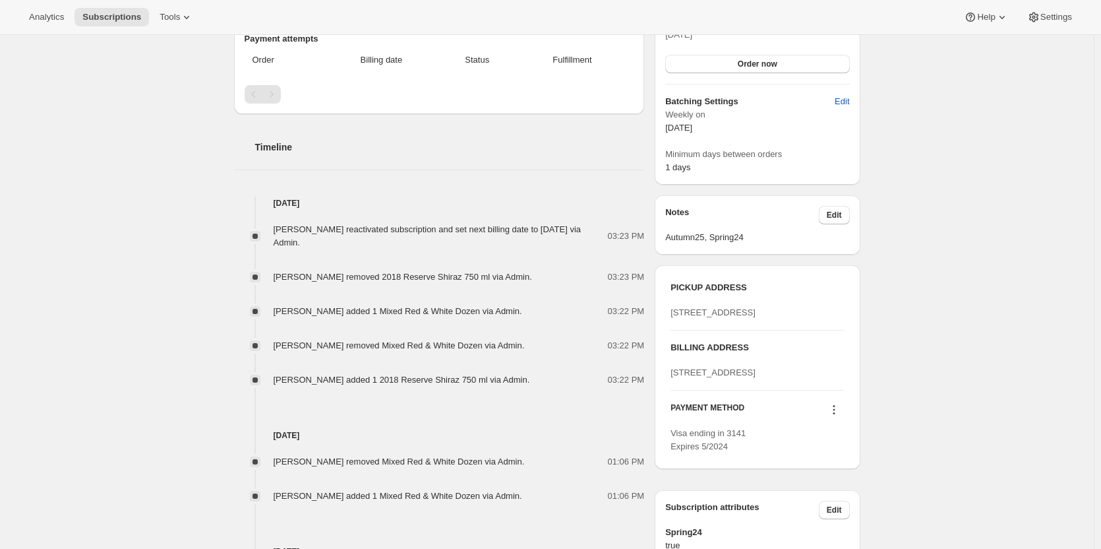
drag, startPoint x: 748, startPoint y: 428, endPoint x: 675, endPoint y: 410, distance: 74.7
click at [675, 377] on span "[STREET_ADDRESS]" at bounding box center [713, 372] width 85 height 10
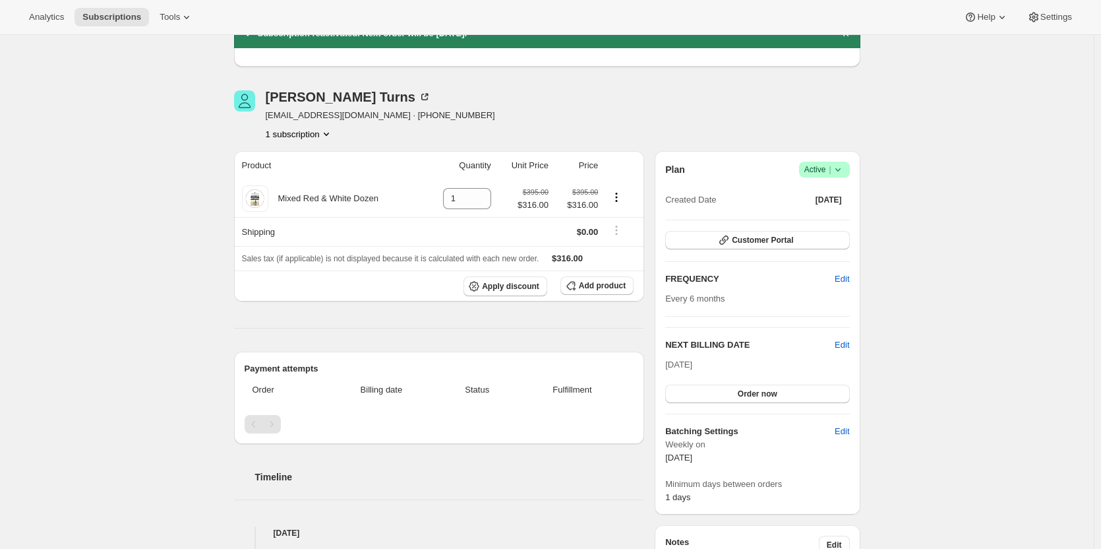
scroll to position [0, 0]
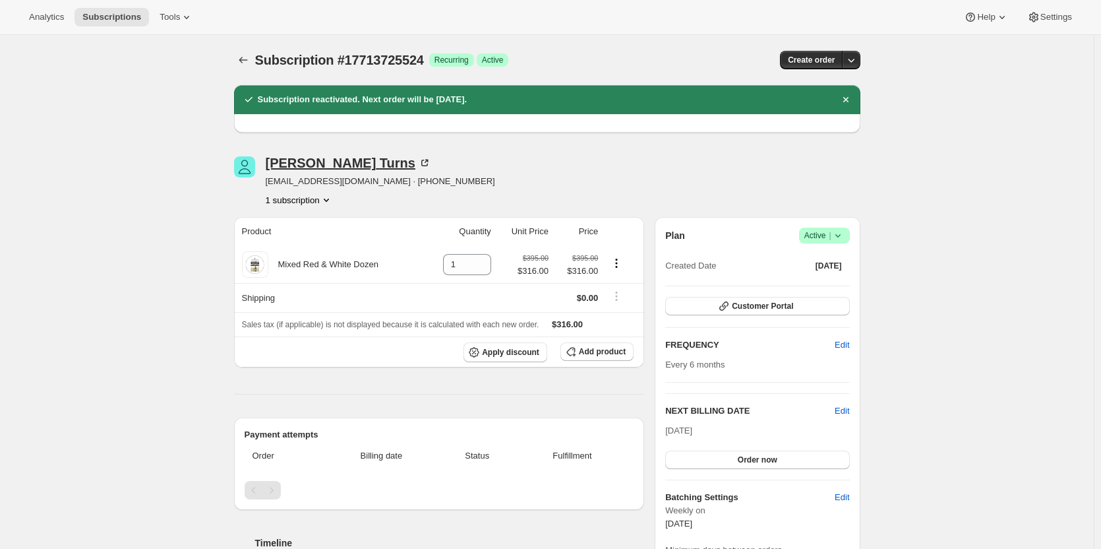
click at [418, 160] on icon at bounding box center [424, 162] width 13 height 13
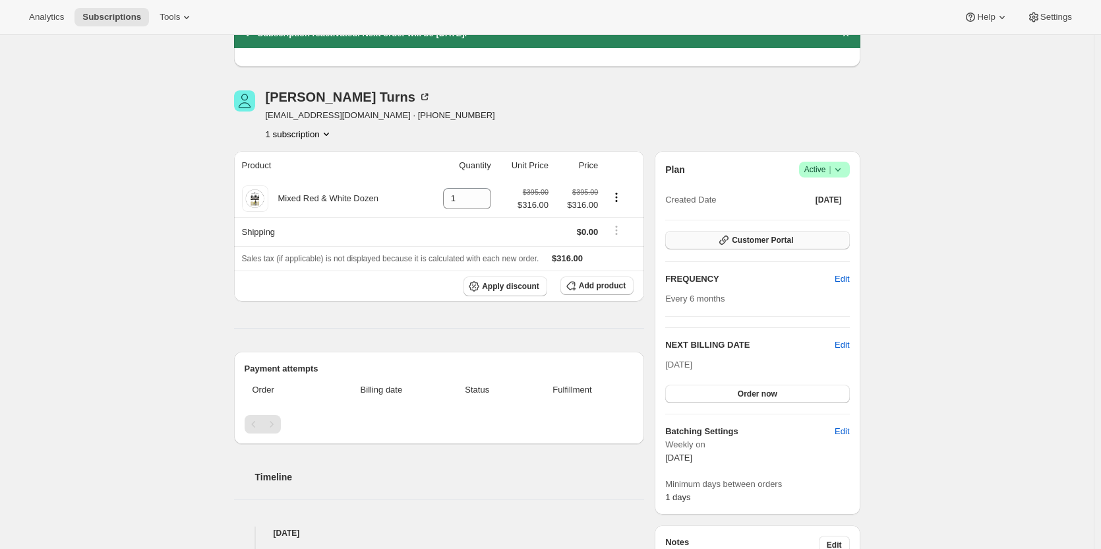
click at [758, 240] on span "Customer Portal" at bounding box center [762, 240] width 61 height 11
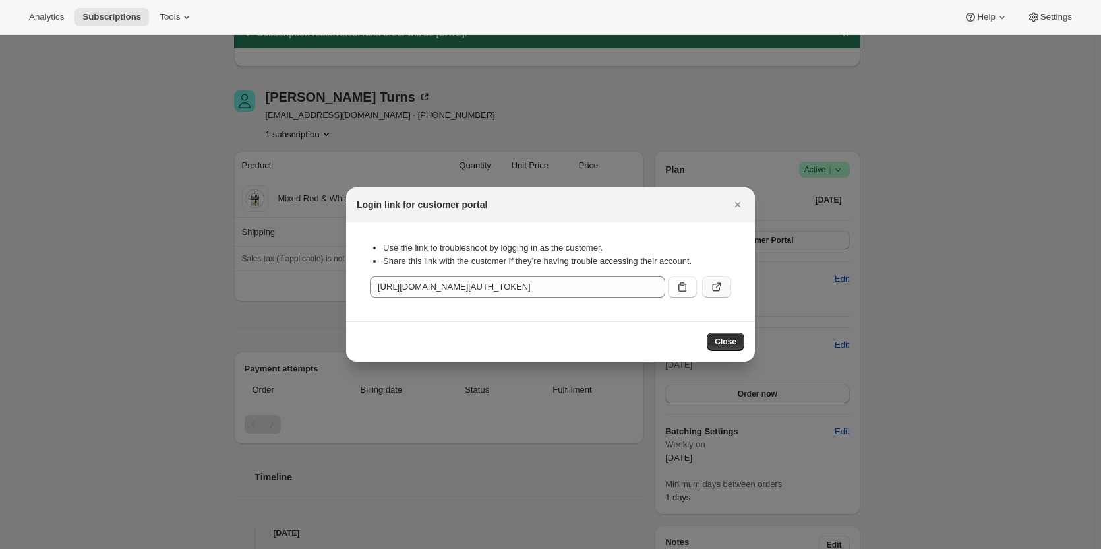
click at [719, 289] on icon ":r6q:" at bounding box center [716, 286] width 13 height 13
drag, startPoint x: 738, startPoint y: 206, endPoint x: 718, endPoint y: 206, distance: 19.8
click at [736, 206] on icon "Close" at bounding box center [737, 204] width 13 height 13
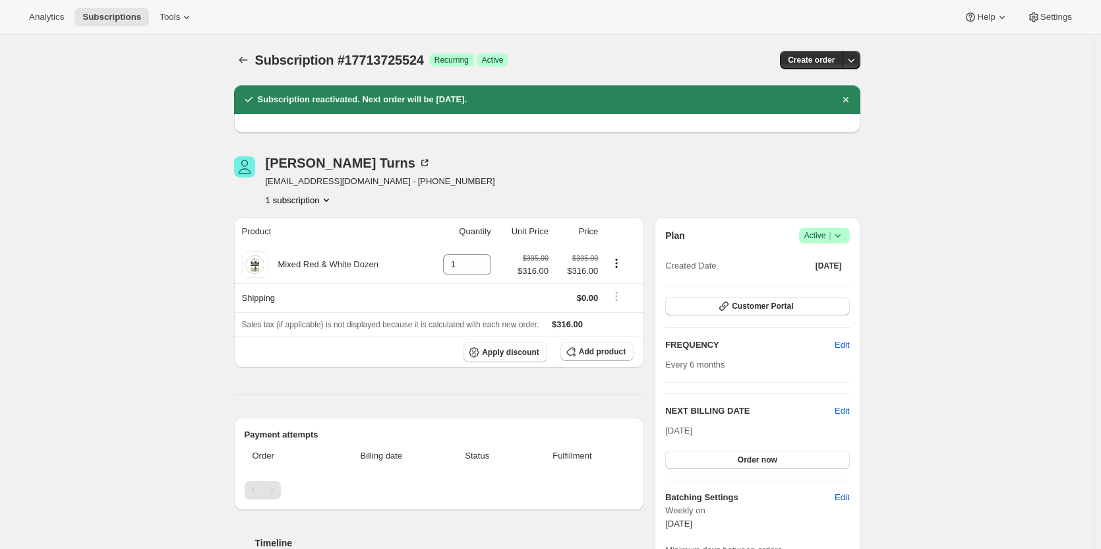
scroll to position [66, 0]
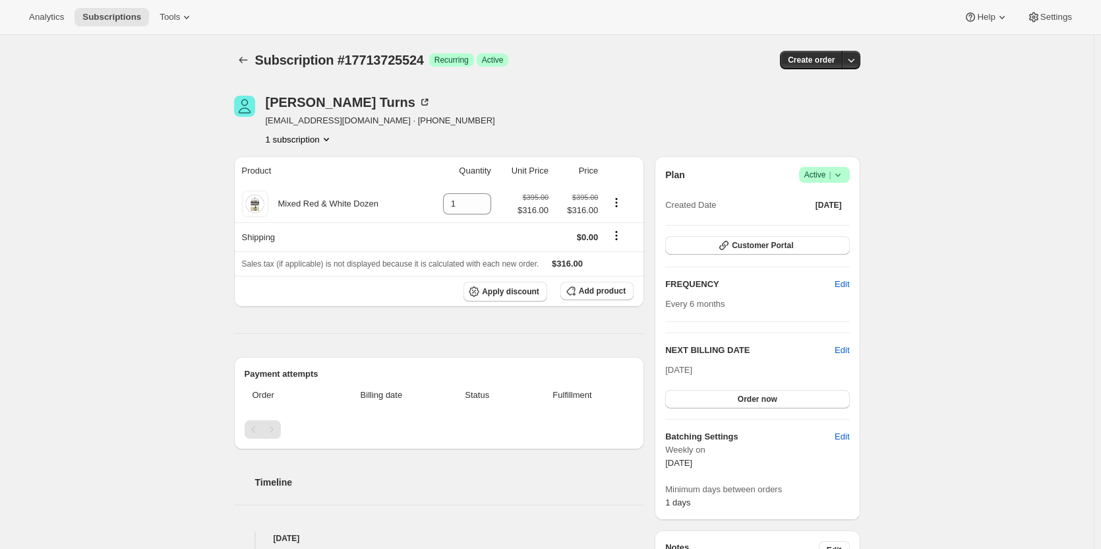
click at [845, 177] on icon at bounding box center [838, 174] width 13 height 13
click at [824, 201] on span "Pause subscription" at bounding box center [827, 201] width 73 height 10
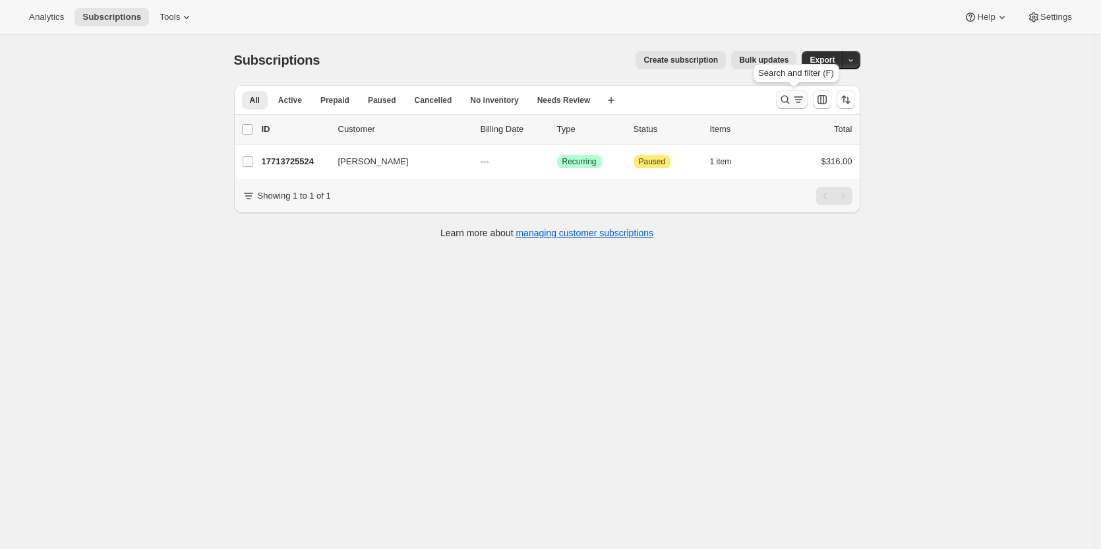
click at [792, 98] on icon "Search and filter results" at bounding box center [785, 99] width 13 height 13
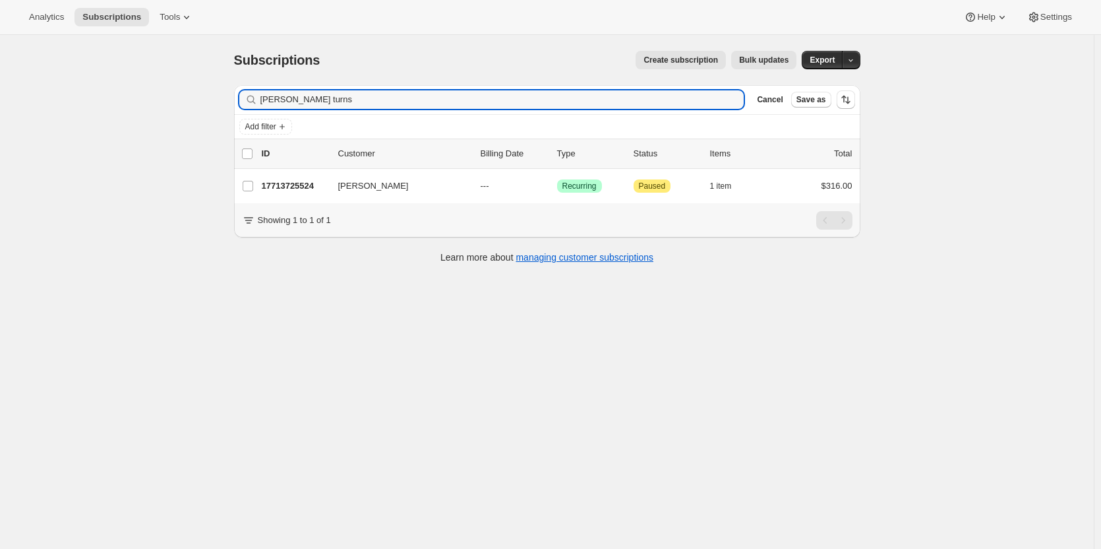
drag, startPoint x: 363, startPoint y: 107, endPoint x: 261, endPoint y: 94, distance: 102.4
click at [261, 94] on div "[PERSON_NAME] turns Clear" at bounding box center [491, 99] width 505 height 18
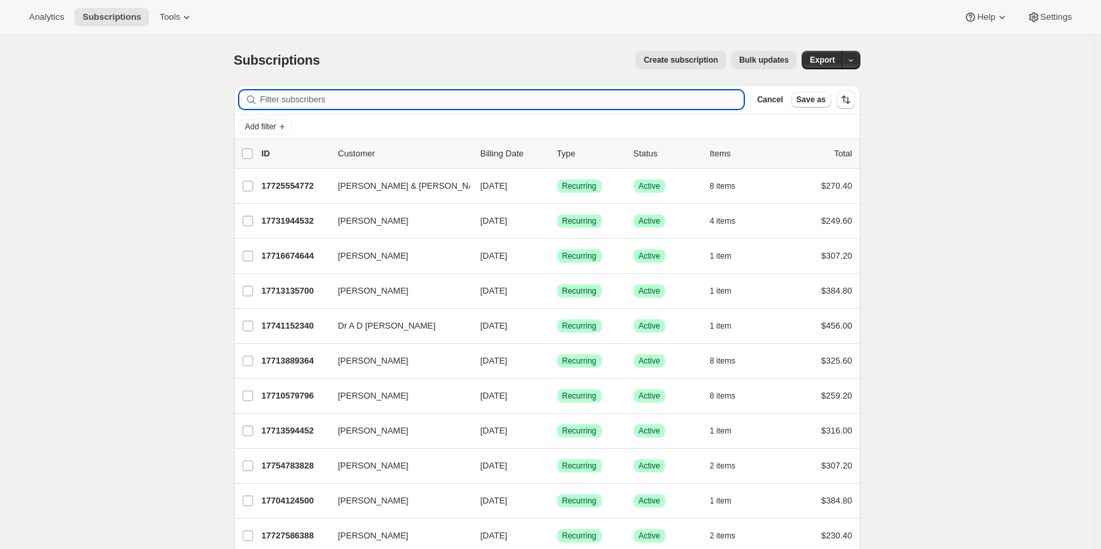
click at [286, 102] on input "Filter subscribers" at bounding box center [502, 99] width 484 height 18
type input "a"
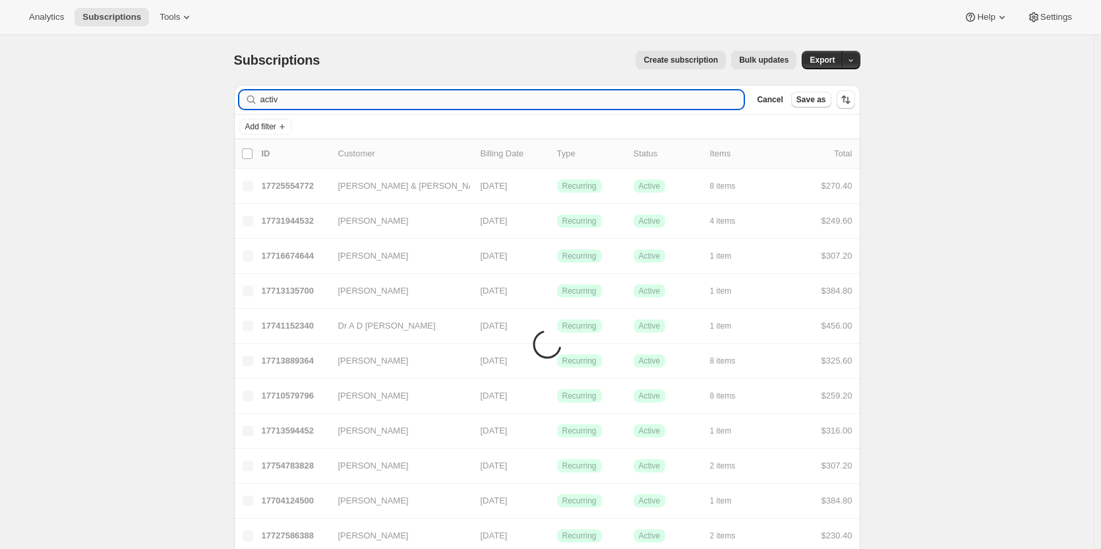
type input "active"
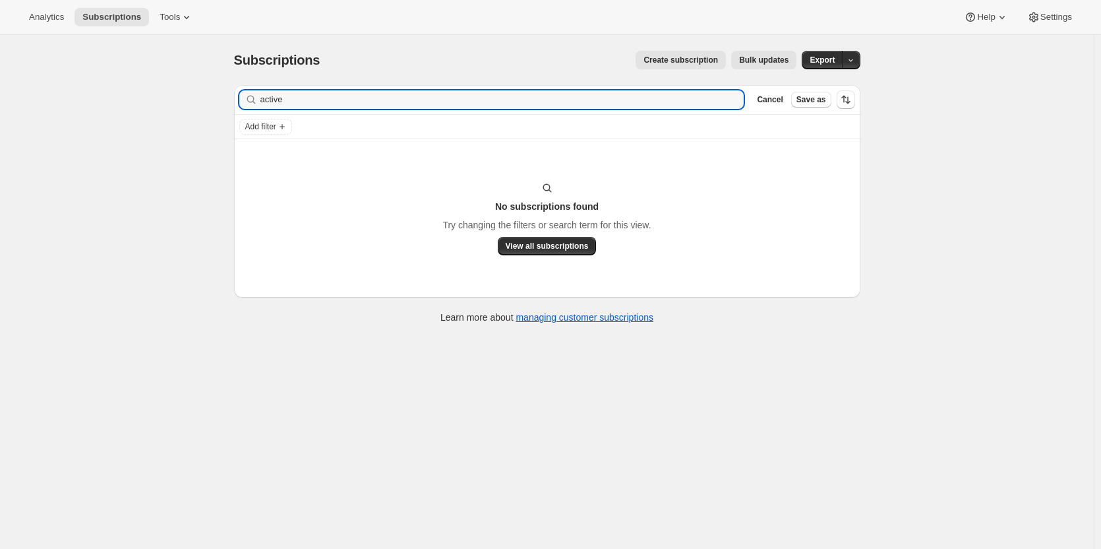
drag, startPoint x: 303, startPoint y: 103, endPoint x: 253, endPoint y: 96, distance: 49.9
click at [253, 96] on div "active Clear" at bounding box center [491, 99] width 505 height 18
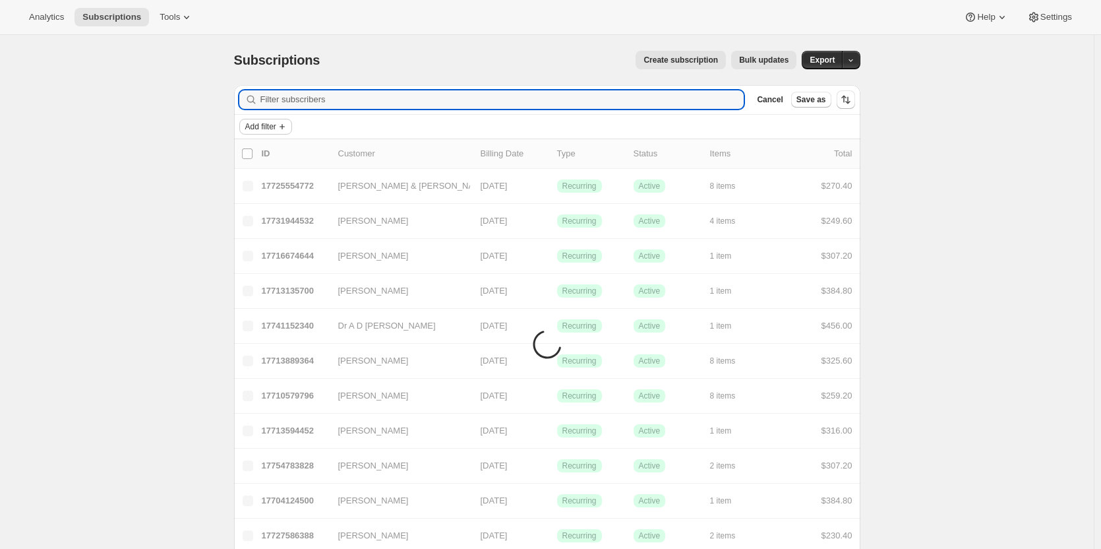
click at [264, 123] on span "Add filter" at bounding box center [260, 126] width 31 height 11
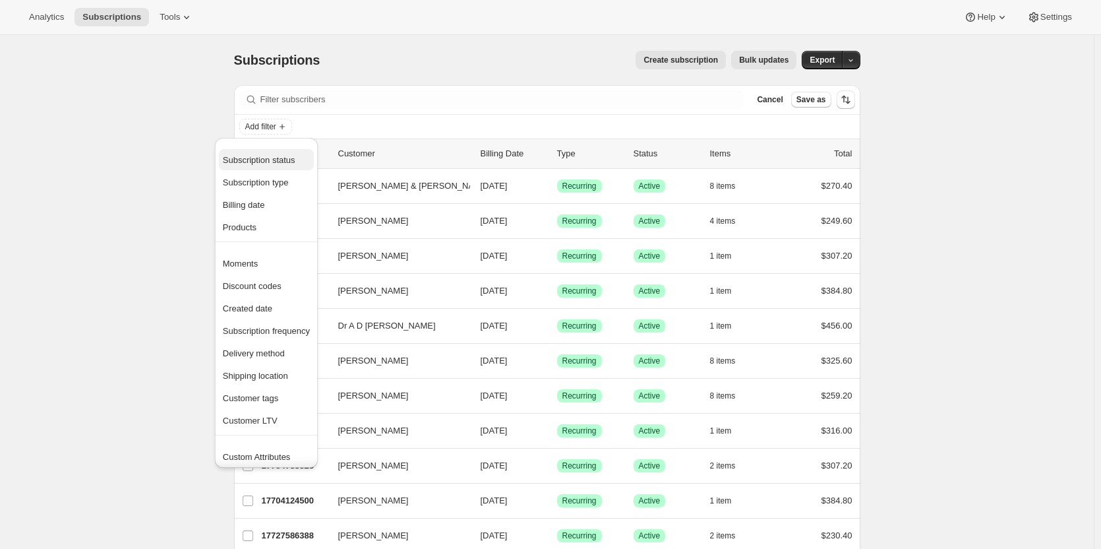
click at [262, 162] on span "Subscription status" at bounding box center [259, 160] width 73 height 10
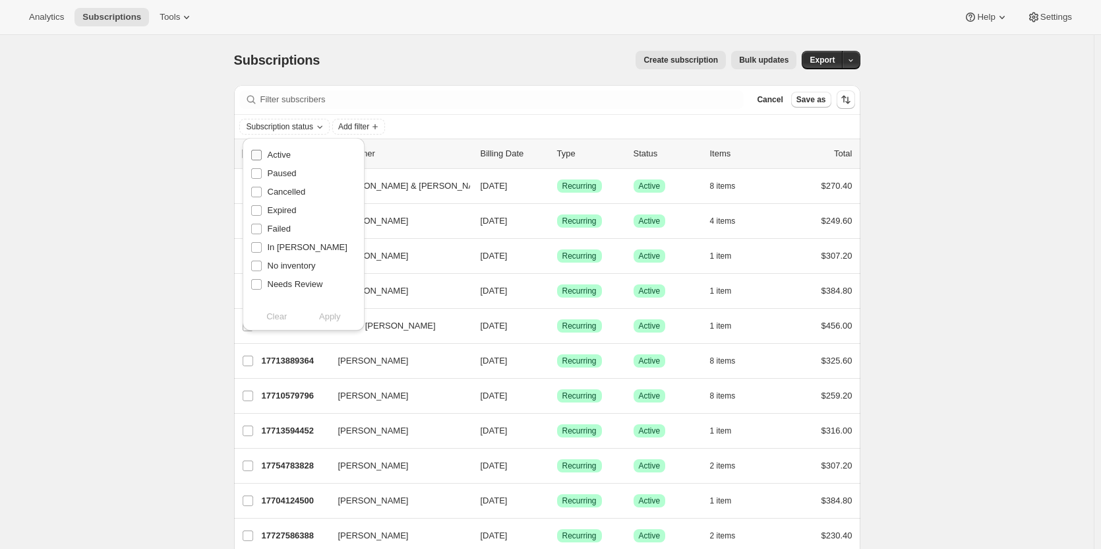
click at [277, 154] on span "Active" at bounding box center [279, 155] width 23 height 10
click at [262, 154] on input "Active" at bounding box center [256, 155] width 11 height 11
checkbox input "true"
click at [331, 312] on span "Apply" at bounding box center [330, 316] width 22 height 13
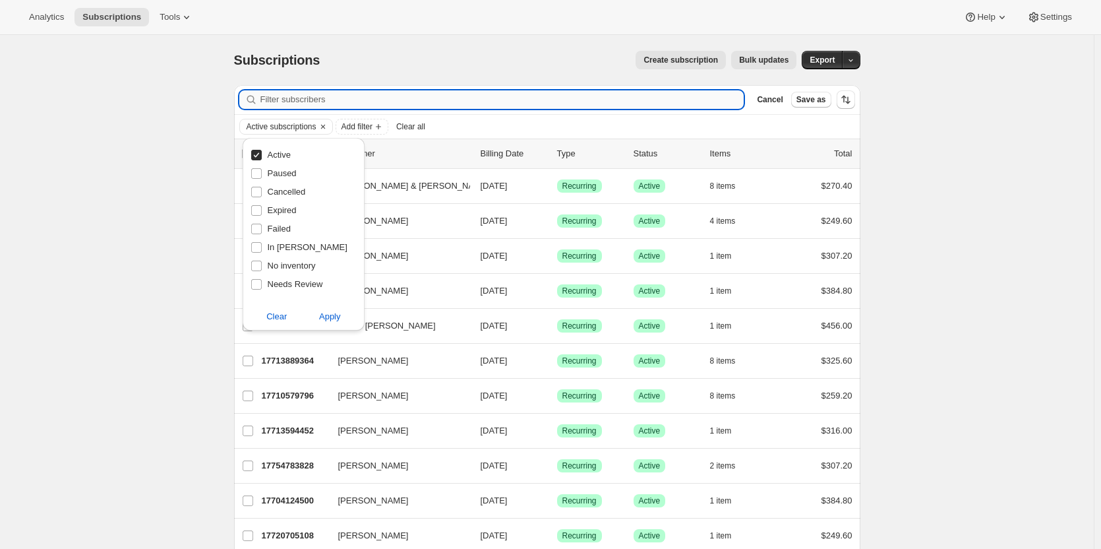
click at [382, 95] on input "Filter subscribers" at bounding box center [502, 99] width 484 height 18
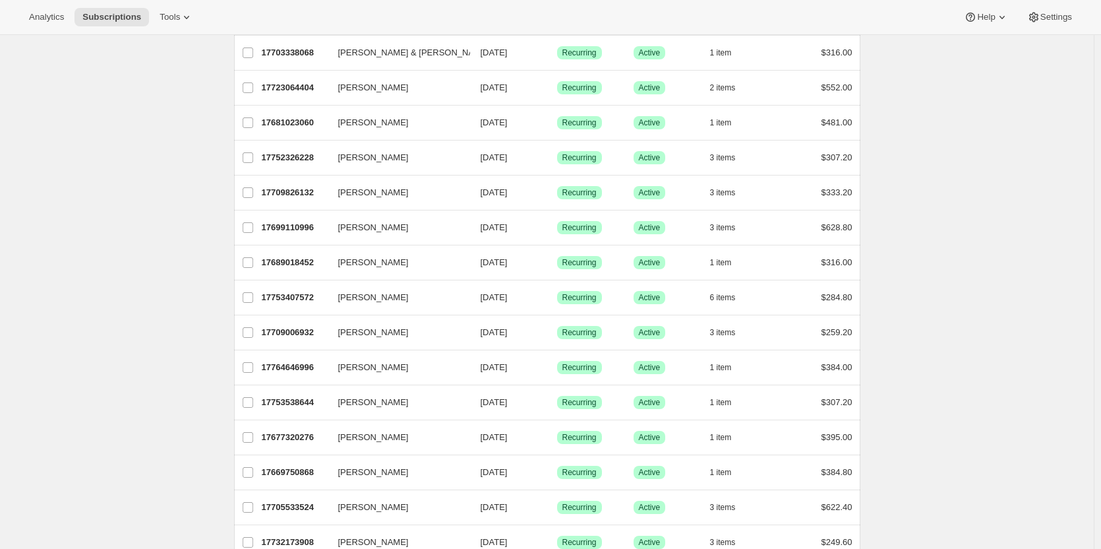
scroll to position [791, 0]
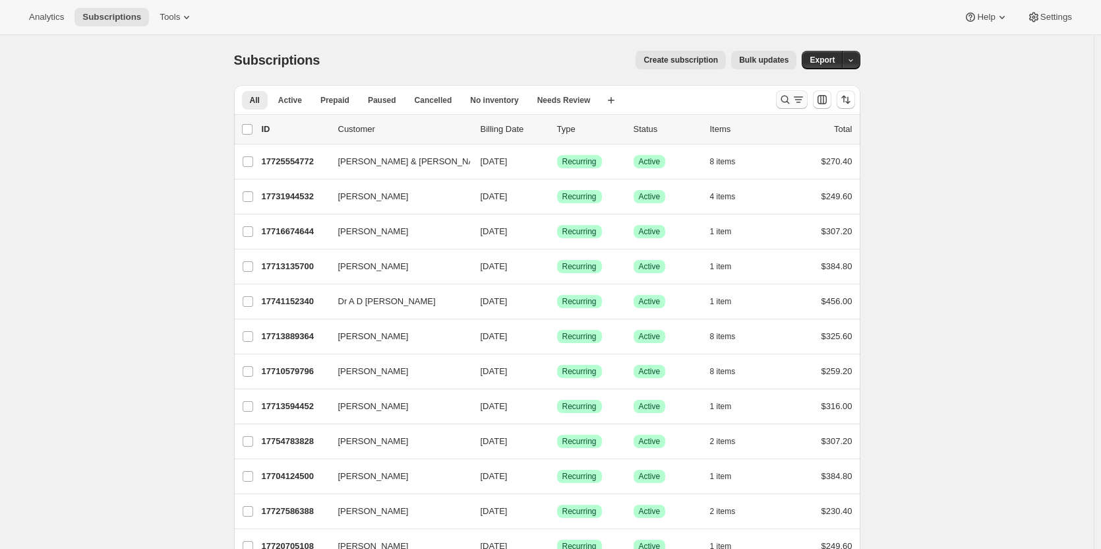
click at [787, 92] on button "Search and filter results" at bounding box center [792, 99] width 32 height 18
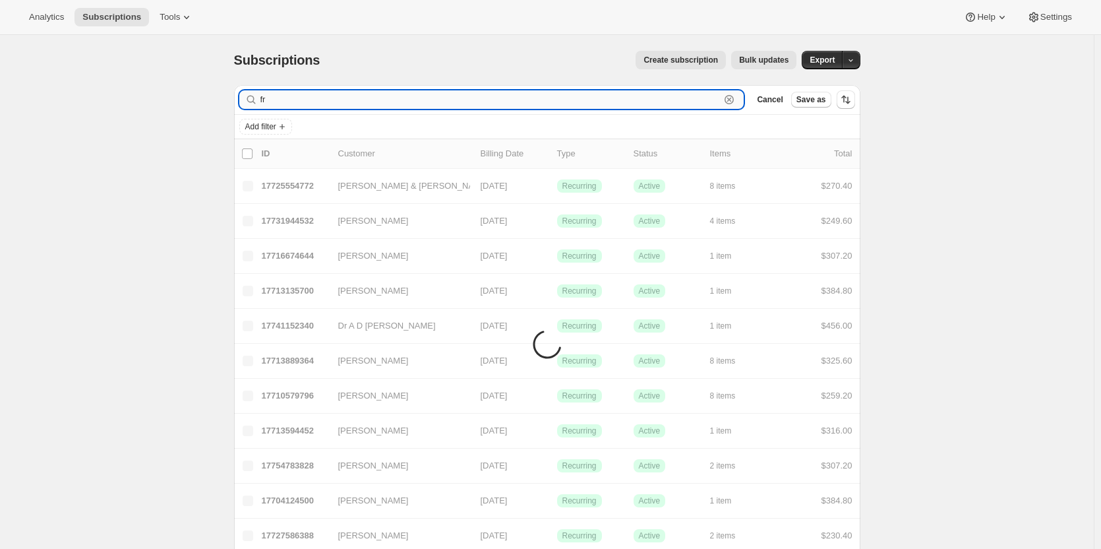
type input "f"
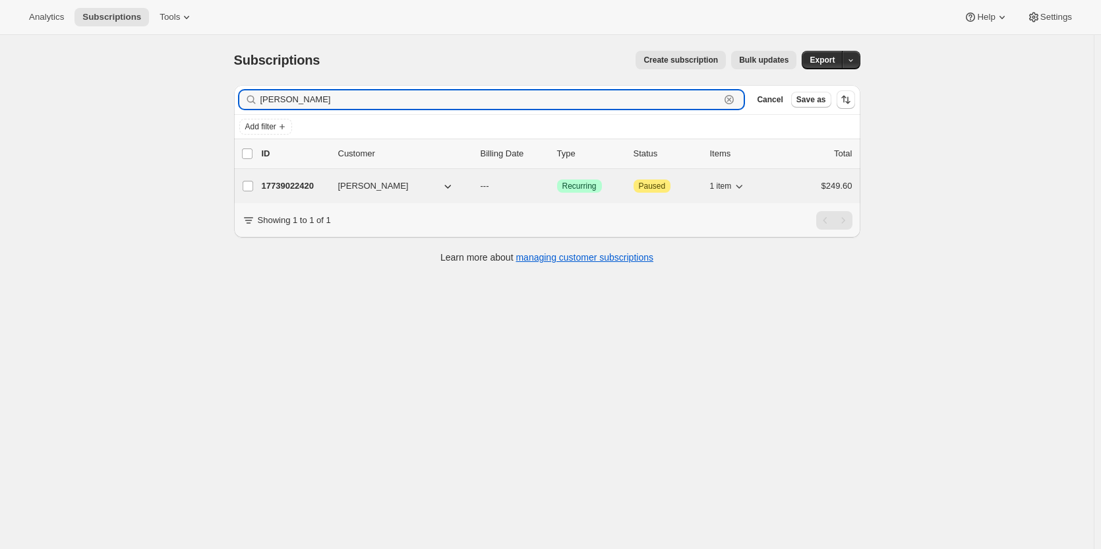
type input "[PERSON_NAME]"
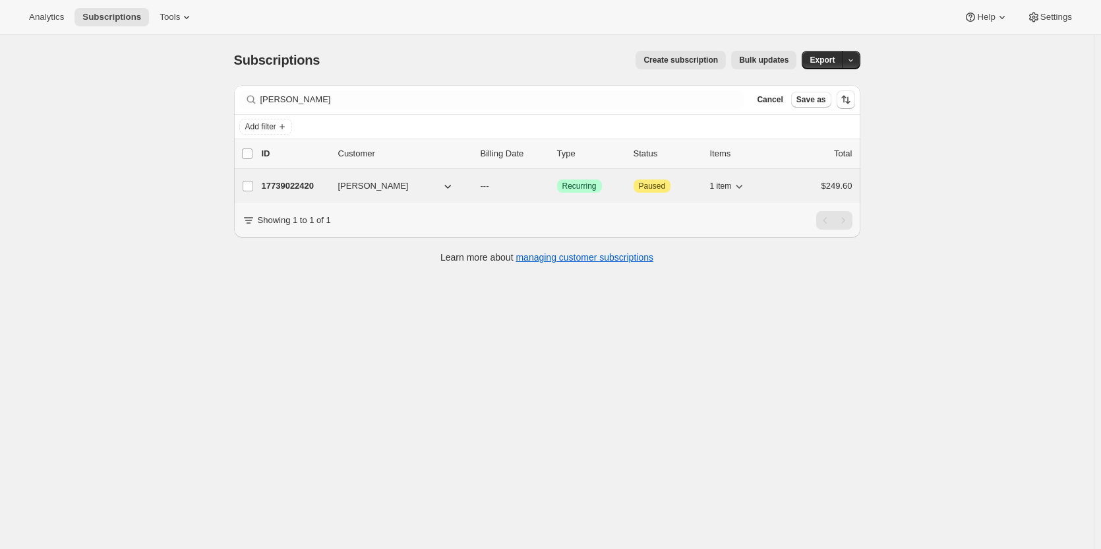
drag, startPoint x: 293, startPoint y: 187, endPoint x: 290, endPoint y: 179, distance: 8.0
click at [290, 179] on p "17739022420" at bounding box center [295, 185] width 66 height 13
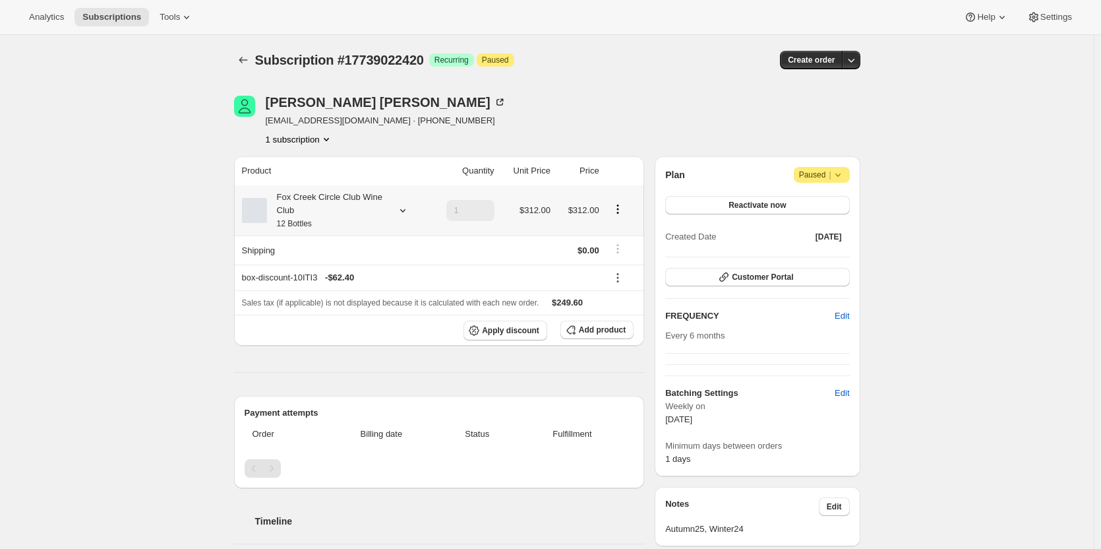
click at [328, 216] on div "Fox Creek Circle Club Wine Club 12 Bottles" at bounding box center [326, 211] width 119 height 40
click at [328, 214] on div "Fox Creek Circle Club Wine Club 12 Bottles" at bounding box center [326, 211] width 119 height 40
click at [406, 210] on icon at bounding box center [402, 210] width 13 height 13
click at [338, 295] on span "Edit box" at bounding box center [330, 297] width 31 height 11
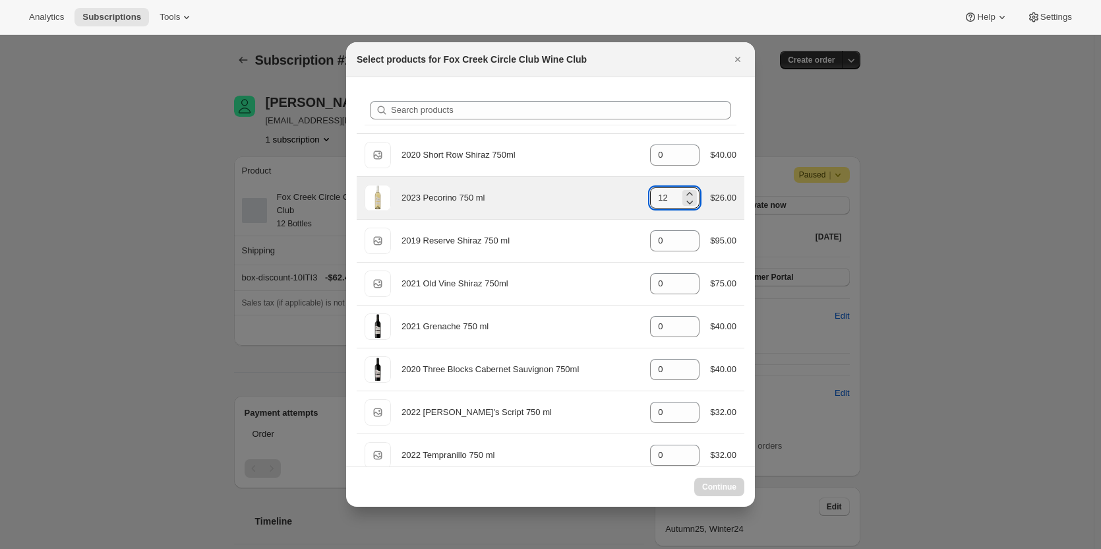
drag, startPoint x: 662, startPoint y: 197, endPoint x: 632, endPoint y: 195, distance: 29.7
click at [632, 195] on div "2023 Pecorino 750 ml gid://shopify/ProductVariant/41594933280852 12 $26.00" at bounding box center [551, 198] width 372 height 26
drag, startPoint x: 663, startPoint y: 200, endPoint x: 639, endPoint y: 197, distance: 24.6
click at [639, 197] on div "2023 Pecorino 750 ml gid://shopify/ProductVariant/41594933280852 12 $26.00" at bounding box center [551, 198] width 372 height 26
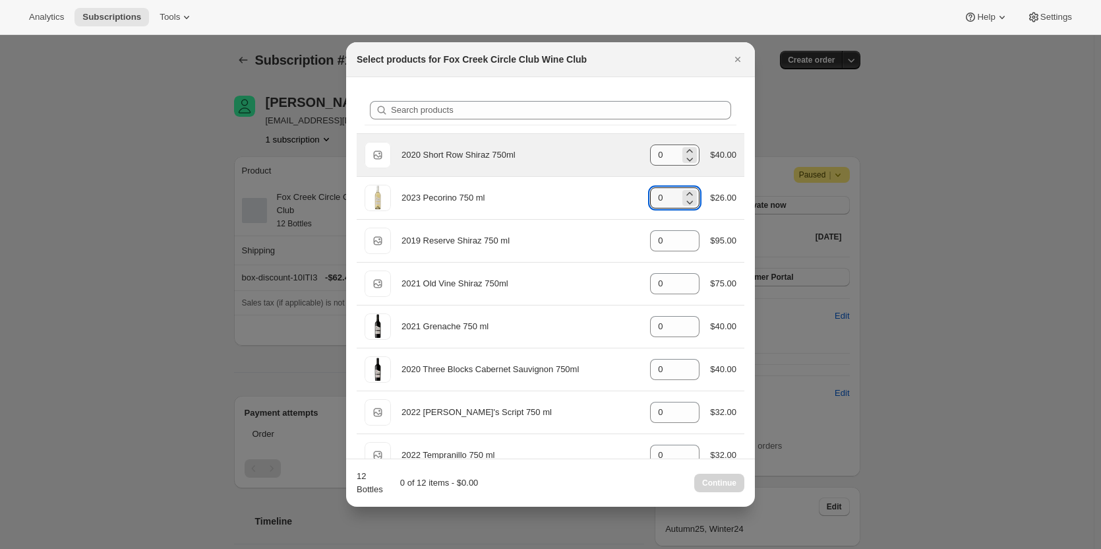
type input "0"
drag, startPoint x: 668, startPoint y: 153, endPoint x: 644, endPoint y: 154, distance: 24.4
click at [650, 155] on input "0" at bounding box center [665, 154] width 30 height 21
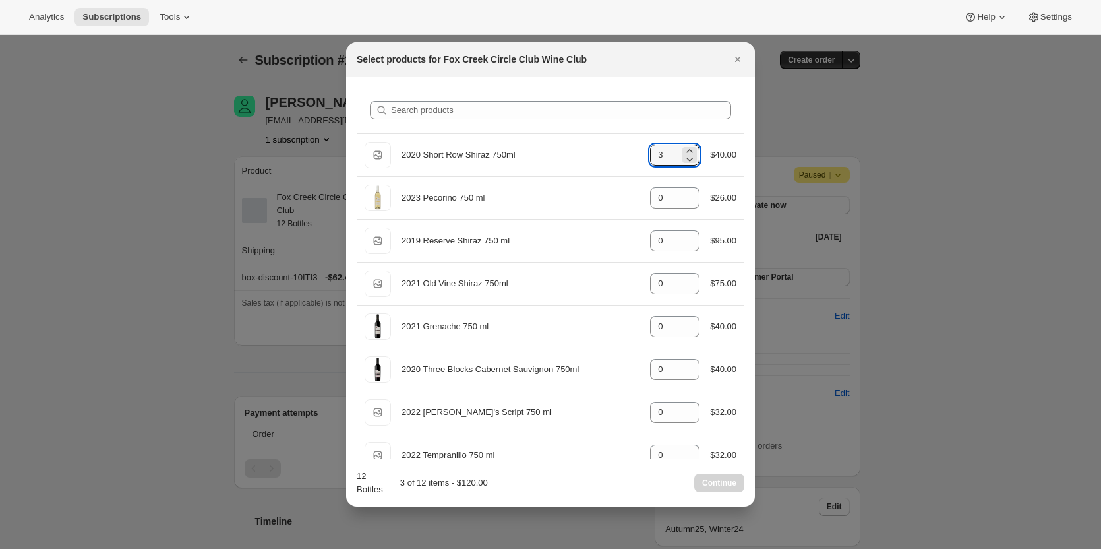
type input "3"
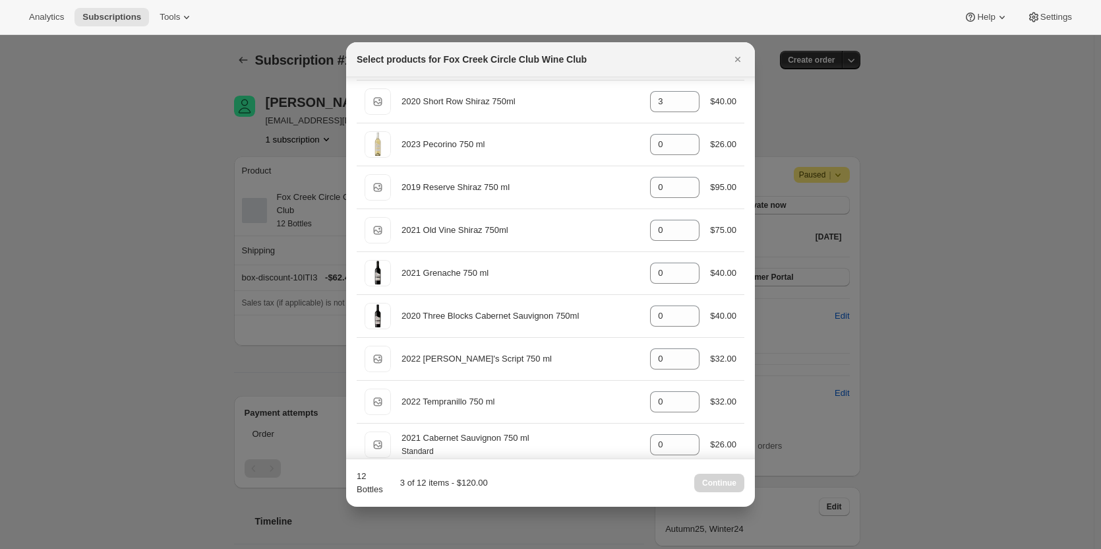
scroll to position [38, 0]
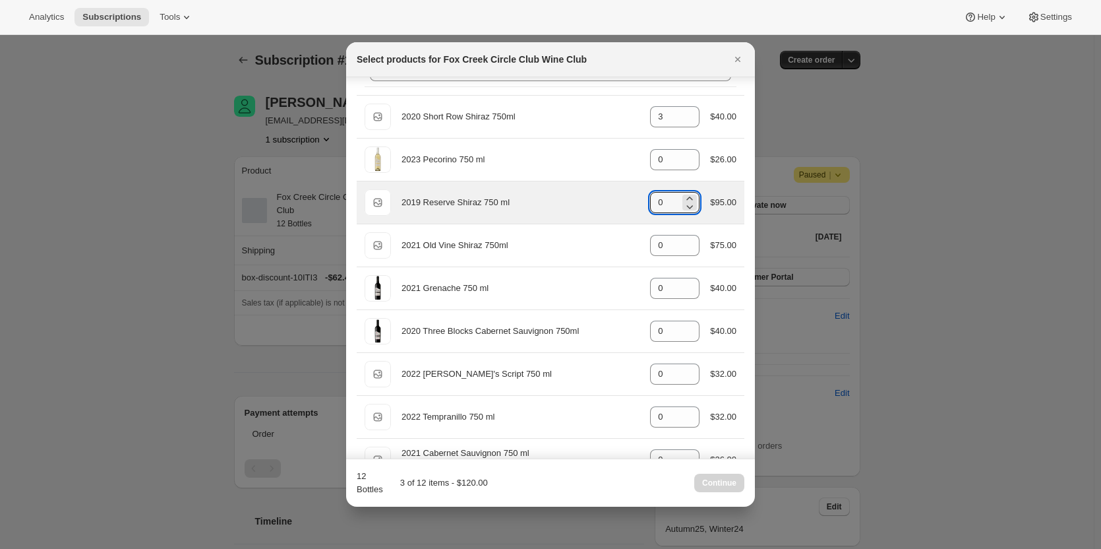
drag, startPoint x: 638, startPoint y: 203, endPoint x: 612, endPoint y: 200, distance: 25.9
click at [617, 203] on div "Default Title 2019 Reserve Shiraz 750 ml gid://shopify/ProductVariant/421012833…" at bounding box center [551, 202] width 372 height 26
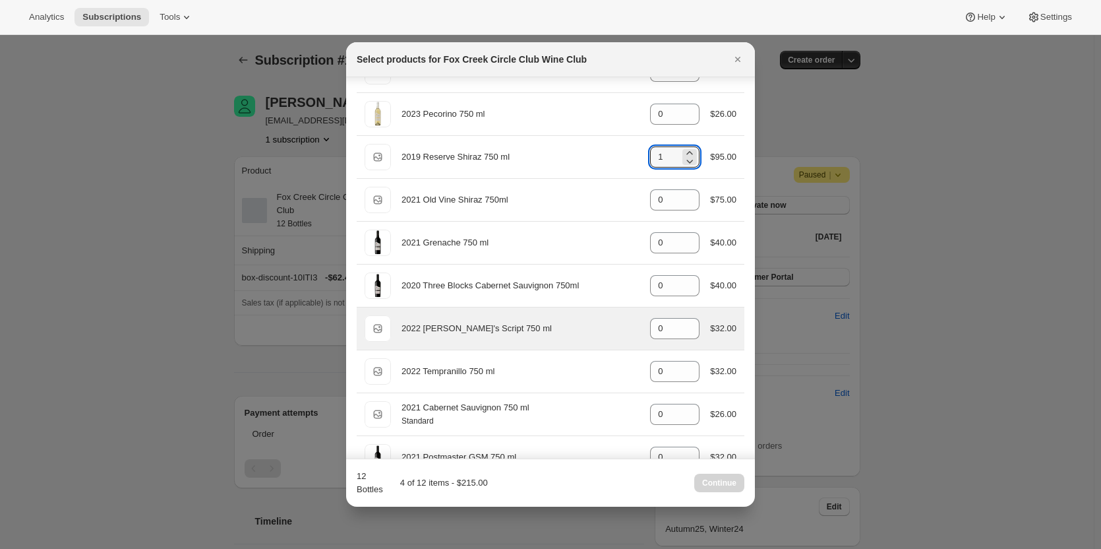
scroll to position [104, 0]
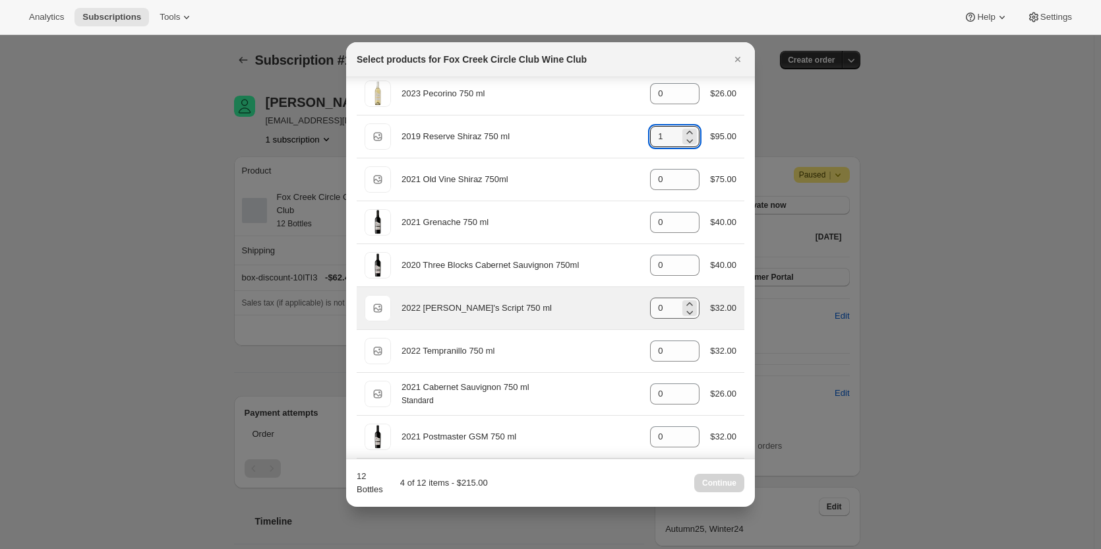
type input "1"
drag, startPoint x: 663, startPoint y: 307, endPoint x: 640, endPoint y: 305, distance: 23.2
click at [640, 305] on div "Default Title 2022 [PERSON_NAME]'s Script 750 ml gid://shopify/ProductVariant/4…" at bounding box center [551, 308] width 372 height 26
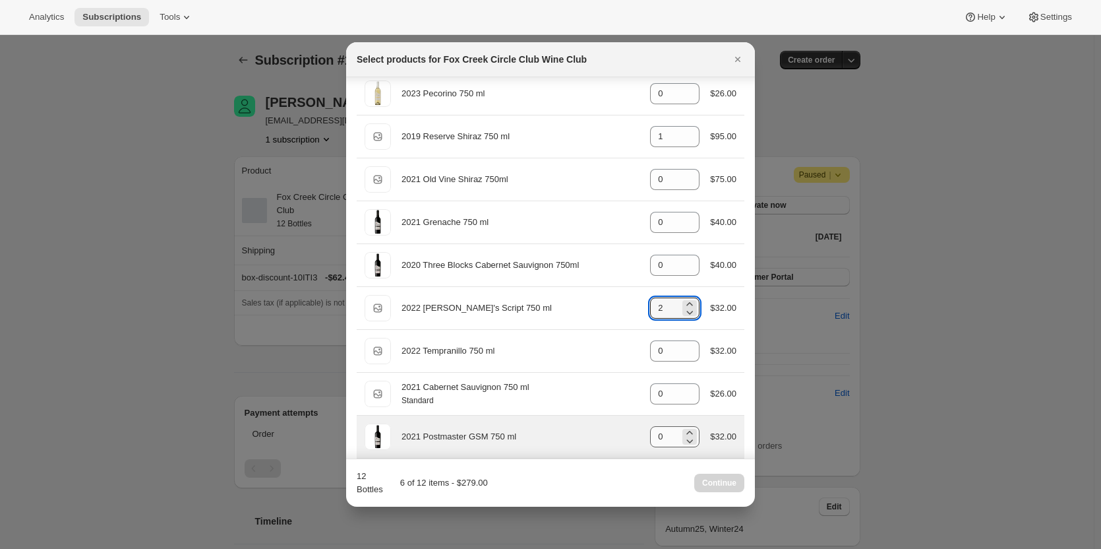
type input "2"
drag, startPoint x: 661, startPoint y: 429, endPoint x: 647, endPoint y: 430, distance: 14.5
click at [650, 430] on input "0" at bounding box center [665, 436] width 30 height 21
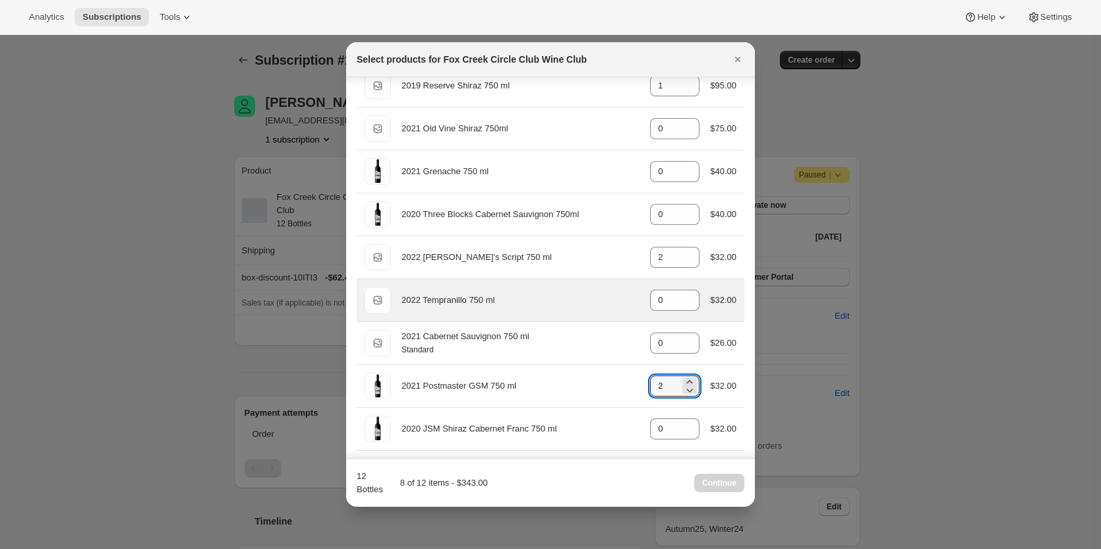
scroll to position [170, 0]
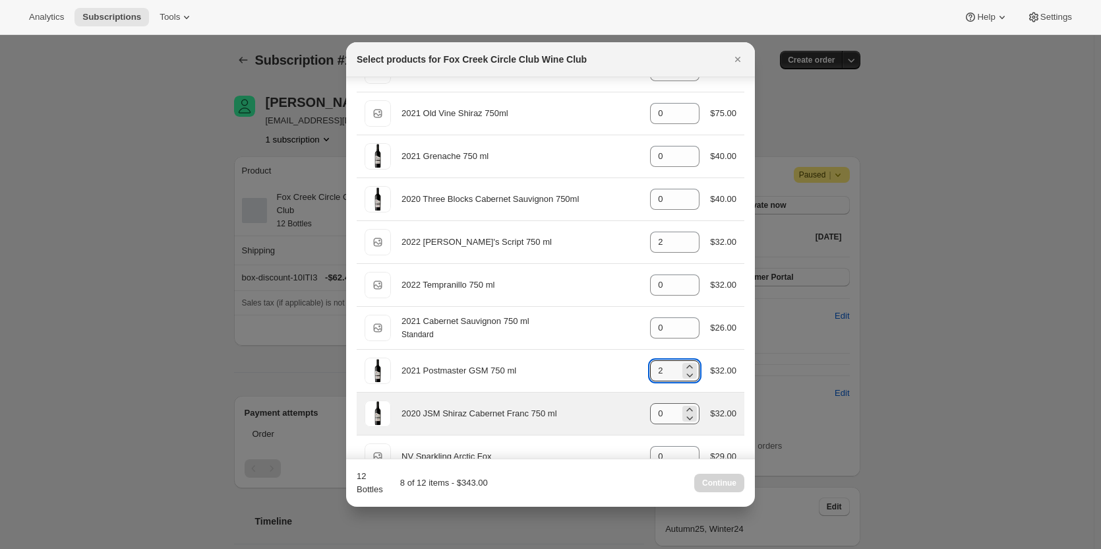
type input "2"
drag, startPoint x: 657, startPoint y: 417, endPoint x: 628, endPoint y: 393, distance: 37.9
click at [634, 413] on div "2020 JSM Shiraz Cabernet Franc 750 ml gid://shopify/ProductVariant/415949165364…" at bounding box center [551, 413] width 372 height 26
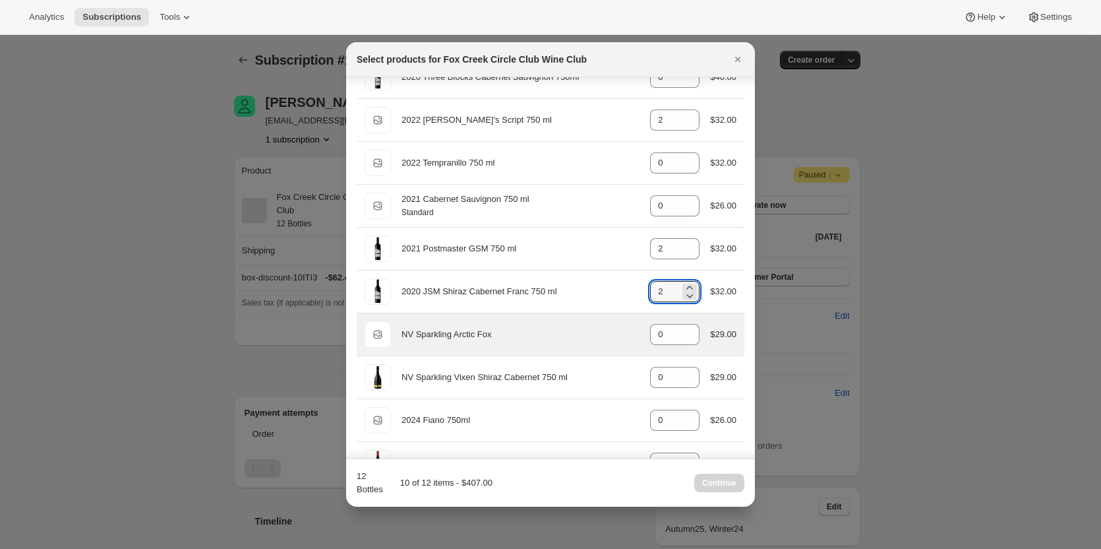
scroll to position [368, 0]
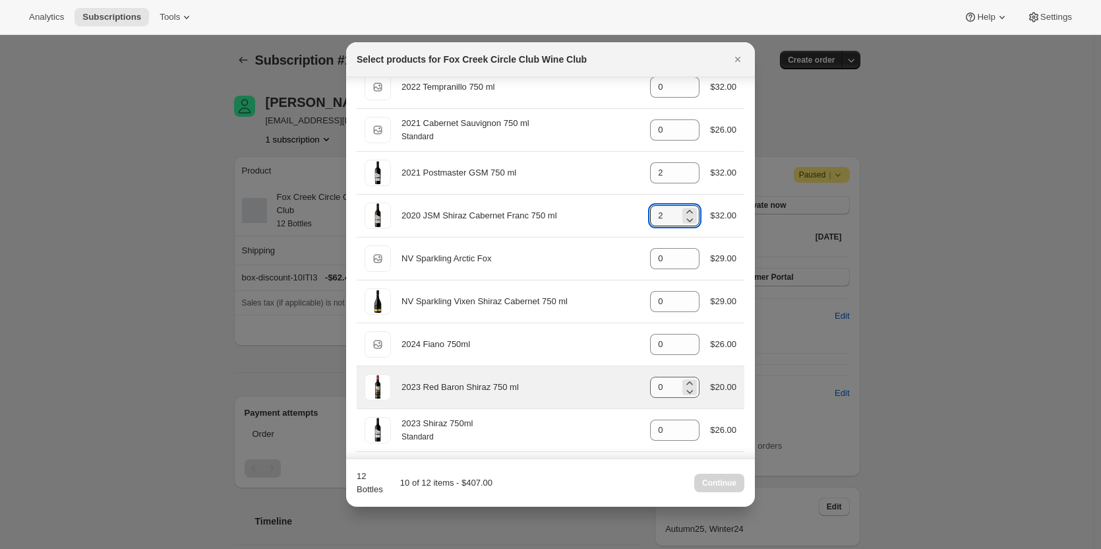
type input "2"
drag, startPoint x: 661, startPoint y: 386, endPoint x: 623, endPoint y: 370, distance: 41.6
click at [633, 385] on div "2023 Red Baron Shiraz 750 ml gid://shopify/ProductVariant/41582882521172 0 $20.…" at bounding box center [551, 387] width 372 height 26
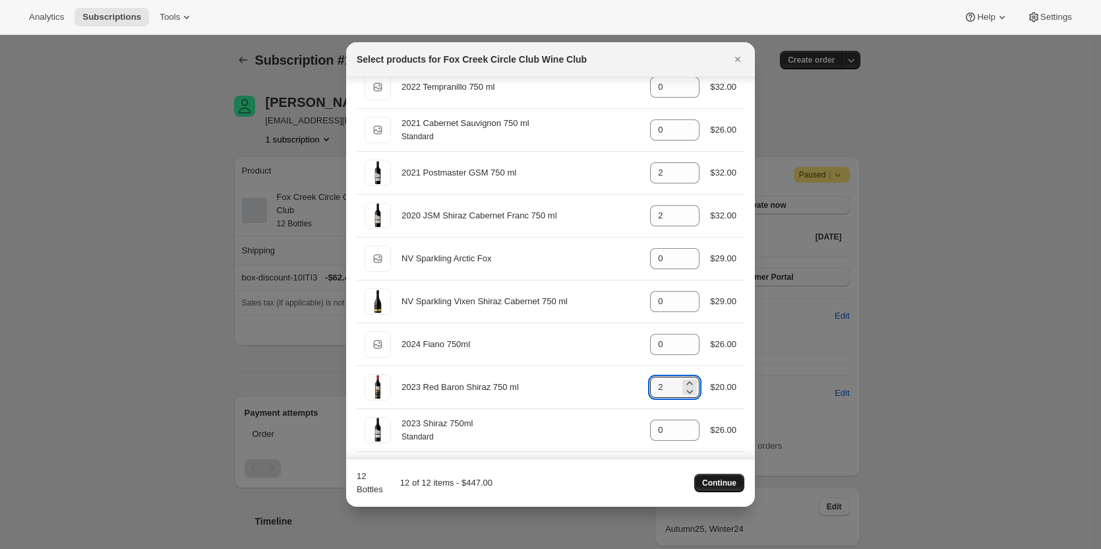
type input "2"
drag, startPoint x: 731, startPoint y: 485, endPoint x: 721, endPoint y: 485, distance: 9.9
click at [721, 485] on span "Continue" at bounding box center [719, 482] width 34 height 11
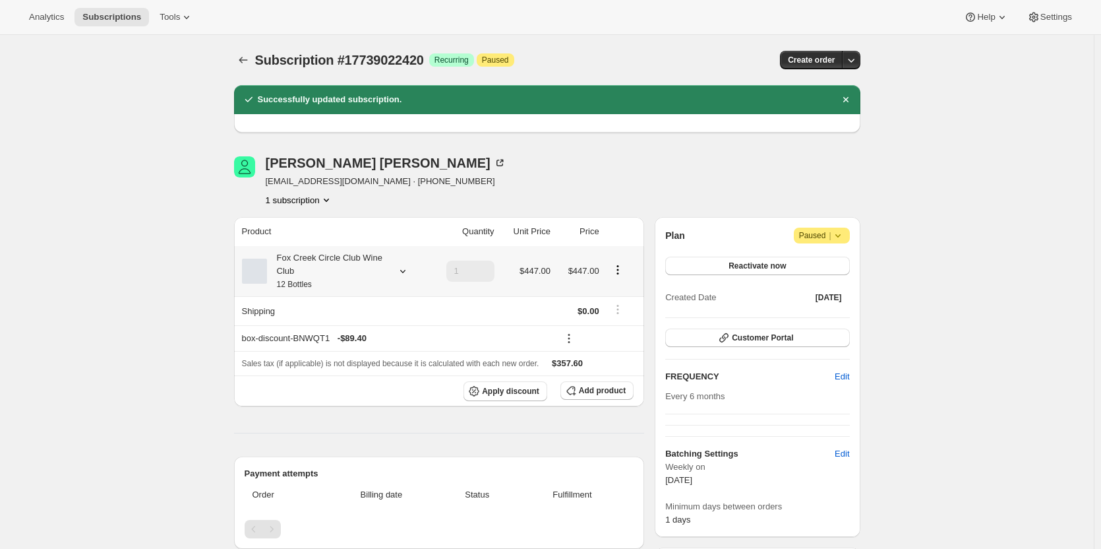
click at [337, 276] on div "Fox Creek Circle Club Wine Club 12 Bottles" at bounding box center [326, 271] width 119 height 40
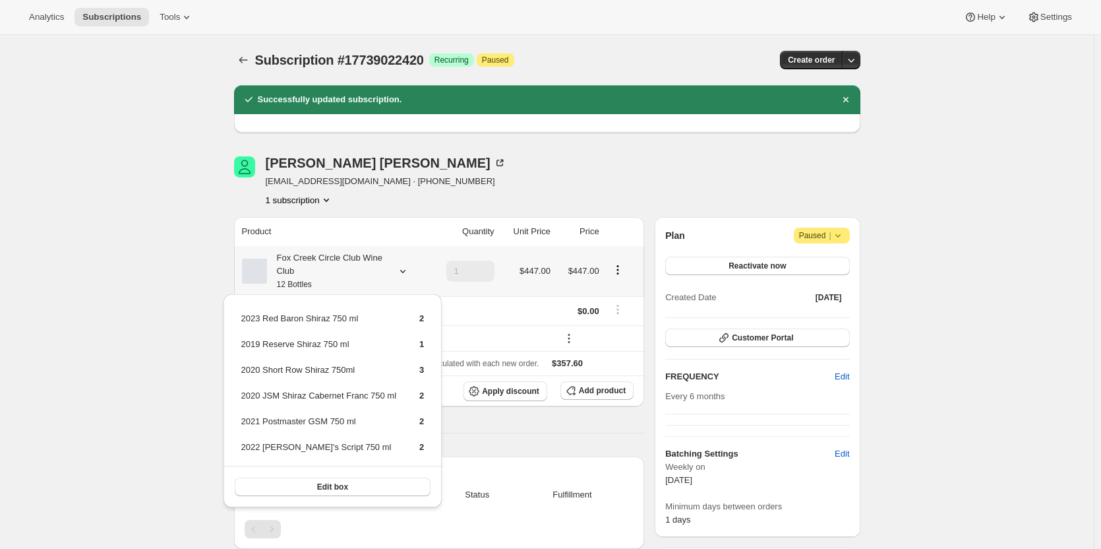
click at [337, 276] on div "Fox Creek Circle Club Wine Club 12 Bottles" at bounding box center [326, 271] width 119 height 40
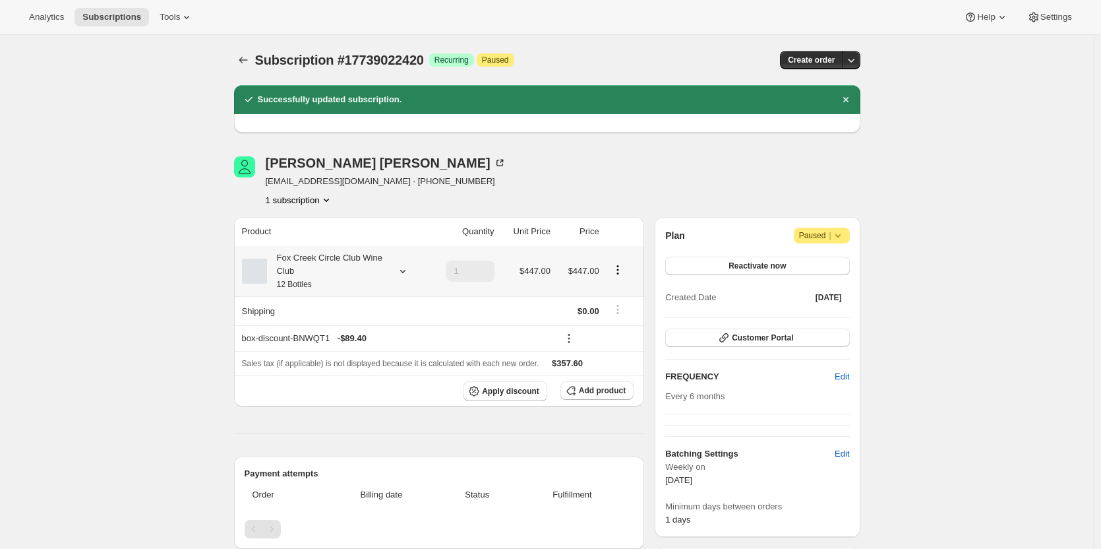
click at [361, 279] on div "Fox Creek Circle Club Wine Club 12 Bottles" at bounding box center [326, 271] width 119 height 40
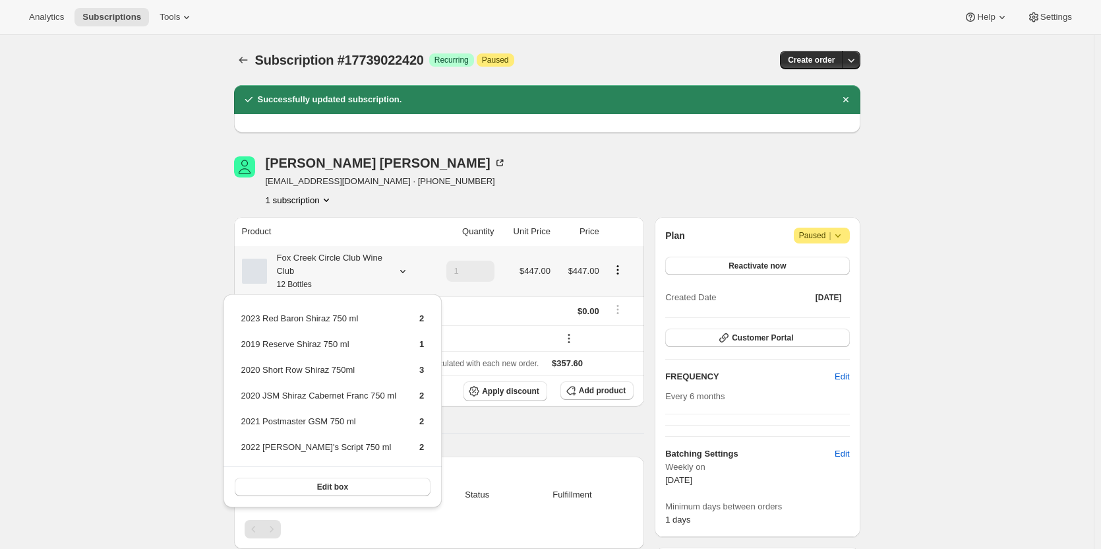
click at [361, 279] on div "Fox Creek Circle Club Wine Club 12 Bottles" at bounding box center [326, 271] width 119 height 40
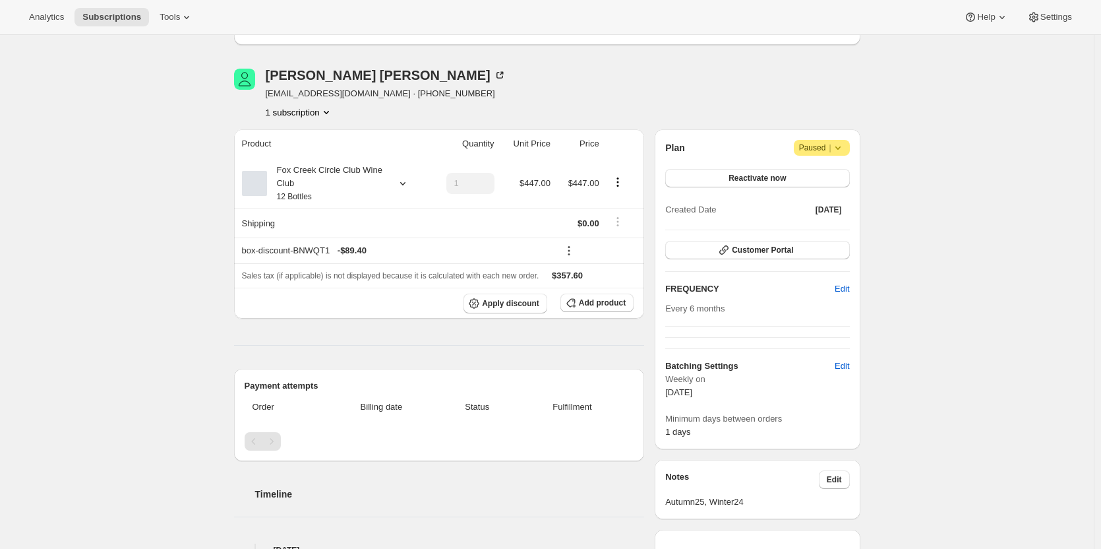
scroll to position [0, 0]
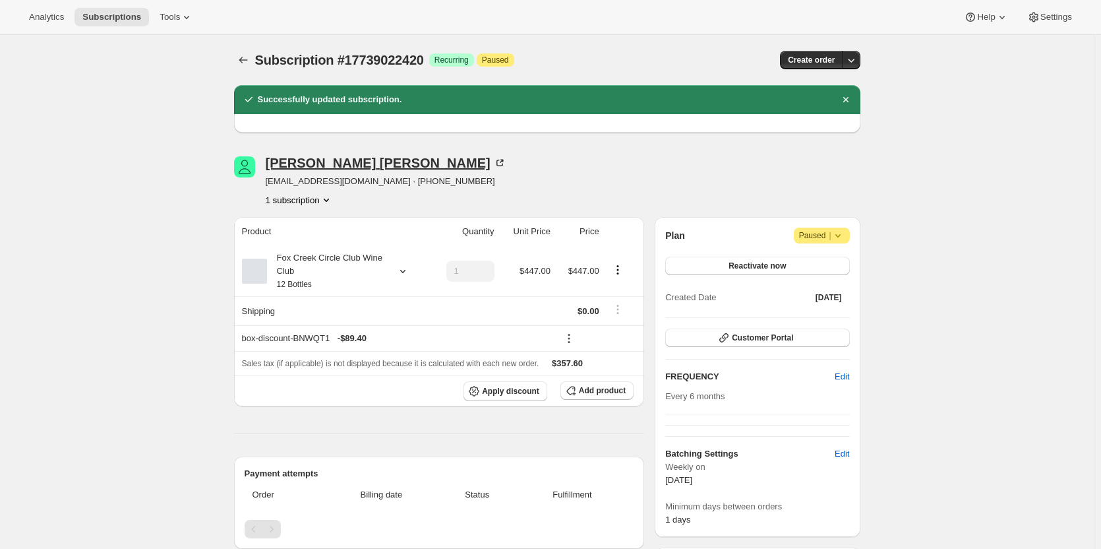
click at [493, 163] on icon at bounding box center [499, 162] width 13 height 13
click at [758, 265] on span "Reactivate now" at bounding box center [757, 265] width 57 height 11
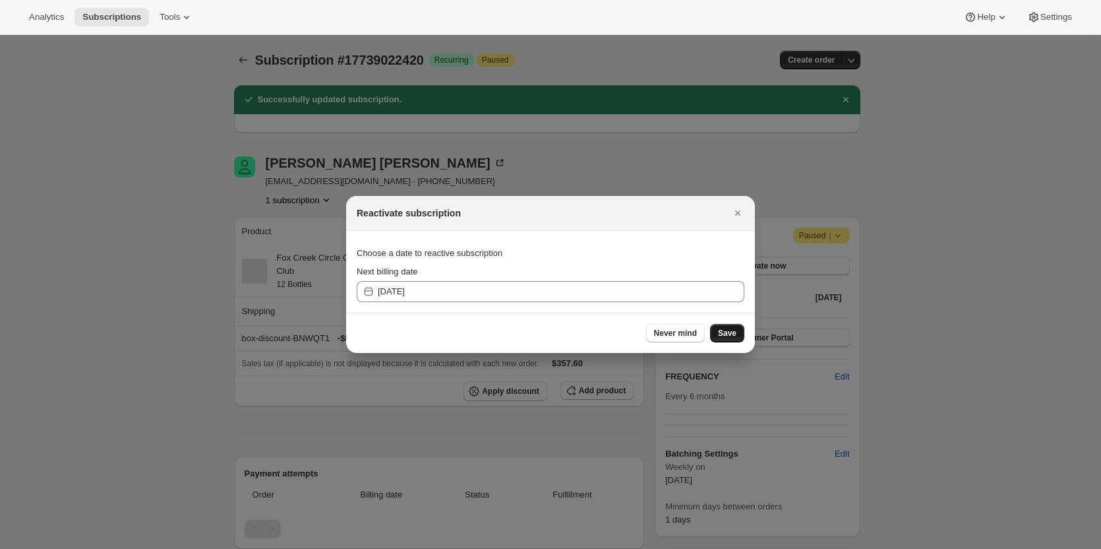
click at [728, 338] on button "Save" at bounding box center [727, 333] width 34 height 18
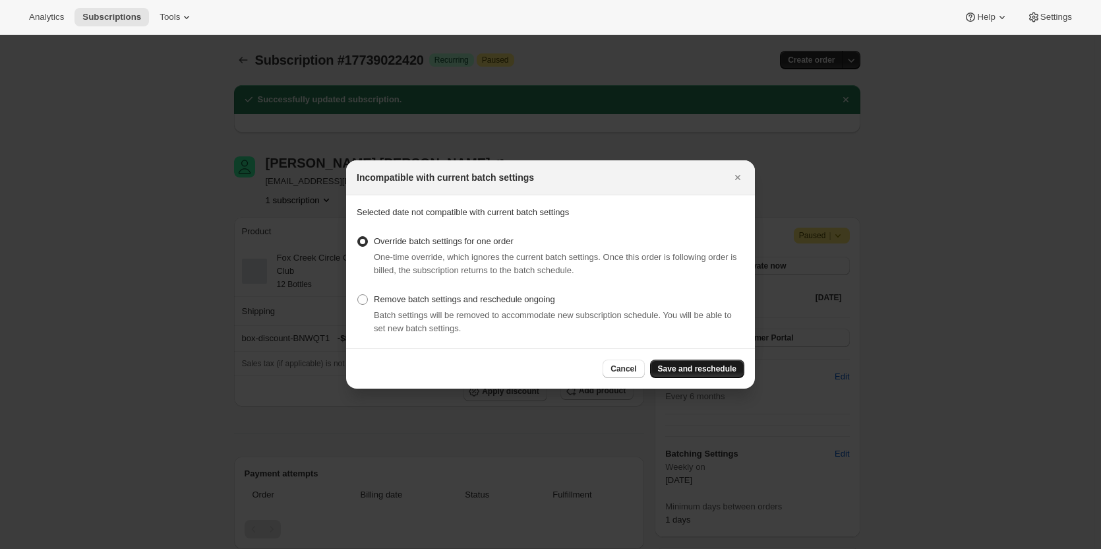
click at [693, 369] on span "Save and reschedule" at bounding box center [697, 368] width 78 height 11
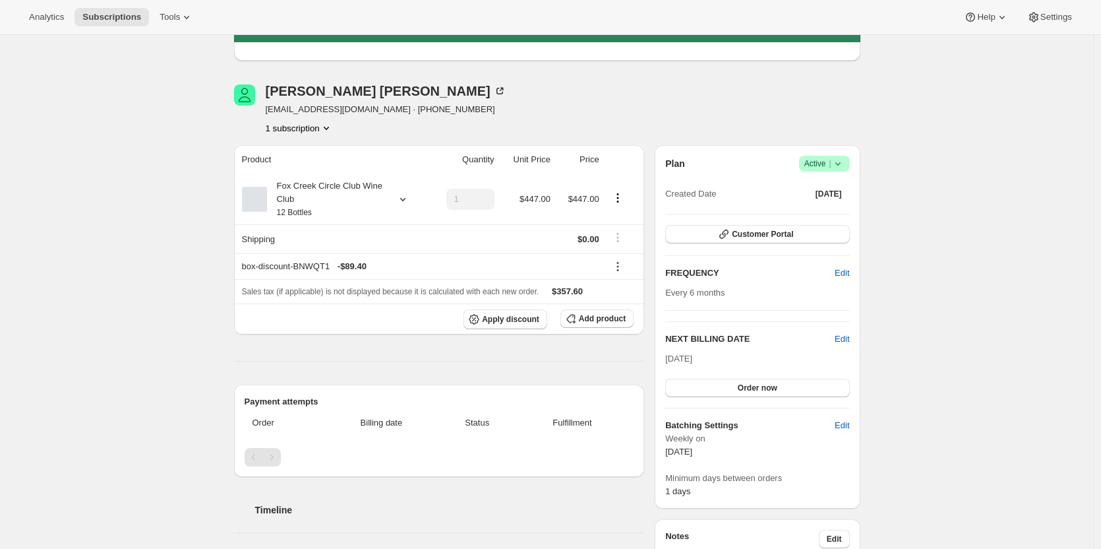
scroll to position [198, 0]
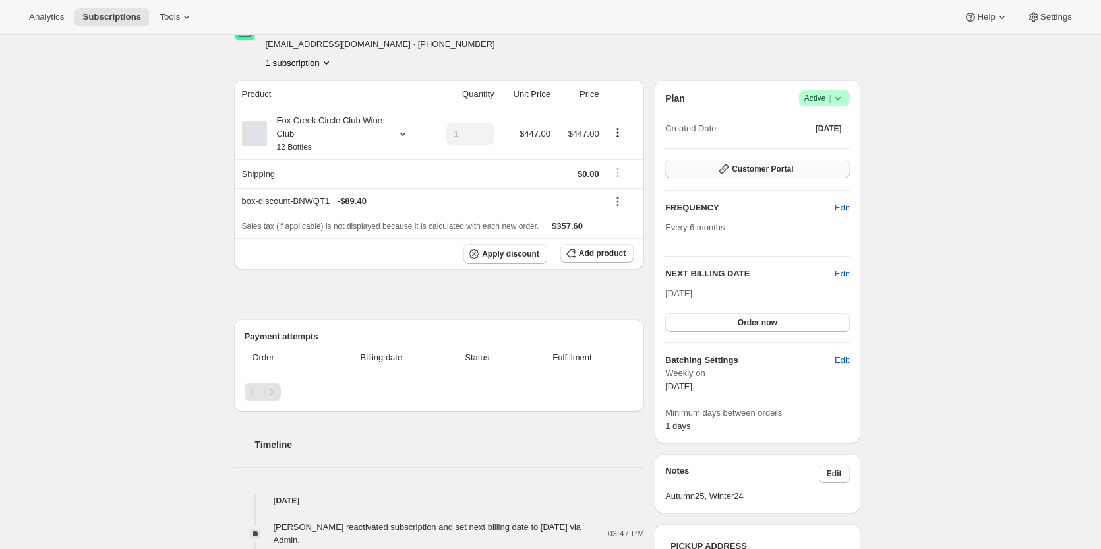
click at [748, 171] on span "Customer Portal" at bounding box center [762, 169] width 61 height 11
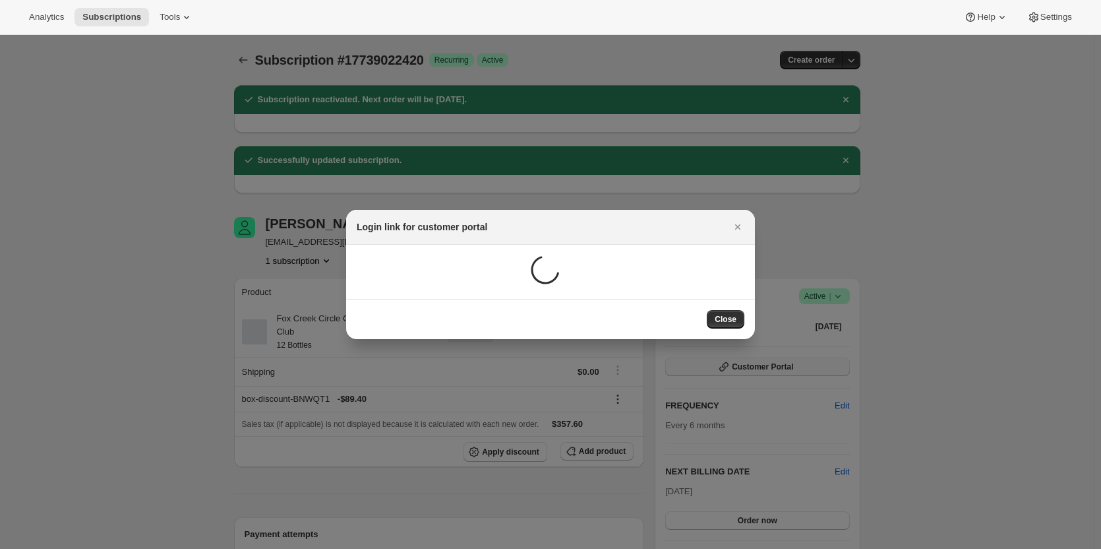
scroll to position [0, 0]
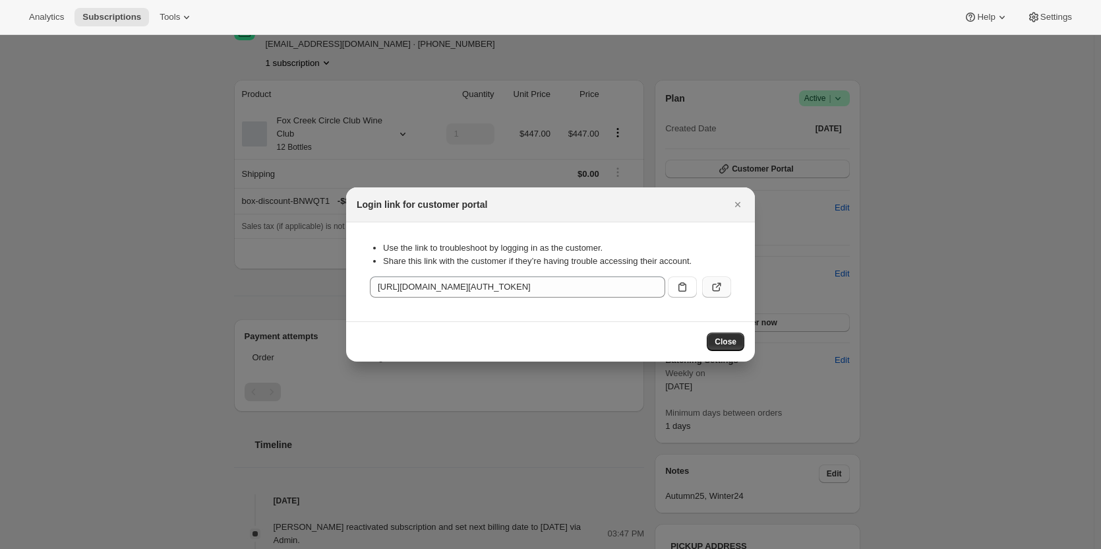
click at [718, 280] on button ":r1g8:" at bounding box center [716, 286] width 29 height 21
click at [741, 204] on icon "Close" at bounding box center [737, 204] width 13 height 13
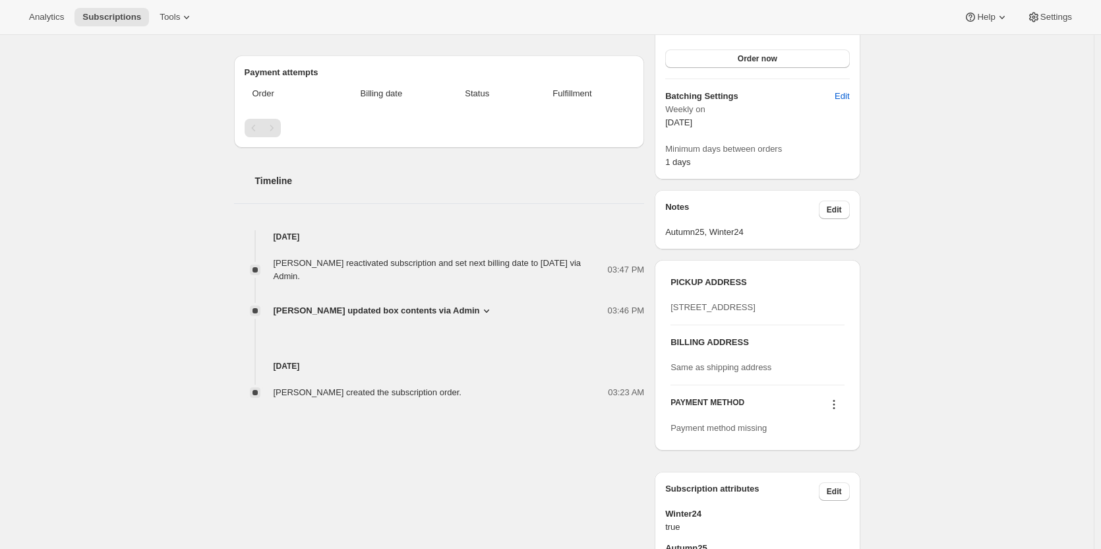
scroll to position [593, 0]
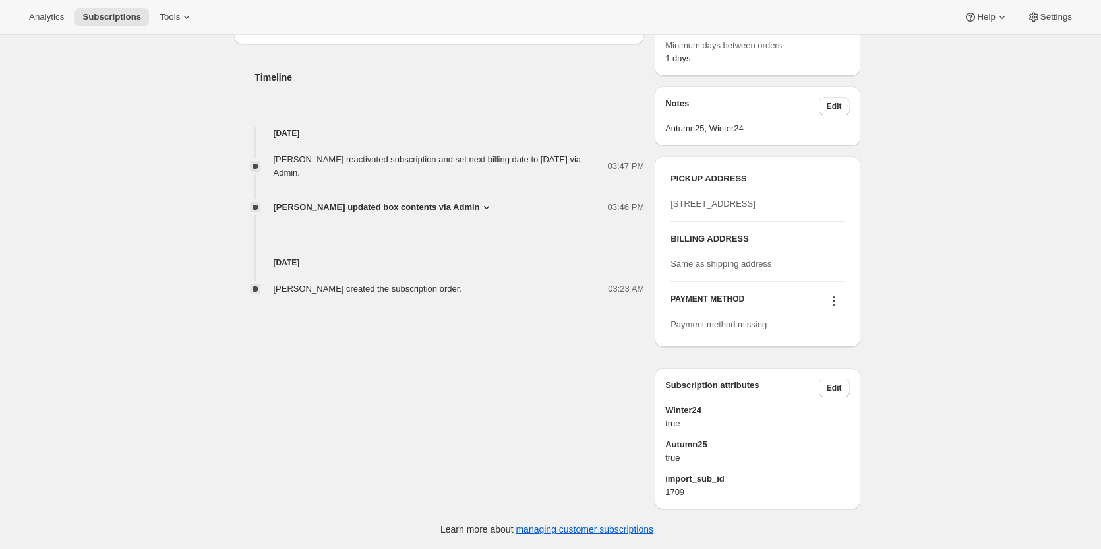
click at [834, 307] on icon at bounding box center [834, 300] width 13 height 13
click at [816, 382] on span "Add credit card" at bounding box center [820, 387] width 57 height 10
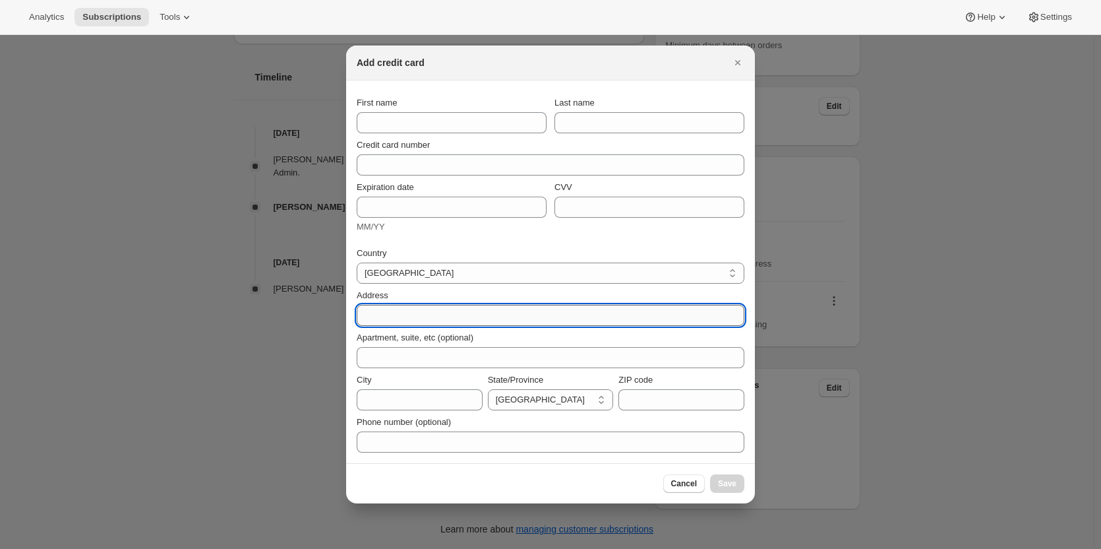
click at [392, 313] on input "Address" at bounding box center [551, 315] width 388 height 21
paste input "[PERSON_NAME] [STREET_ADDRESS][PERSON_NAME] [PHONE_NUMBER]"
drag, startPoint x: 436, startPoint y: 315, endPoint x: 306, endPoint y: 313, distance: 129.9
click at [306, 548] on div "Add credit card First name Last name Credit card number Expiration date MM/YY C…" at bounding box center [550, 549] width 1101 height 0
type input "[STREET_ADDRESS] [PHONE_NUMBER]"
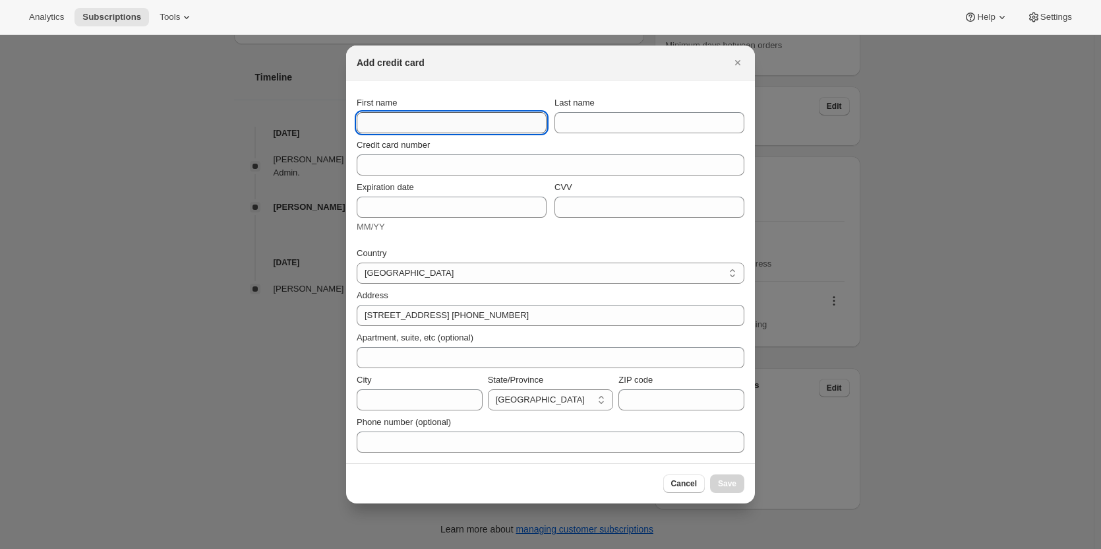
click at [385, 119] on input "First name" at bounding box center [452, 122] width 190 height 21
paste input "[PERSON_NAME] [STREET_ADDRESS][PERSON_NAME] [PHONE_NUMBER]"
drag, startPoint x: 400, startPoint y: 120, endPoint x: 391, endPoint y: 131, distance: 13.6
click at [274, 548] on div "Add credit card First name [PERSON_NAME] [STREET_ADDRESS][PERSON_NAME] [PHONE_N…" at bounding box center [550, 549] width 1101 height 0
click at [419, 119] on input "[PERSON_NAME] [STREET_ADDRESS][PERSON_NAME] [PHONE_NUMBER]" at bounding box center [452, 122] width 190 height 21
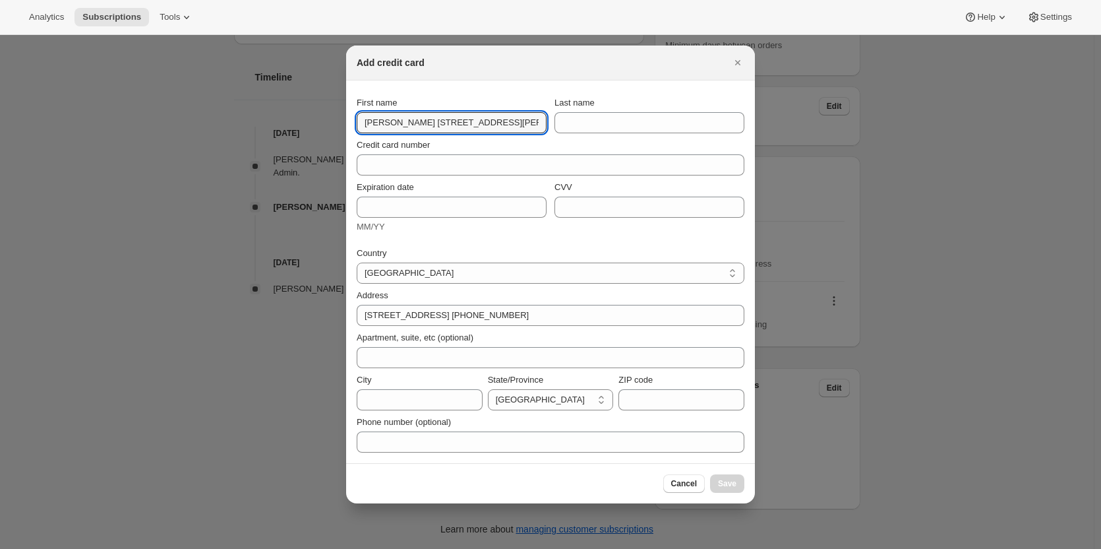
scroll to position [0, 159]
drag, startPoint x: 396, startPoint y: 123, endPoint x: 613, endPoint y: 138, distance: 217.5
click at [613, 138] on section "First name [PERSON_NAME] [STREET_ADDRESS][PERSON_NAME] [PHONE_NUMBER] Last name…" at bounding box center [550, 271] width 409 height 382
type input "[PERSON_NAME]"
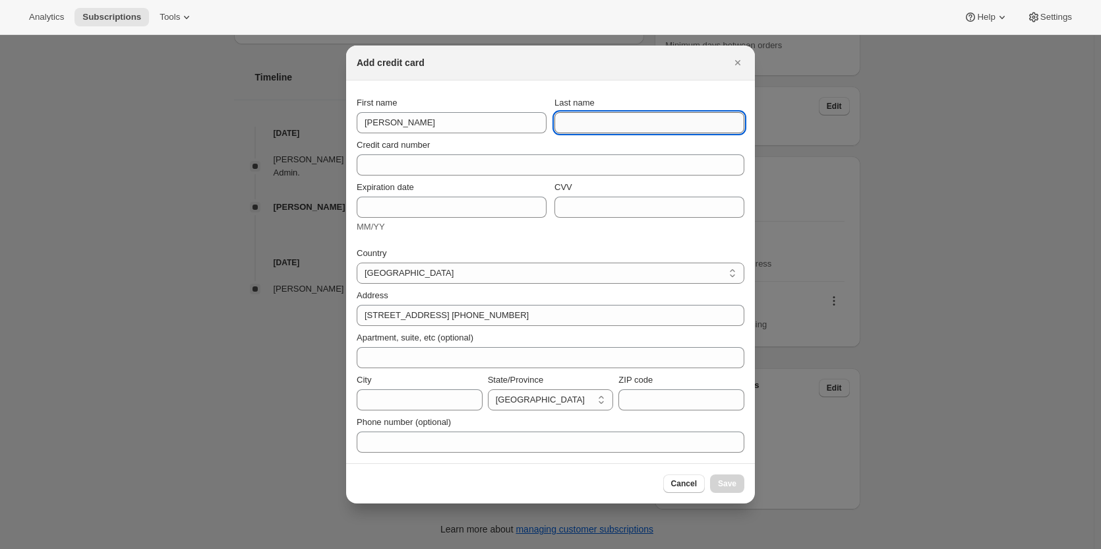
click at [629, 124] on input "Last name" at bounding box center [650, 122] width 190 height 21
paste input "[PERSON_NAME] [STREET_ADDRESS][PERSON_NAME] [PHONE_NUMBER]"
drag, startPoint x: 604, startPoint y: 121, endPoint x: 506, endPoint y: 111, distance: 98.8
click at [518, 113] on div "First name [PERSON_NAME] Last name [PERSON_NAME] [STREET_ADDRESS][PERSON_NAME] …" at bounding box center [551, 114] width 388 height 37
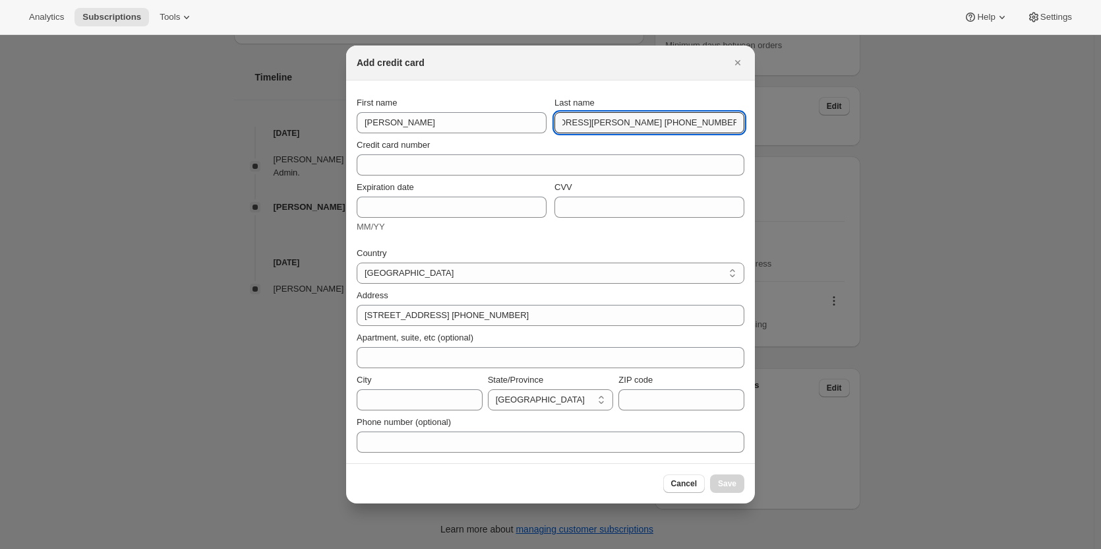
scroll to position [0, 0]
click at [593, 123] on input "[PERSON_NAME] [STREET_ADDRESS][PERSON_NAME] [PHONE_NUMBER]" at bounding box center [650, 122] width 190 height 21
click at [607, 121] on input "[PERSON_NAME] [STREET_ADDRESS][PERSON_NAME] [PHONE_NUMBER]" at bounding box center [650, 122] width 190 height 21
drag, startPoint x: 603, startPoint y: 121, endPoint x: 807, endPoint y: 122, distance: 203.8
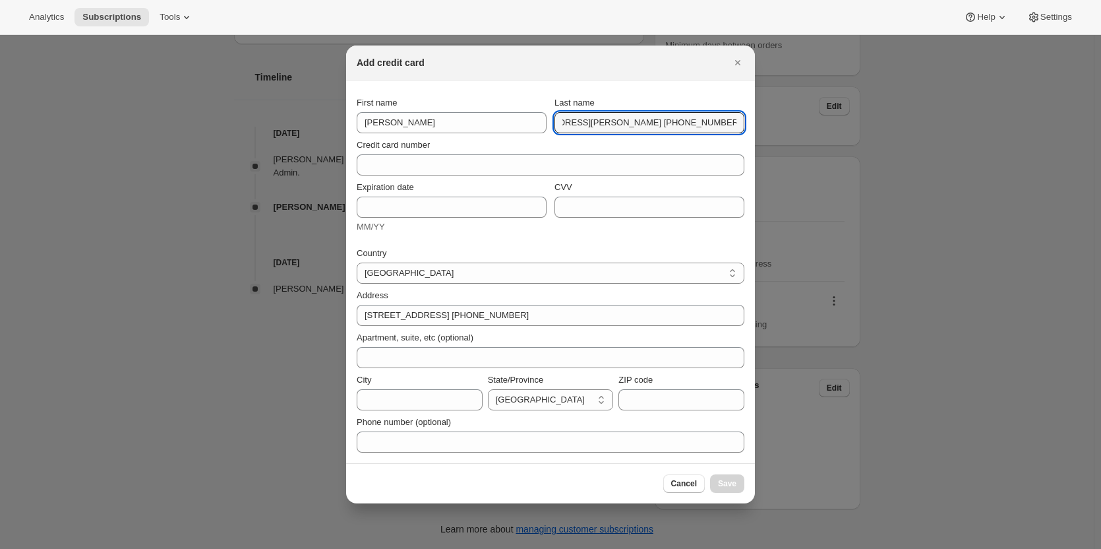
click at [807, 548] on div "Add credit card First name [PERSON_NAME] Last name [PERSON_NAME] [STREET_ADDRES…" at bounding box center [550, 549] width 1101 height 0
click at [610, 121] on input "[PERSON_NAME] [STREET_ADDRESS][PERSON_NAME] [PHONE_NUMBER]" at bounding box center [650, 122] width 190 height 21
drag, startPoint x: 609, startPoint y: 121, endPoint x: 495, endPoint y: 121, distance: 114.7
click at [496, 121] on div "First name [PERSON_NAME] Last name [PERSON_NAME] [STREET_ADDRESS][PERSON_NAME] …" at bounding box center [551, 114] width 388 height 37
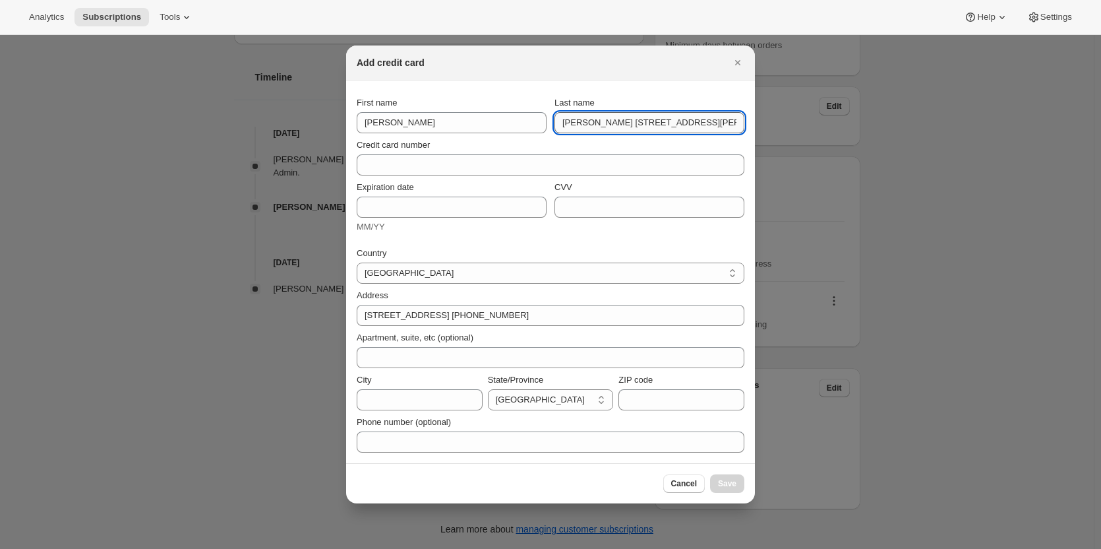
click at [663, 129] on input "[PERSON_NAME] [STREET_ADDRESS][PERSON_NAME] [PHONE_NUMBER]" at bounding box center [650, 122] width 190 height 21
drag, startPoint x: 601, startPoint y: 123, endPoint x: 846, endPoint y: 136, distance: 245.0
click at [846, 548] on div "Add credit card First name [PERSON_NAME] Last name [PERSON_NAME] [STREET_ADDRES…" at bounding box center [550, 549] width 1101 height 0
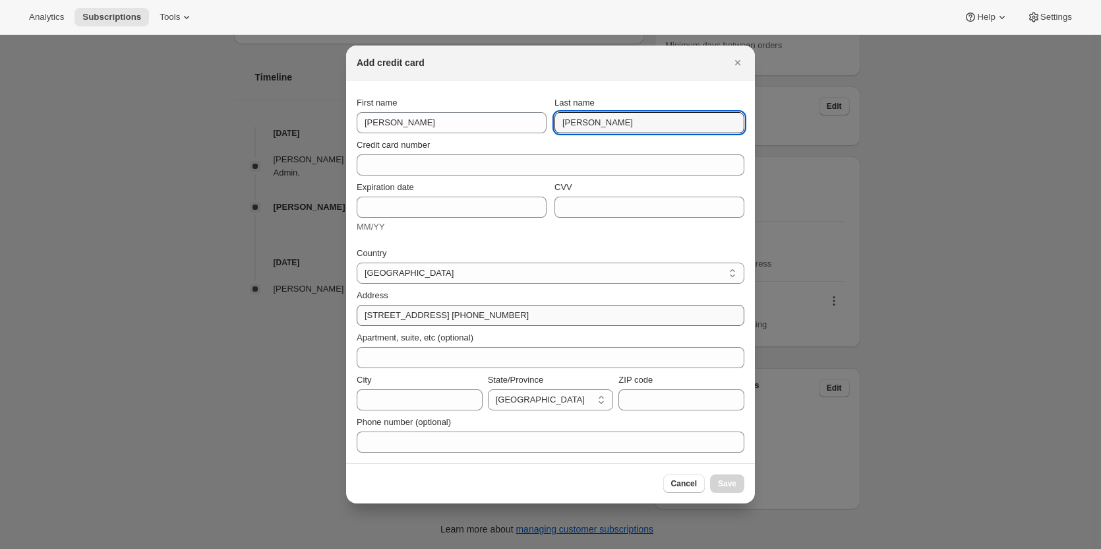
type input "[PERSON_NAME]"
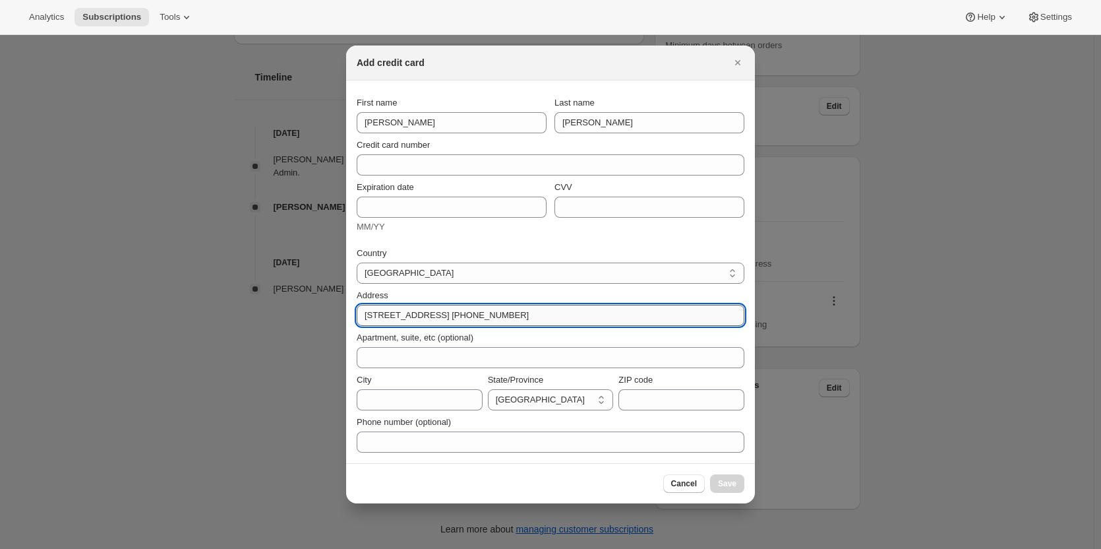
drag, startPoint x: 419, startPoint y: 315, endPoint x: 670, endPoint y: 319, distance: 250.6
click at [670, 319] on input "[STREET_ADDRESS] [PHONE_NUMBER]" at bounding box center [551, 315] width 388 height 21
type input "[STREET_ADDRESS]"
click at [396, 390] on input "City" at bounding box center [420, 399] width 126 height 21
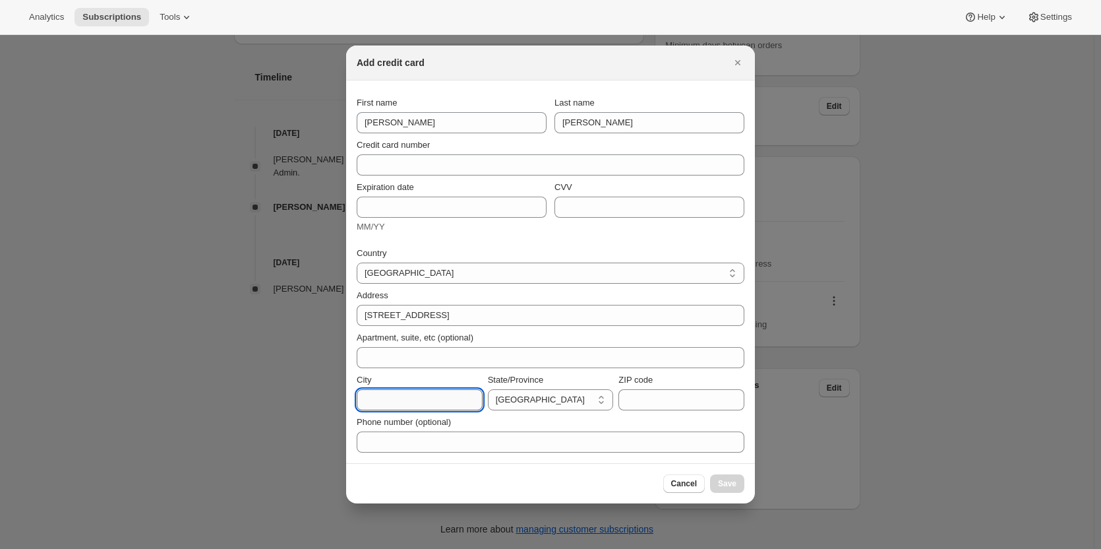
paste input "[GEOGRAPHIC_DATA] 5333 [GEOGRAPHIC_DATA] [PHONE_NUMBER]"
drag, startPoint x: 413, startPoint y: 394, endPoint x: 272, endPoint y: 387, distance: 140.6
click at [268, 548] on div "Add credit card First name [PERSON_NAME] Last name [PERSON_NAME] Credit card nu…" at bounding box center [550, 549] width 1101 height 0
click at [420, 393] on input "[GEOGRAPHIC_DATA] 5333 [GEOGRAPHIC_DATA] [PHONE_NUMBER]" at bounding box center [420, 399] width 126 height 21
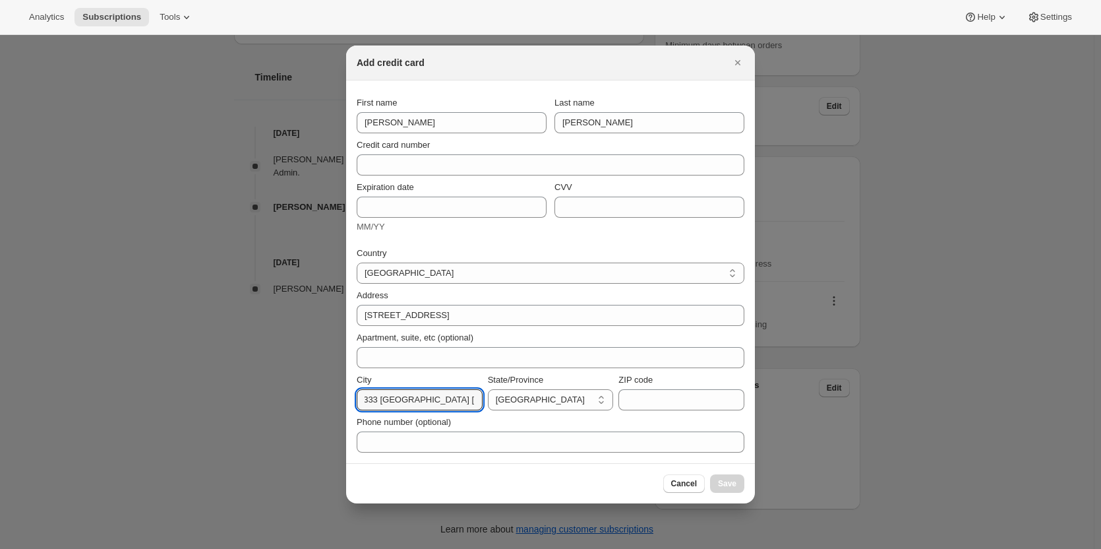
drag, startPoint x: 392, startPoint y: 398, endPoint x: 630, endPoint y: 413, distance: 239.2
click at [628, 419] on div "Country [GEOGRAPHIC_DATA] [GEOGRAPHIC_DATA] [GEOGRAPHIC_DATA] [GEOGRAPHIC_DATA]…" at bounding box center [551, 346] width 388 height 214
type input "Loxton"
click at [561, 392] on select "[GEOGRAPHIC_DATA] [GEOGRAPHIC_DATA] [GEOGRAPHIC_DATA] [GEOGRAPHIC_DATA] [GEOGRA…" at bounding box center [551, 399] width 126 height 21
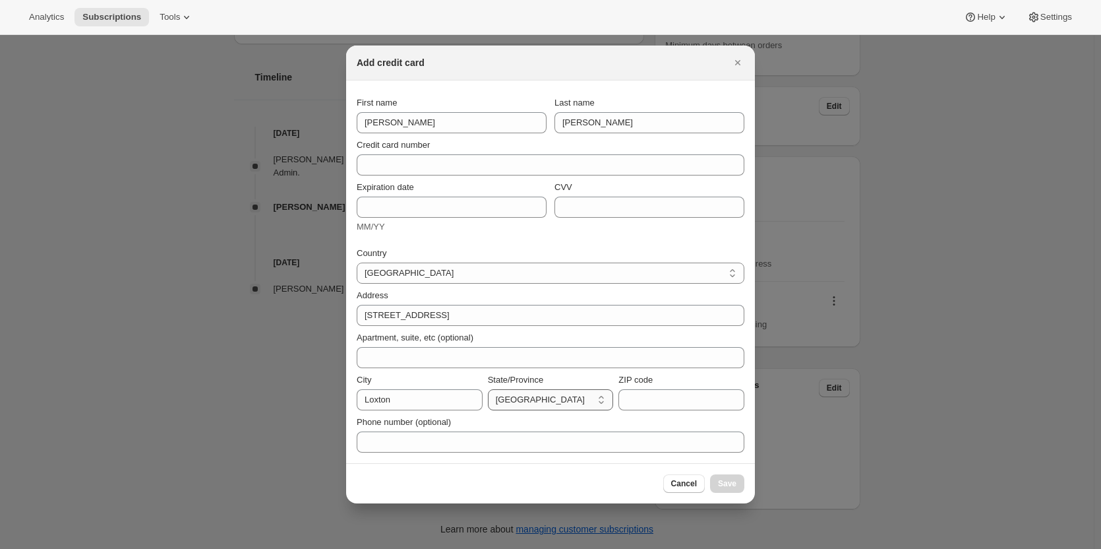
select select "SA"
click at [488, 389] on select "[GEOGRAPHIC_DATA] [GEOGRAPHIC_DATA] [GEOGRAPHIC_DATA] [GEOGRAPHIC_DATA] [GEOGRA…" at bounding box center [551, 399] width 126 height 21
click at [670, 404] on input "ZIP code" at bounding box center [682, 399] width 126 height 21
click at [655, 399] on input "ZIP code" at bounding box center [682, 399] width 126 height 21
paste input "[GEOGRAPHIC_DATA] 5333 [GEOGRAPHIC_DATA] [PHONE_NUMBER]"
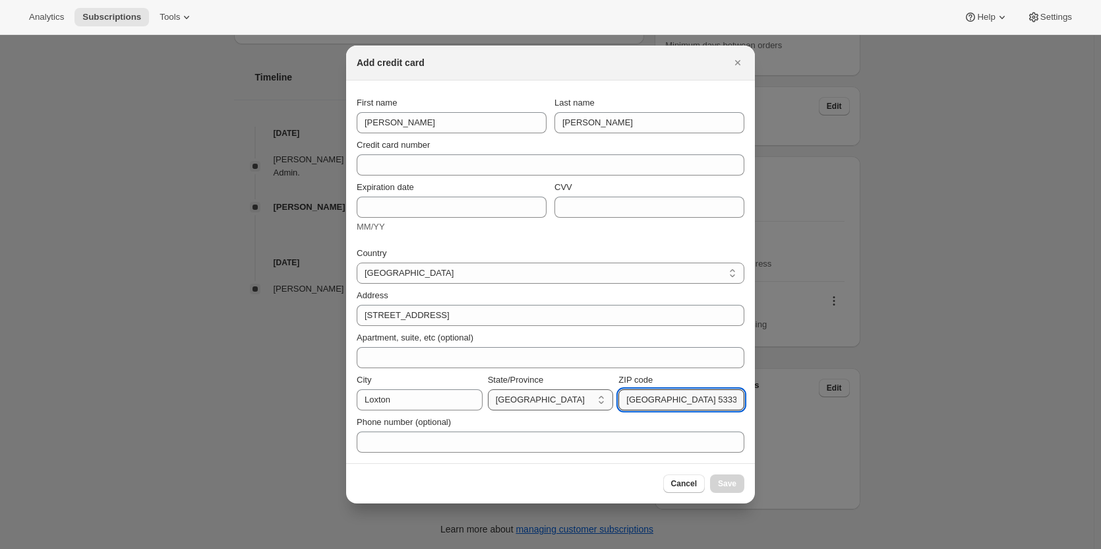
drag, startPoint x: 659, startPoint y: 402, endPoint x: 512, endPoint y: 394, distance: 147.9
click at [512, 394] on div "City [GEOGRAPHIC_DATA]/Province [GEOGRAPHIC_DATA] [GEOGRAPHIC_DATA] [GEOGRAPHIC…" at bounding box center [551, 391] width 388 height 37
click at [662, 406] on input "[GEOGRAPHIC_DATA] 5333 [GEOGRAPHIC_DATA] [PHONE_NUMBER]" at bounding box center [682, 399] width 126 height 21
drag, startPoint x: 683, startPoint y: 400, endPoint x: 690, endPoint y: 400, distance: 7.3
click at [690, 400] on input "[GEOGRAPHIC_DATA] 5333 [GEOGRAPHIC_DATA] [PHONE_NUMBER]" at bounding box center [682, 399] width 126 height 21
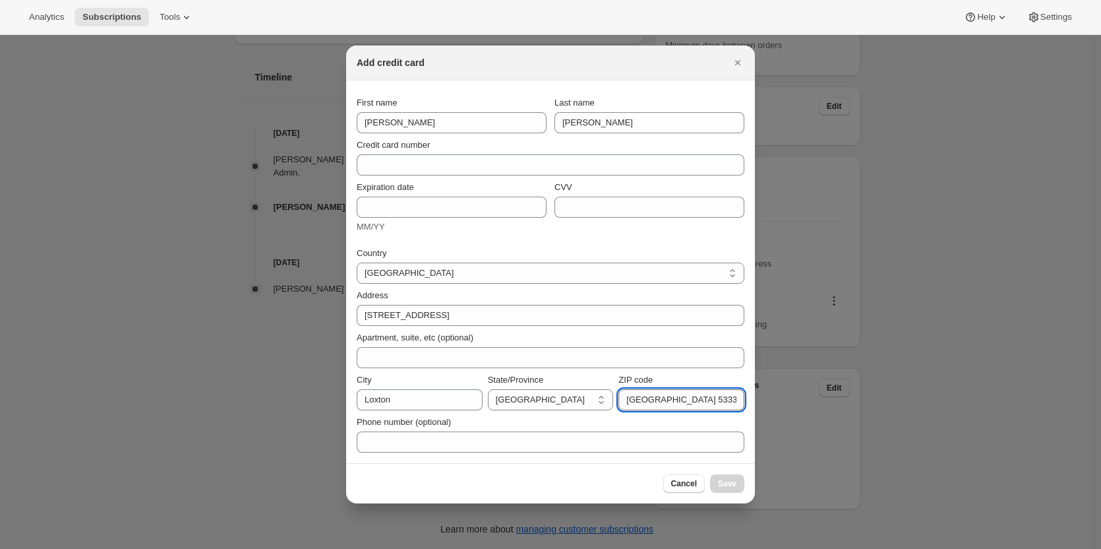
click at [687, 400] on input "[GEOGRAPHIC_DATA] 5333 [GEOGRAPHIC_DATA] [PHONE_NUMBER]" at bounding box center [682, 399] width 126 height 21
click at [684, 402] on input "[GEOGRAPHIC_DATA] 5333 [GEOGRAPHIC_DATA] [PHONE_NUMBER]" at bounding box center [682, 399] width 126 height 21
drag, startPoint x: 685, startPoint y: 400, endPoint x: 499, endPoint y: 361, distance: 190.6
click at [501, 389] on div "City [GEOGRAPHIC_DATA]/Province [GEOGRAPHIC_DATA] [GEOGRAPHIC_DATA] [GEOGRAPHIC…" at bounding box center [551, 391] width 388 height 37
click at [659, 406] on input "5333 [GEOGRAPHIC_DATA] [PHONE_NUMBER]" at bounding box center [682, 399] width 126 height 21
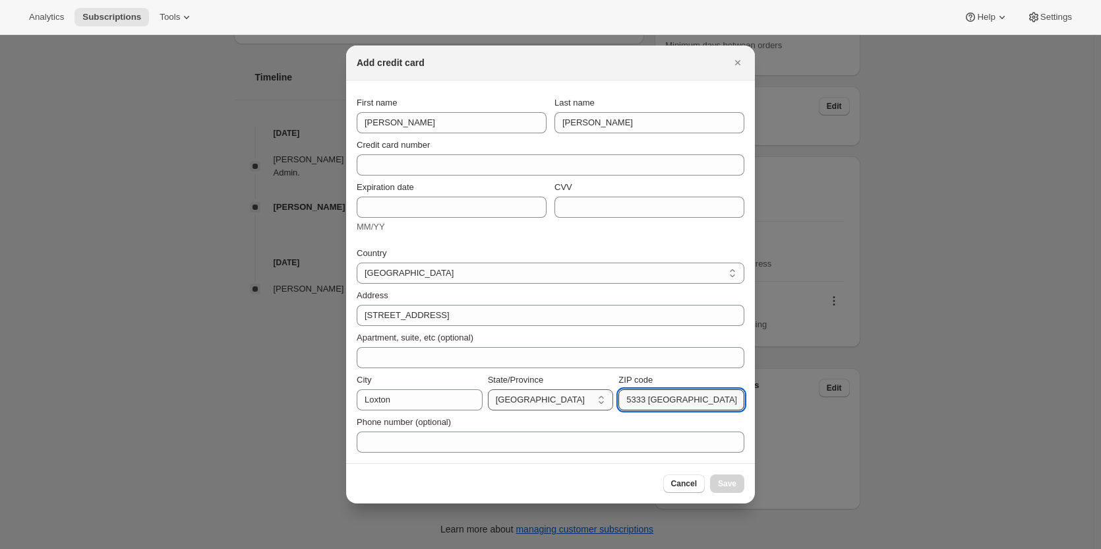
drag, startPoint x: 630, startPoint y: 401, endPoint x: 593, endPoint y: 402, distance: 37.6
click at [593, 402] on div "City [GEOGRAPHIC_DATA]/Province [GEOGRAPHIC_DATA] [GEOGRAPHIC_DATA] [GEOGRAPHIC…" at bounding box center [551, 391] width 388 height 37
drag, startPoint x: 646, startPoint y: 401, endPoint x: 810, endPoint y: 400, distance: 164.2
click at [810, 548] on div "Add credit card First name [PERSON_NAME] Last name [PERSON_NAME] Credit card nu…" at bounding box center [550, 549] width 1101 height 0
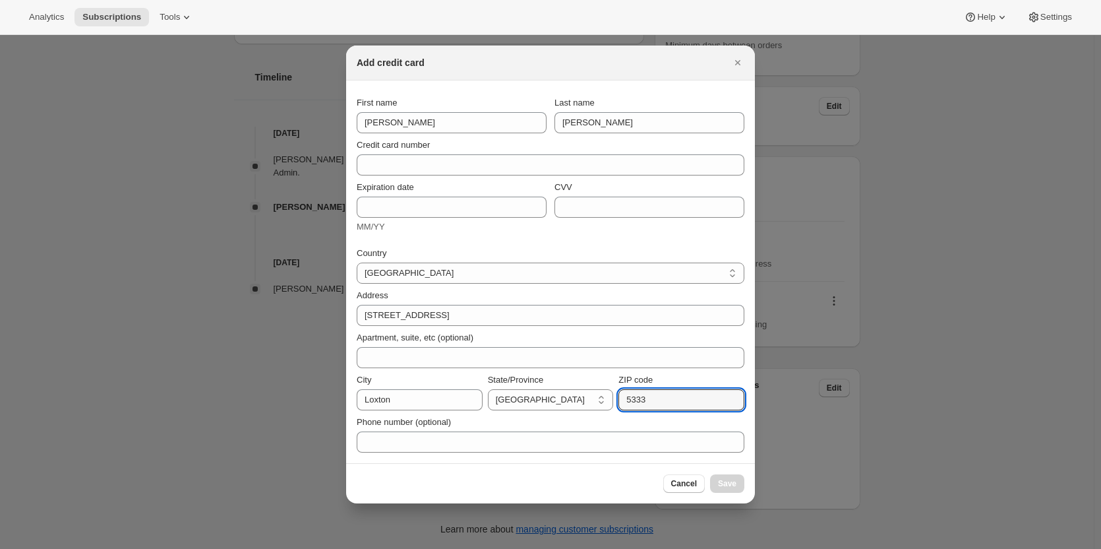
scroll to position [0, 0]
type input "5333"
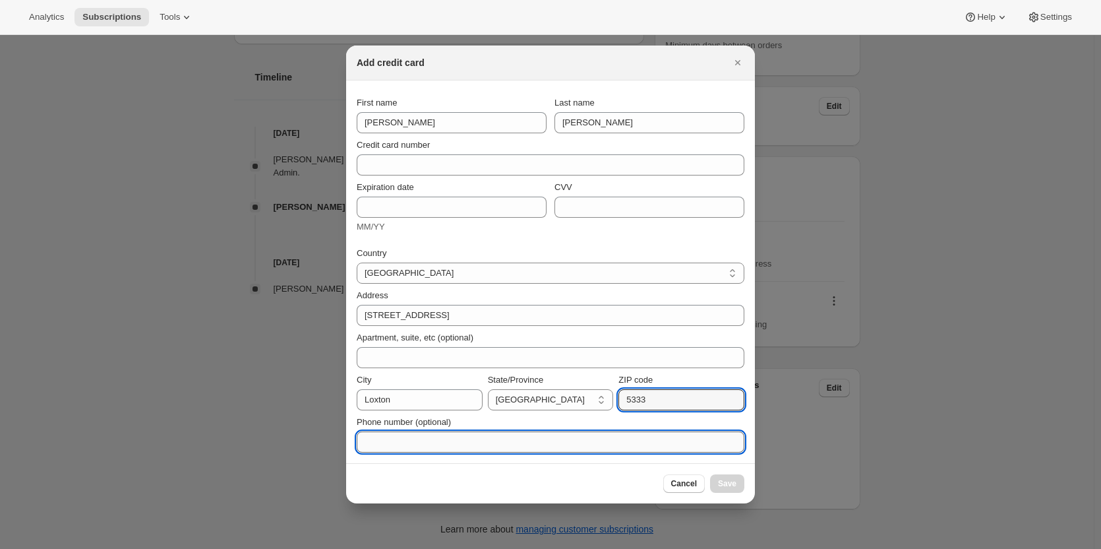
click at [516, 435] on input "Phone number (optional)" at bounding box center [551, 441] width 388 height 21
paste input "Australia [PHONE_NUMBER]"
click at [465, 435] on input "Australia [PHONE_NUMBER]" at bounding box center [551, 441] width 388 height 21
drag, startPoint x: 404, startPoint y: 440, endPoint x: 208, endPoint y: 421, distance: 196.8
click at [208, 548] on div "Add credit card First name [PERSON_NAME] Last name [PERSON_NAME] Credit card nu…" at bounding box center [550, 549] width 1101 height 0
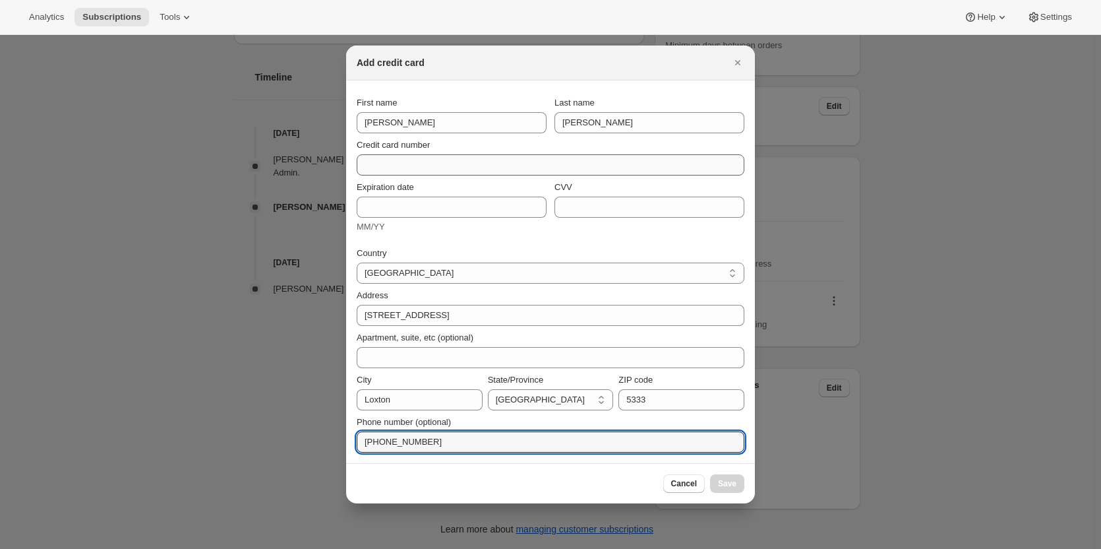
type input "[PHONE_NUMBER]"
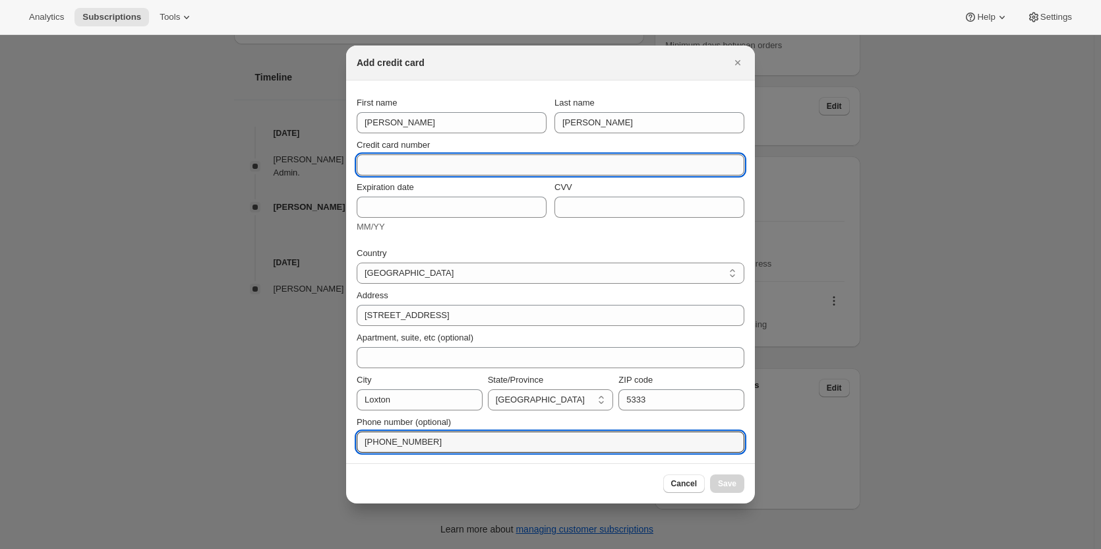
click at [373, 162] on input "Credit card number" at bounding box center [545, 164] width 377 height 21
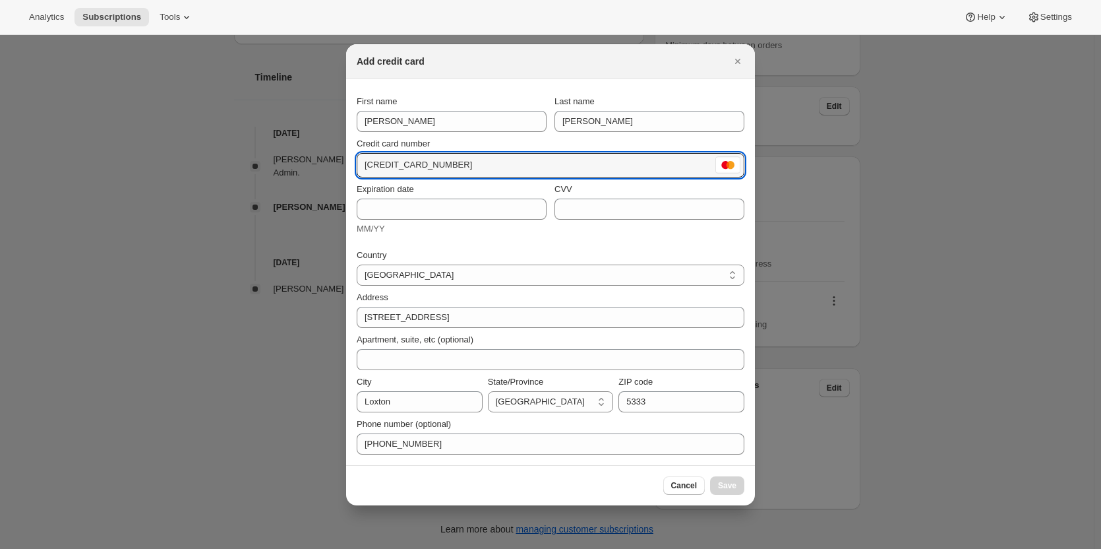
type input "[CREDIT_CARD_NUMBER]"
click at [443, 253] on div "Country" at bounding box center [551, 255] width 388 height 13
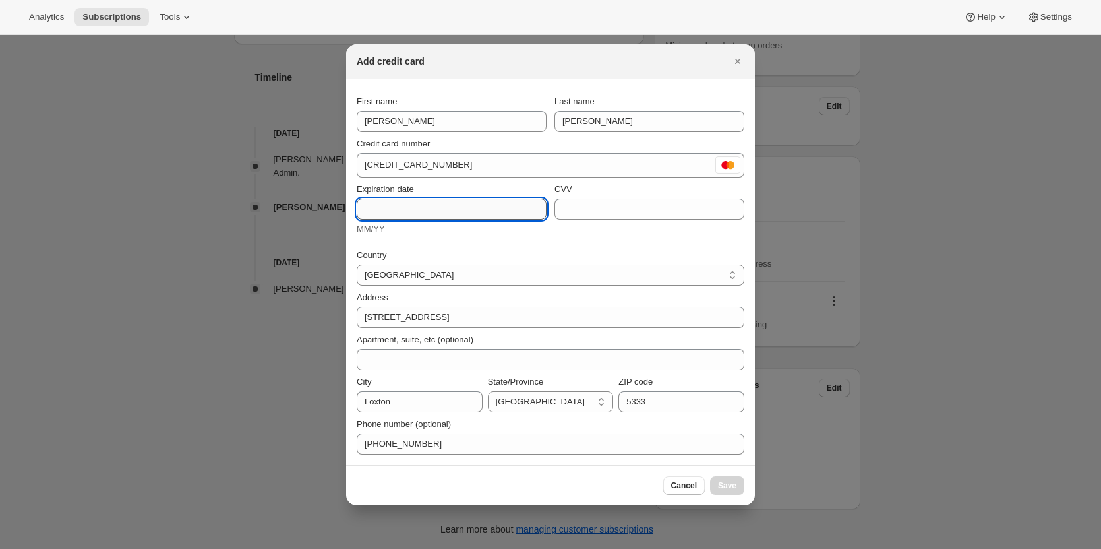
click at [410, 210] on input "Expiration date" at bounding box center [452, 208] width 190 height 21
type input "04/28"
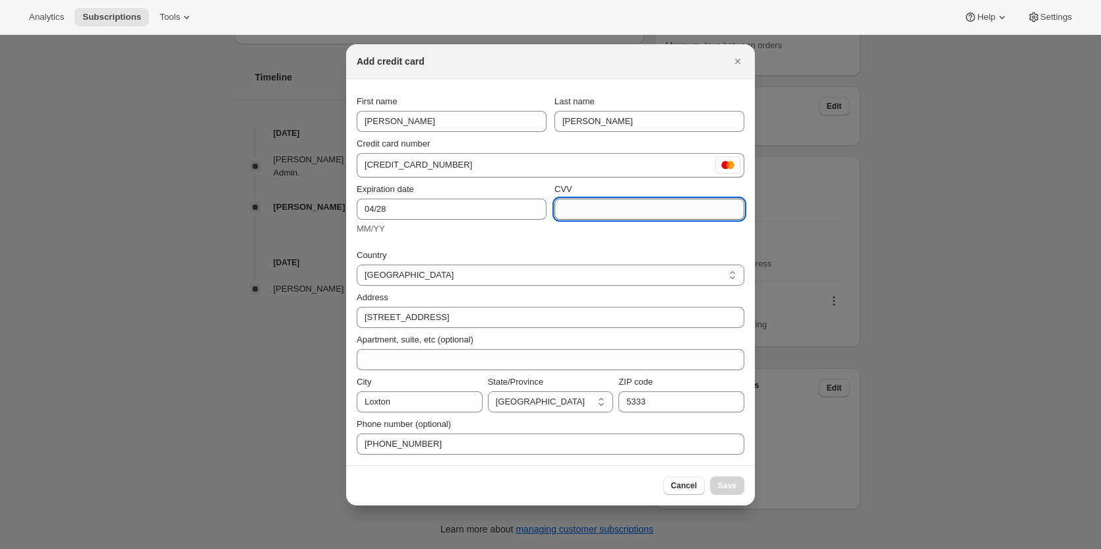
click at [586, 204] on input "CVV" at bounding box center [650, 208] width 190 height 21
type input "660"
drag, startPoint x: 506, startPoint y: 241, endPoint x: 504, endPoint y: 233, distance: 8.2
click at [505, 241] on div "Country [GEOGRAPHIC_DATA] [GEOGRAPHIC_DATA] [GEOGRAPHIC_DATA] [GEOGRAPHIC_DATA]…" at bounding box center [551, 348] width 388 height 214
click at [729, 485] on span "Save" at bounding box center [727, 485] width 18 height 11
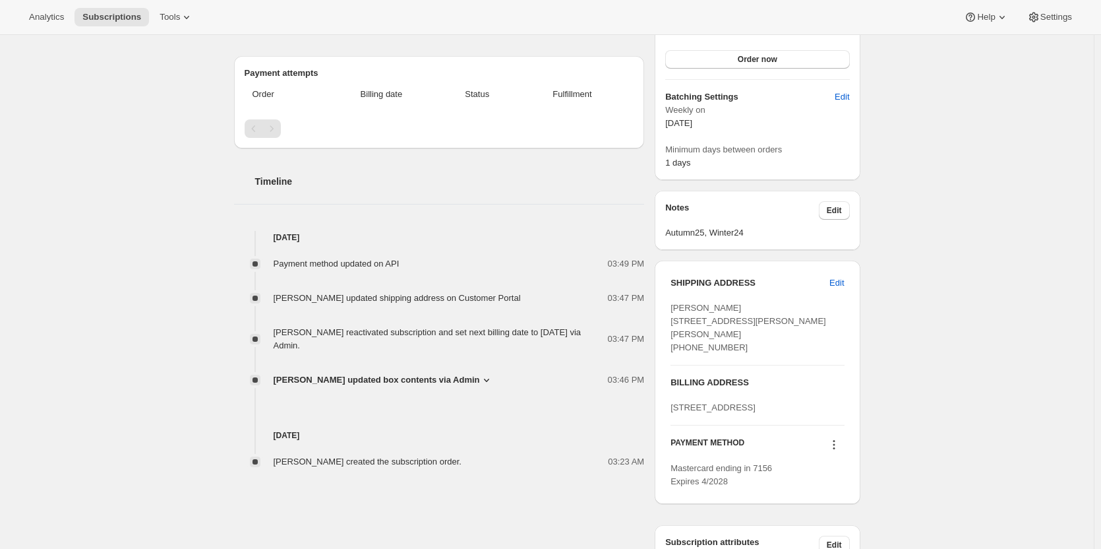
scroll to position [462, 0]
click at [834, 284] on span "Edit" at bounding box center [837, 282] width 15 height 13
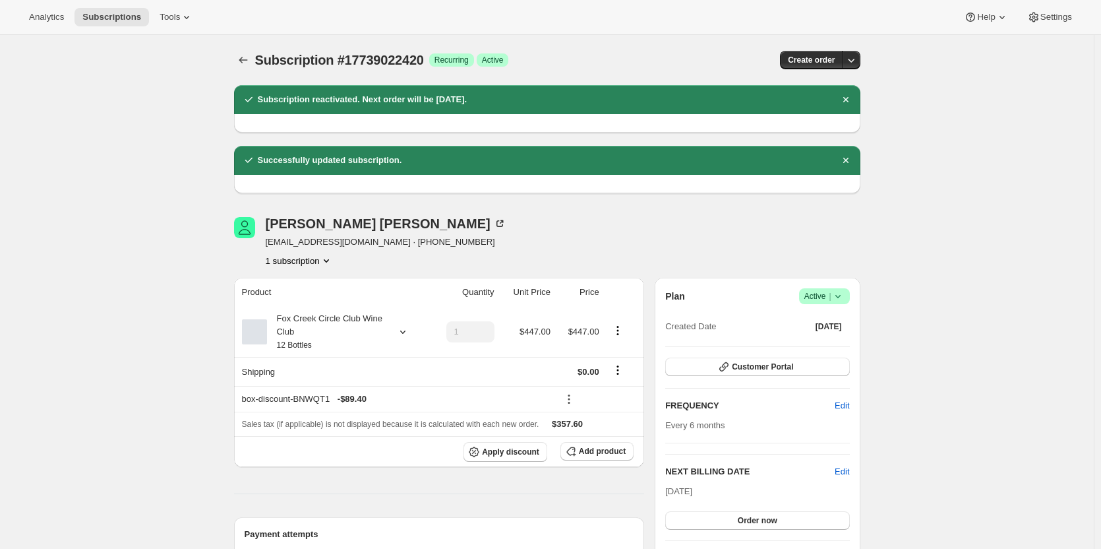
select select "SA"
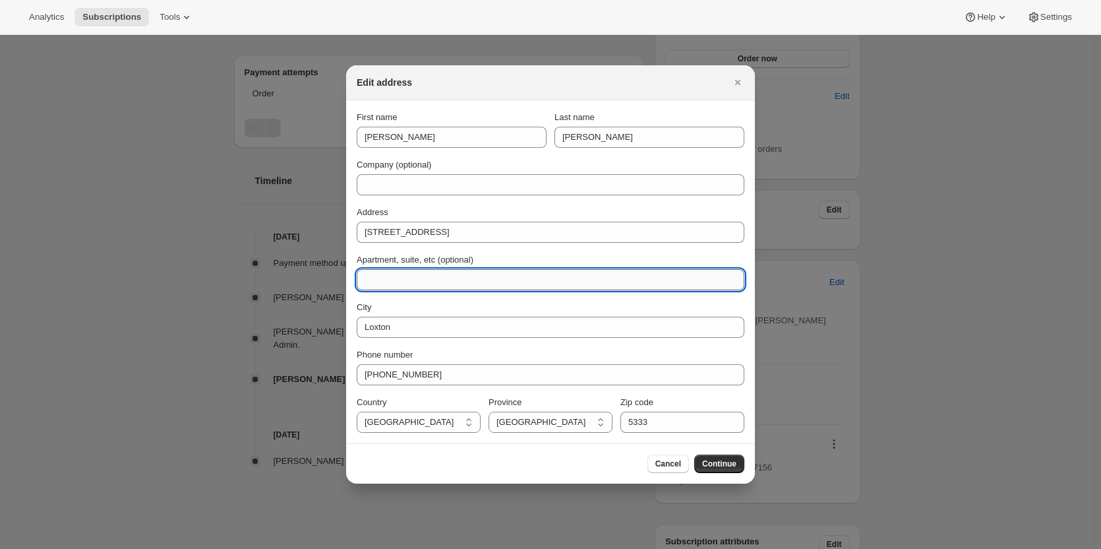
click at [404, 276] on input "Apartment, suite, etc (optional)" at bounding box center [551, 279] width 388 height 21
click at [498, 280] on input "*Leave under carport please" at bounding box center [551, 279] width 388 height 21
type input "*Leave under carport please"
click at [722, 462] on span "Continue" at bounding box center [719, 463] width 34 height 11
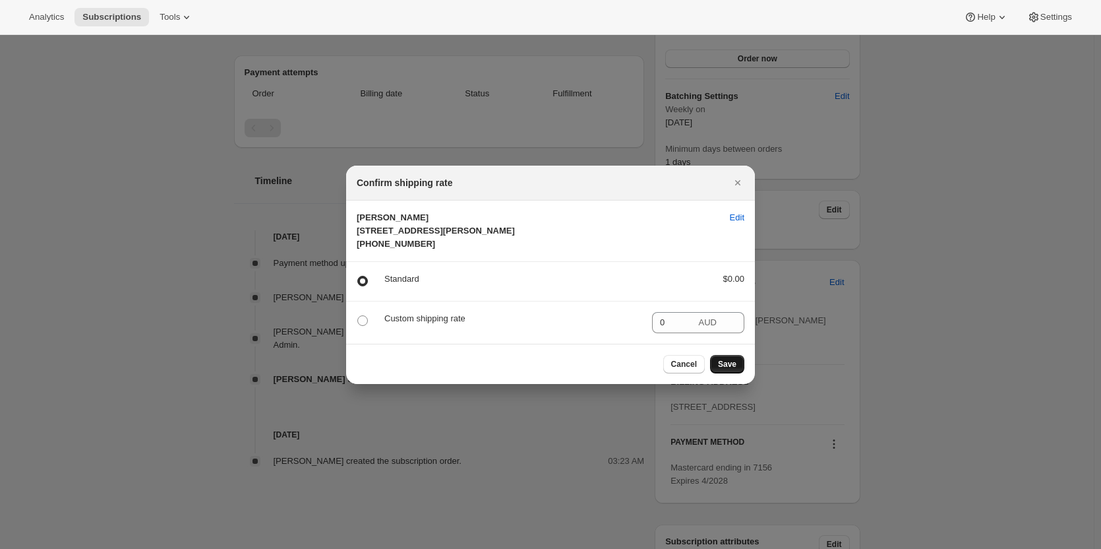
click at [719, 373] on button "Save" at bounding box center [727, 364] width 34 height 18
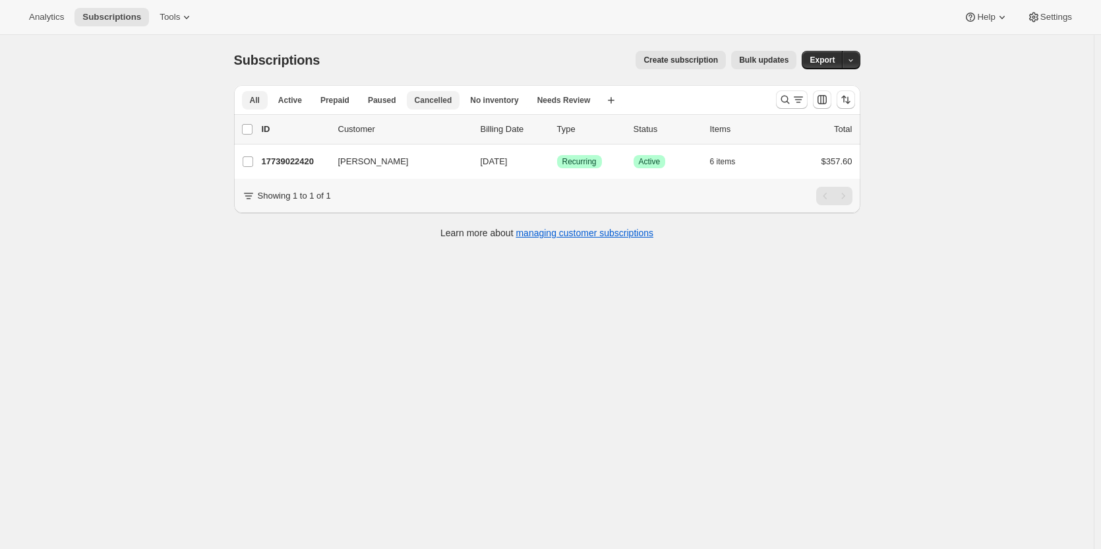
click at [435, 95] on span "Cancelled" at bounding box center [434, 100] width 38 height 11
